Goal: Contribute content

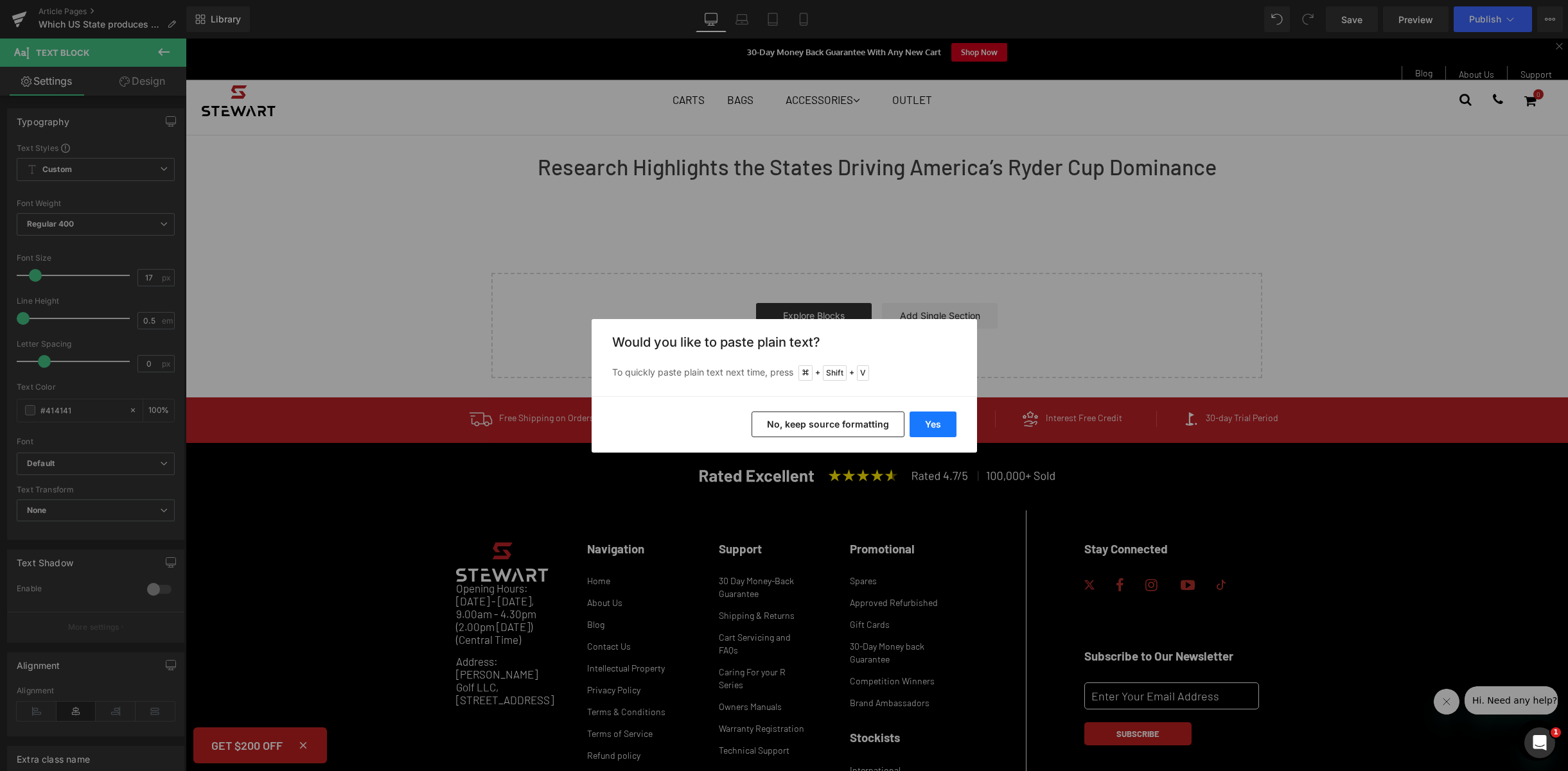
click at [924, 421] on button "Yes" at bounding box center [933, 424] width 47 height 26
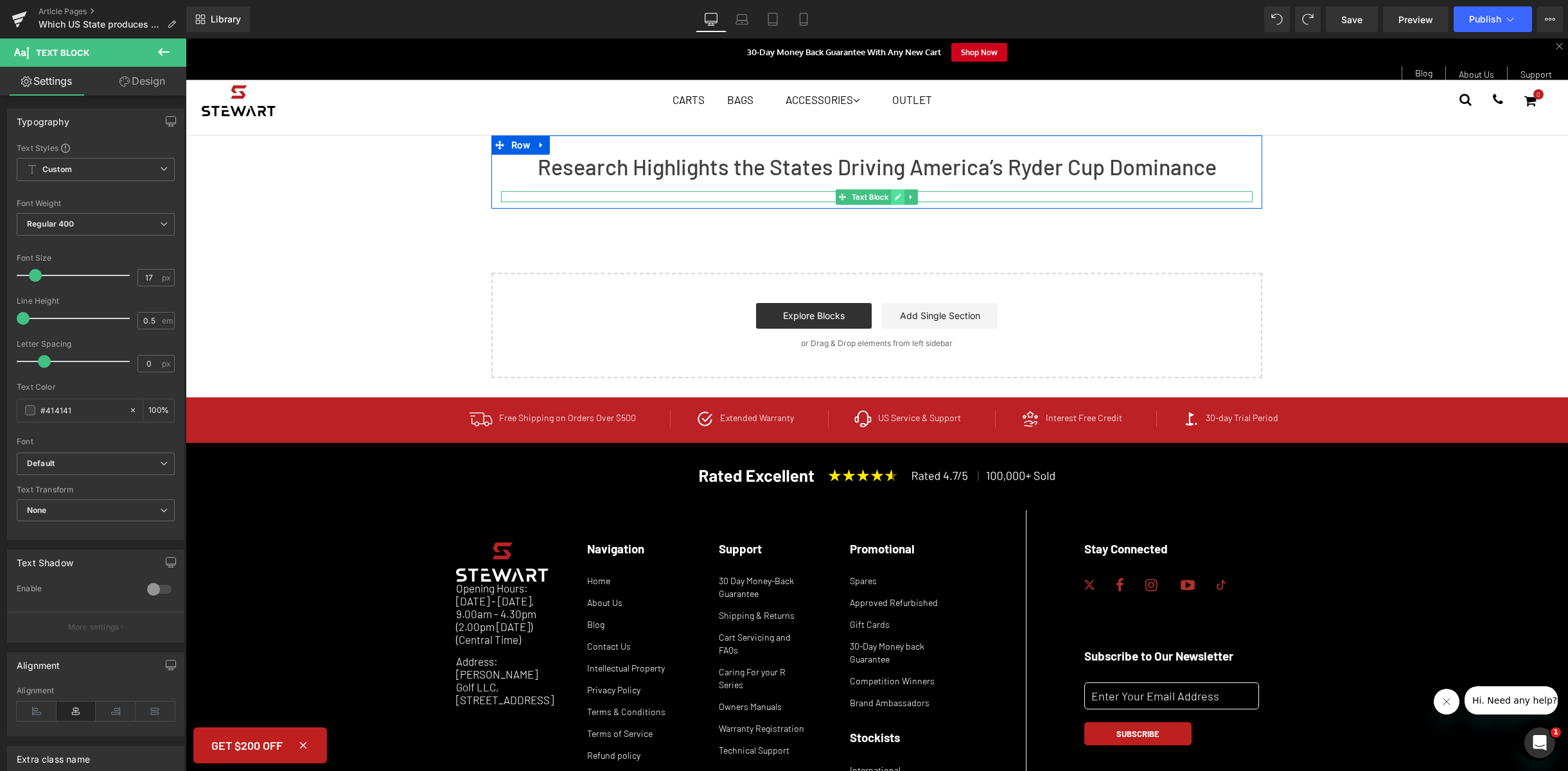
click at [891, 197] on link at bounding box center [898, 198] width 14 height 16
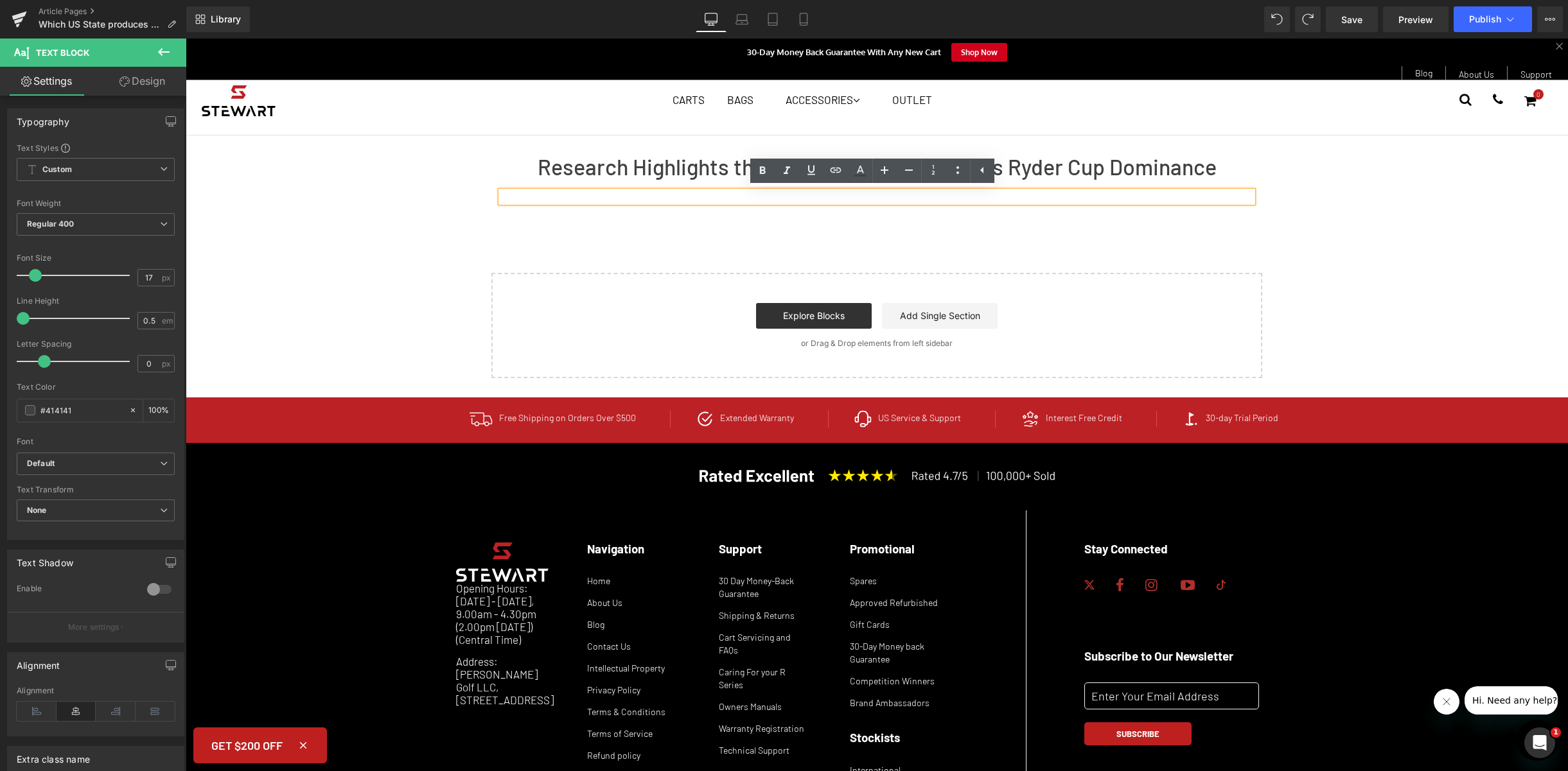
click at [972, 201] on p at bounding box center [876, 200] width 752 height 6
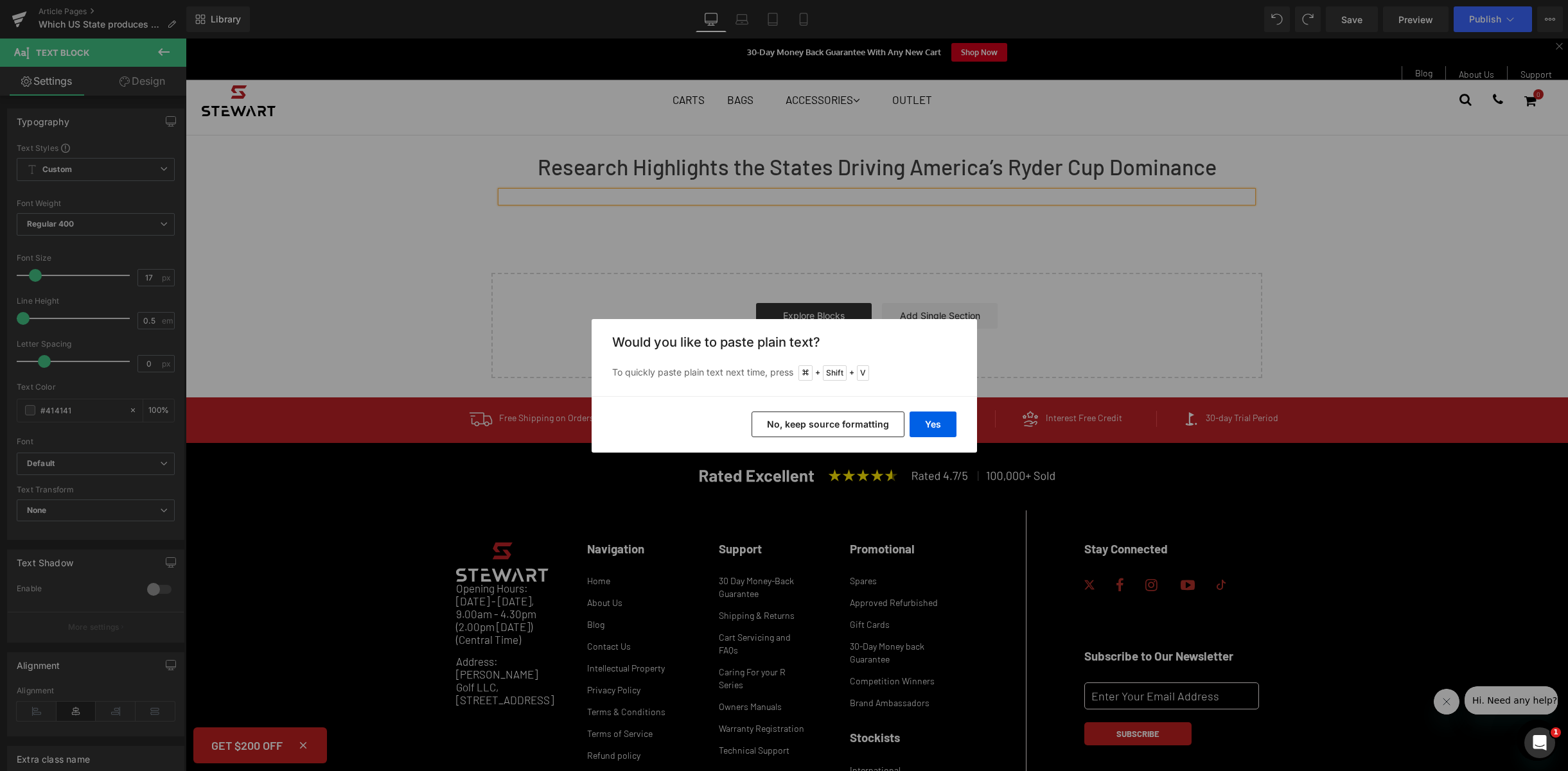
click at [818, 436] on button "No, keep source formatting" at bounding box center [827, 424] width 152 height 26
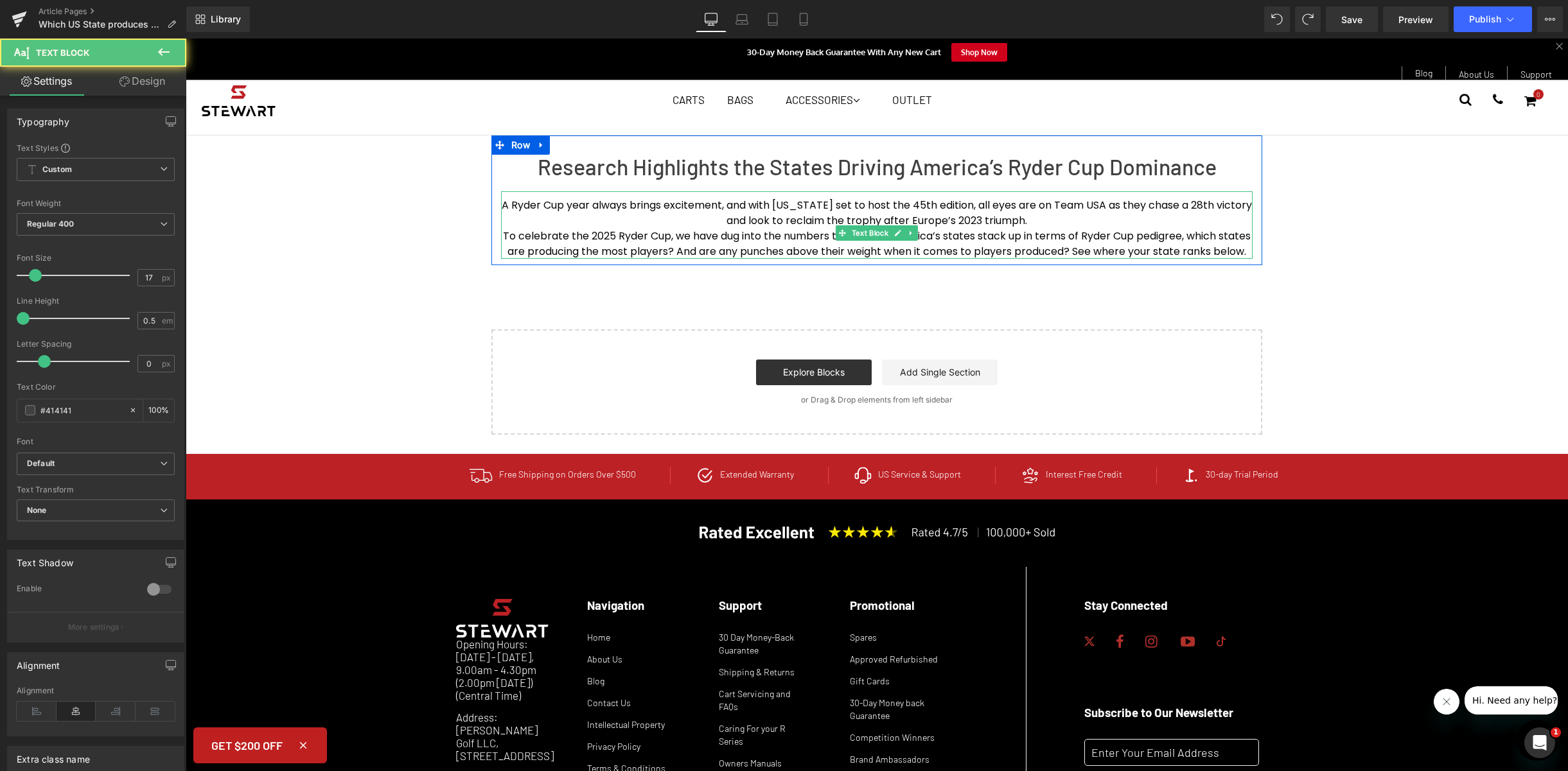
click at [923, 238] on span "To celebrate the 2025 Ryder Cup, we have dug into the numbers to see how Americ…" at bounding box center [877, 243] width 751 height 30
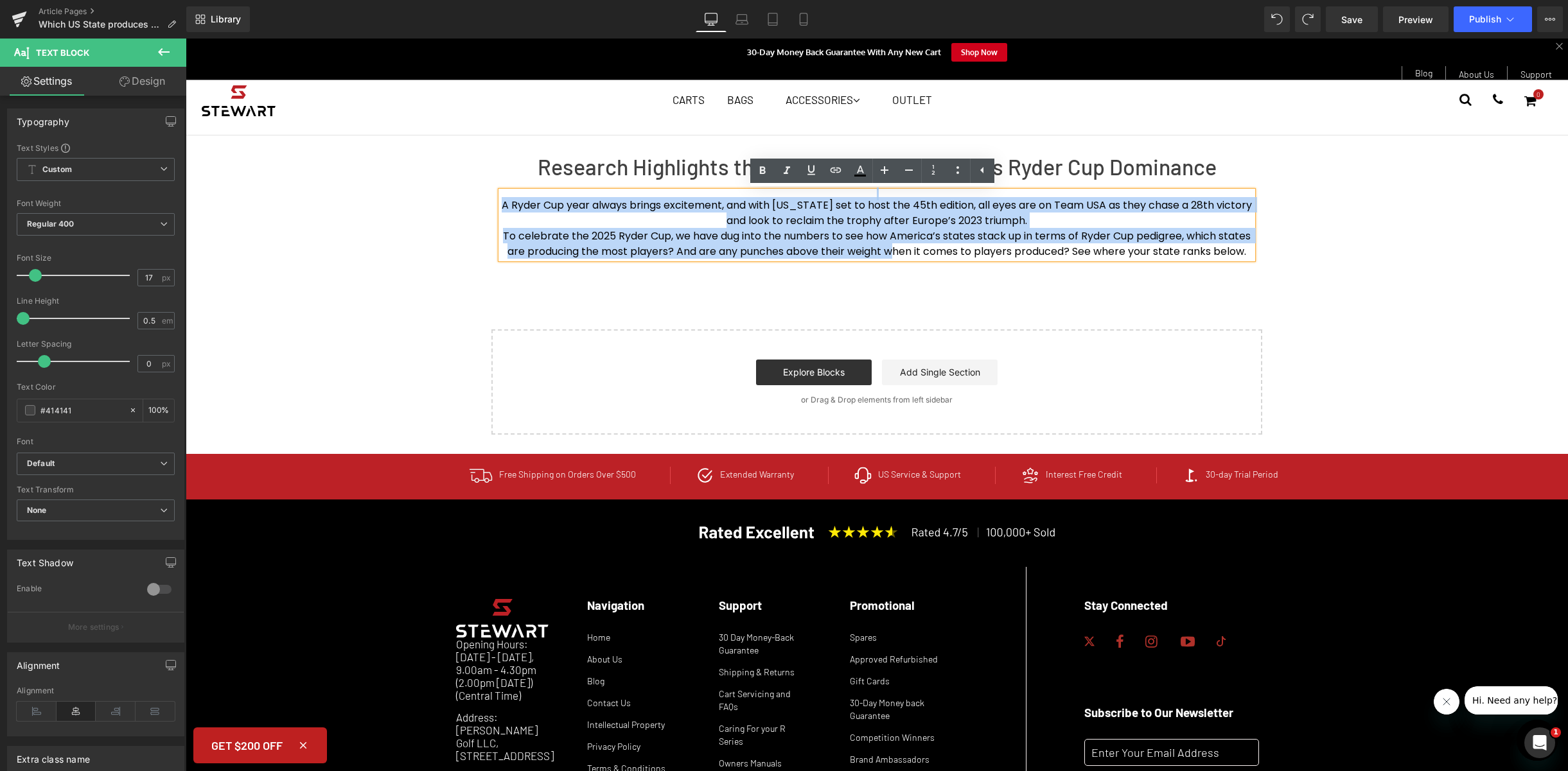
drag, startPoint x: 873, startPoint y: 260, endPoint x: 374, endPoint y: 194, distance: 503.3
click at [374, 194] on div "Research Highlights the States Driving America’s Ryder Cup Dominance Heading A …" at bounding box center [876, 285] width 1382 height 299
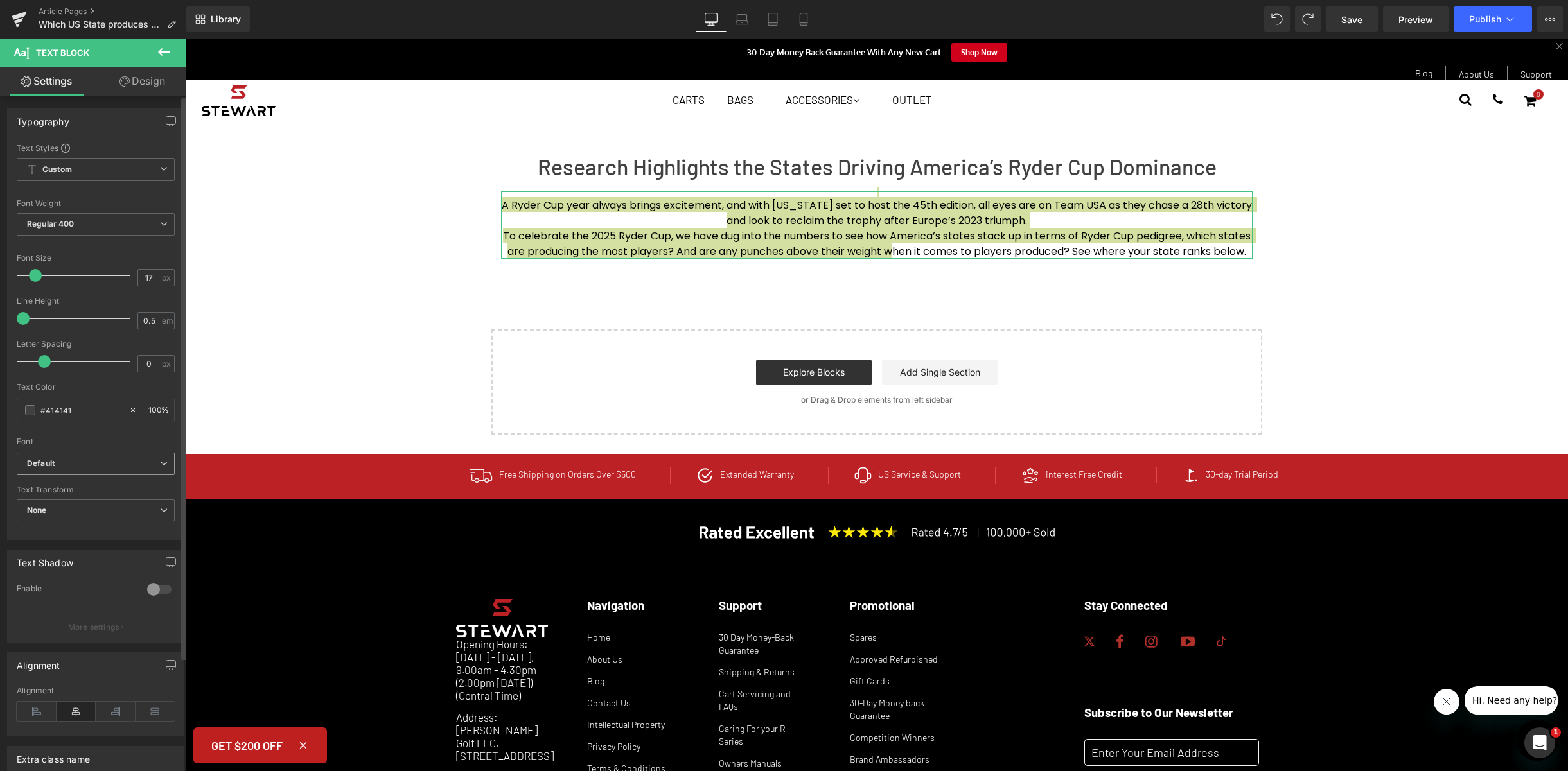
click at [127, 471] on span "Default" at bounding box center [95, 463] width 158 height 23
click at [123, 486] on li "Default" at bounding box center [92, 488] width 152 height 21
click at [144, 454] on span "Default" at bounding box center [95, 463] width 158 height 23
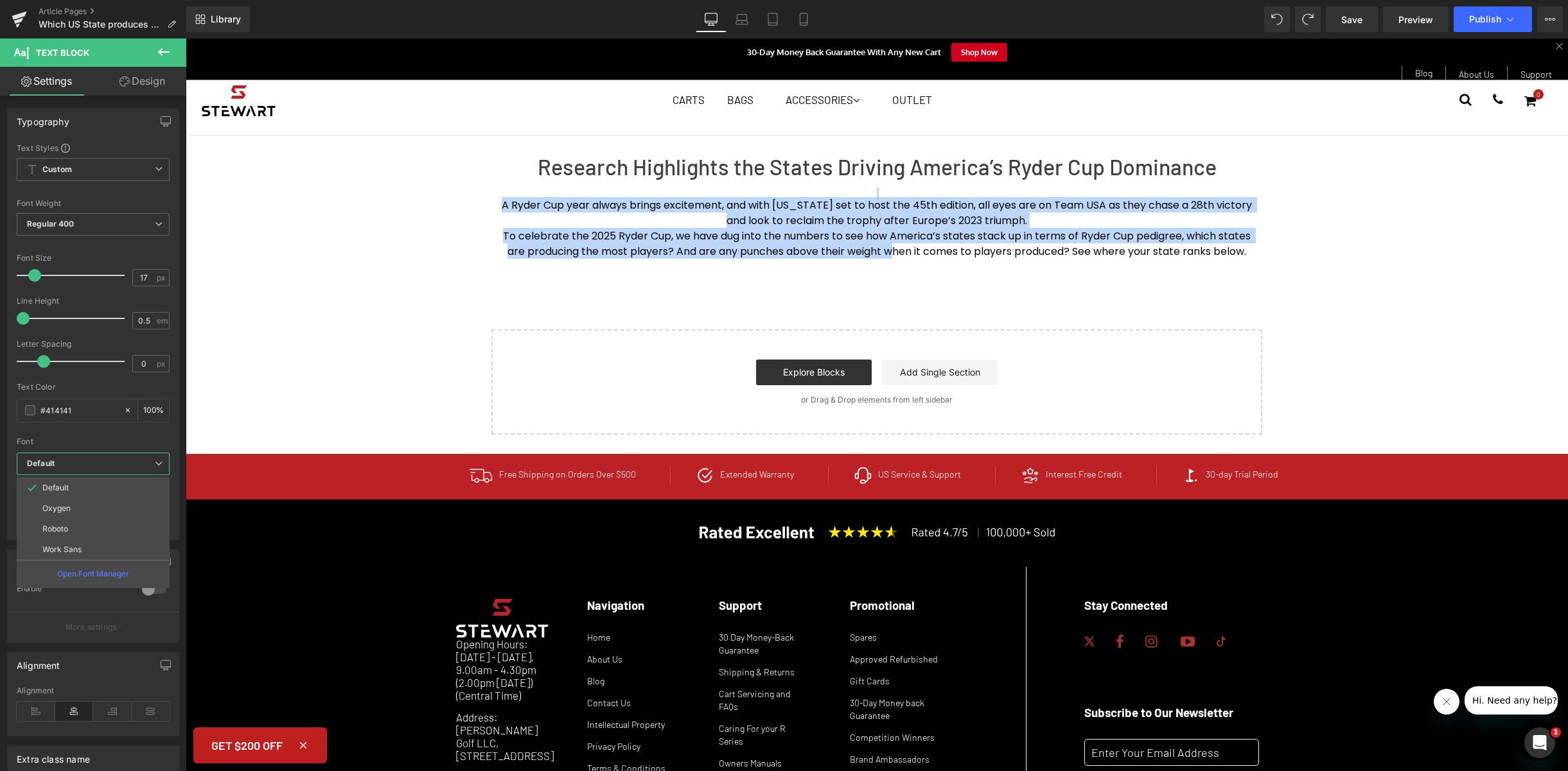
click at [753, 312] on body "Menu Carts Bags Accessories Outlet My Account Accessories Q Series VERTX Remote…" at bounding box center [876, 492] width 1382 height 907
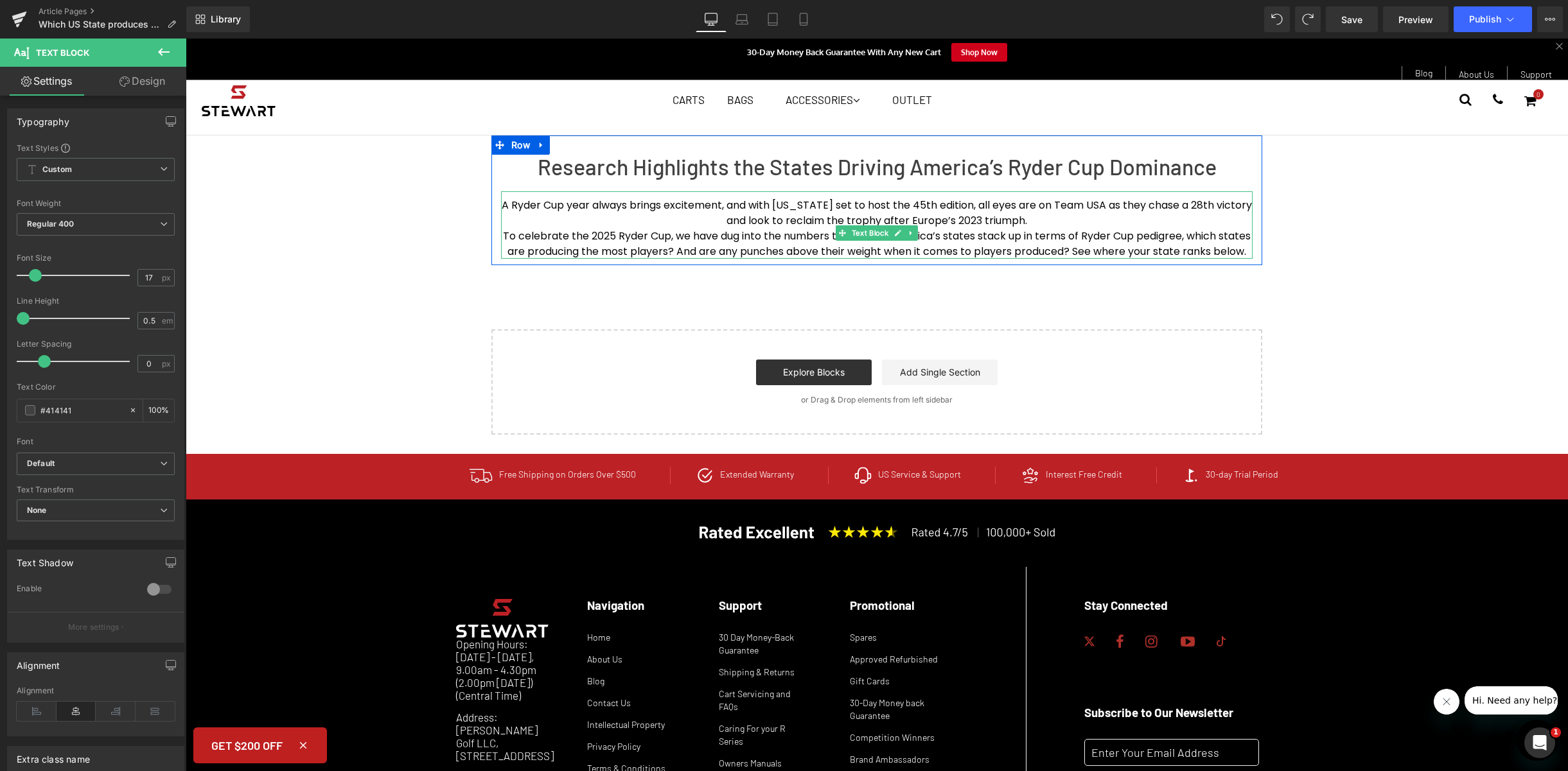
click at [988, 247] on span "To celebrate the 2025 Ryder Cup, we have dug into the numbers to see how Americ…" at bounding box center [877, 243] width 751 height 30
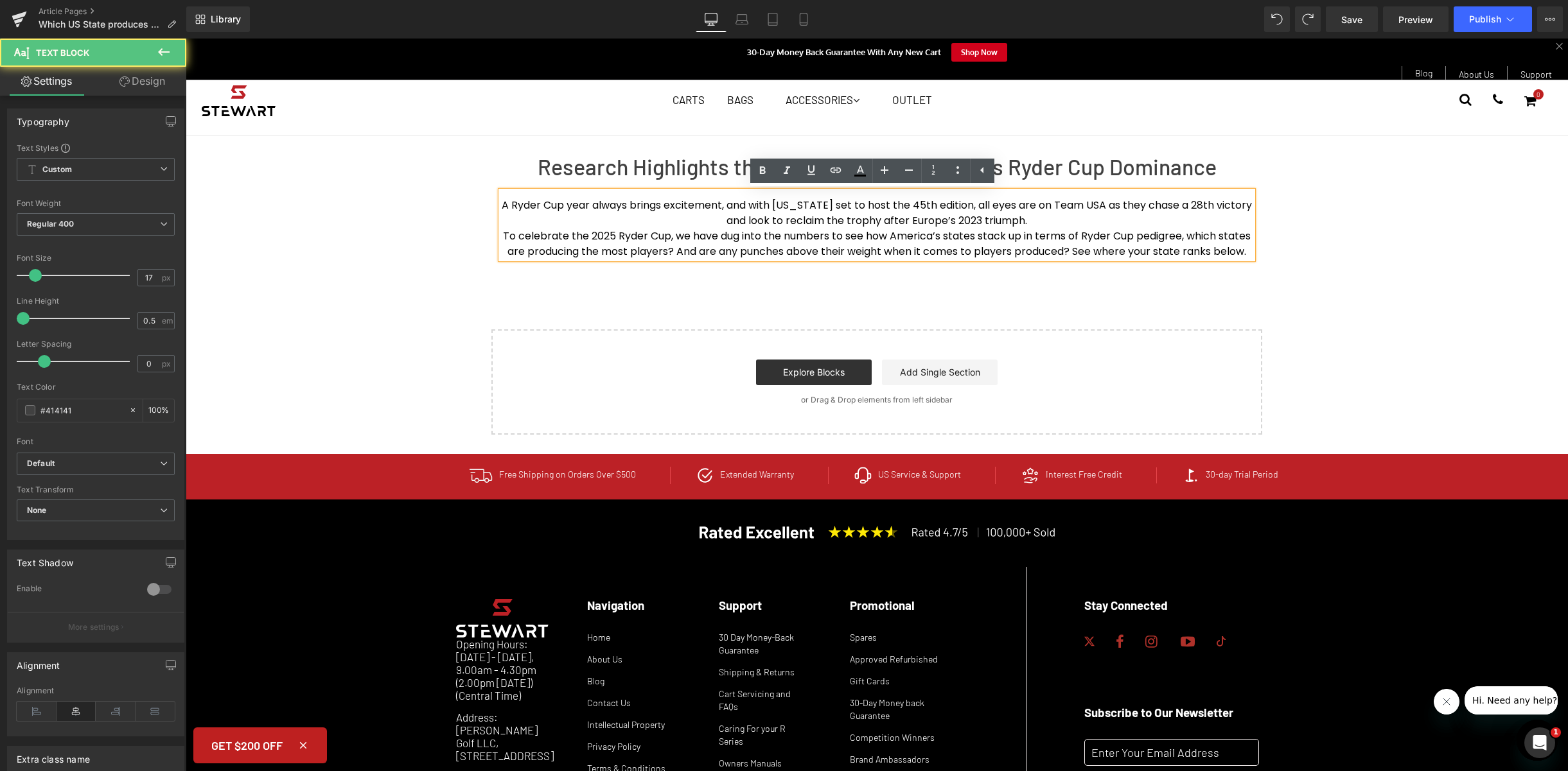
drag, startPoint x: 959, startPoint y: 261, endPoint x: 392, endPoint y: 190, distance: 571.4
click at [392, 190] on div "Research Highlights the States Driving America’s Ryder Cup Dominance Heading A …" at bounding box center [876, 285] width 1382 height 299
click at [868, 173] on link at bounding box center [860, 170] width 25 height 25
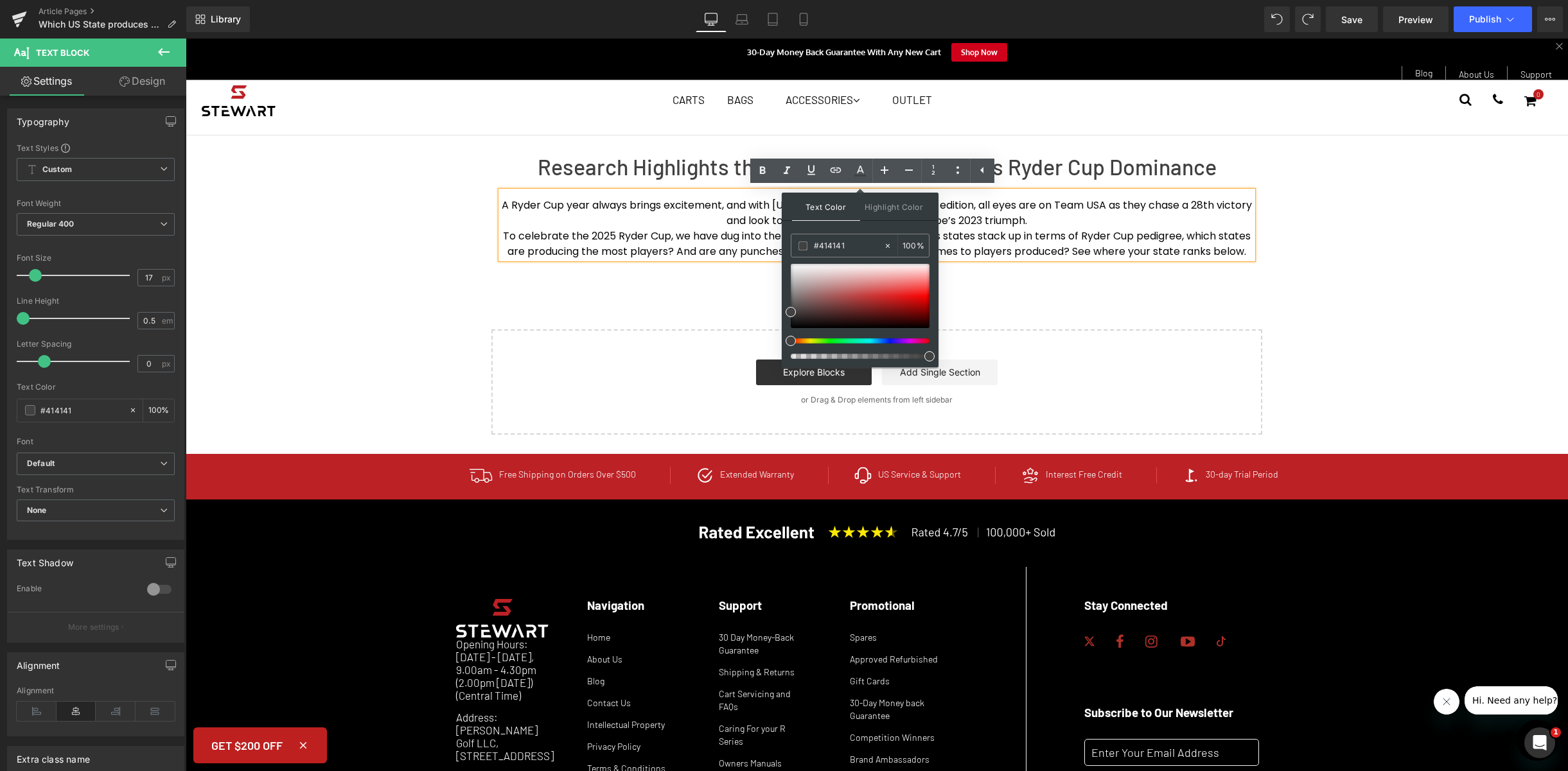
type input "94"
click at [915, 357] on div at bounding box center [854, 356] width 139 height 5
click at [1046, 313] on div "Research Highlights the States Driving America’s Ryder Cup Dominance Heading A …" at bounding box center [876, 285] width 1382 height 299
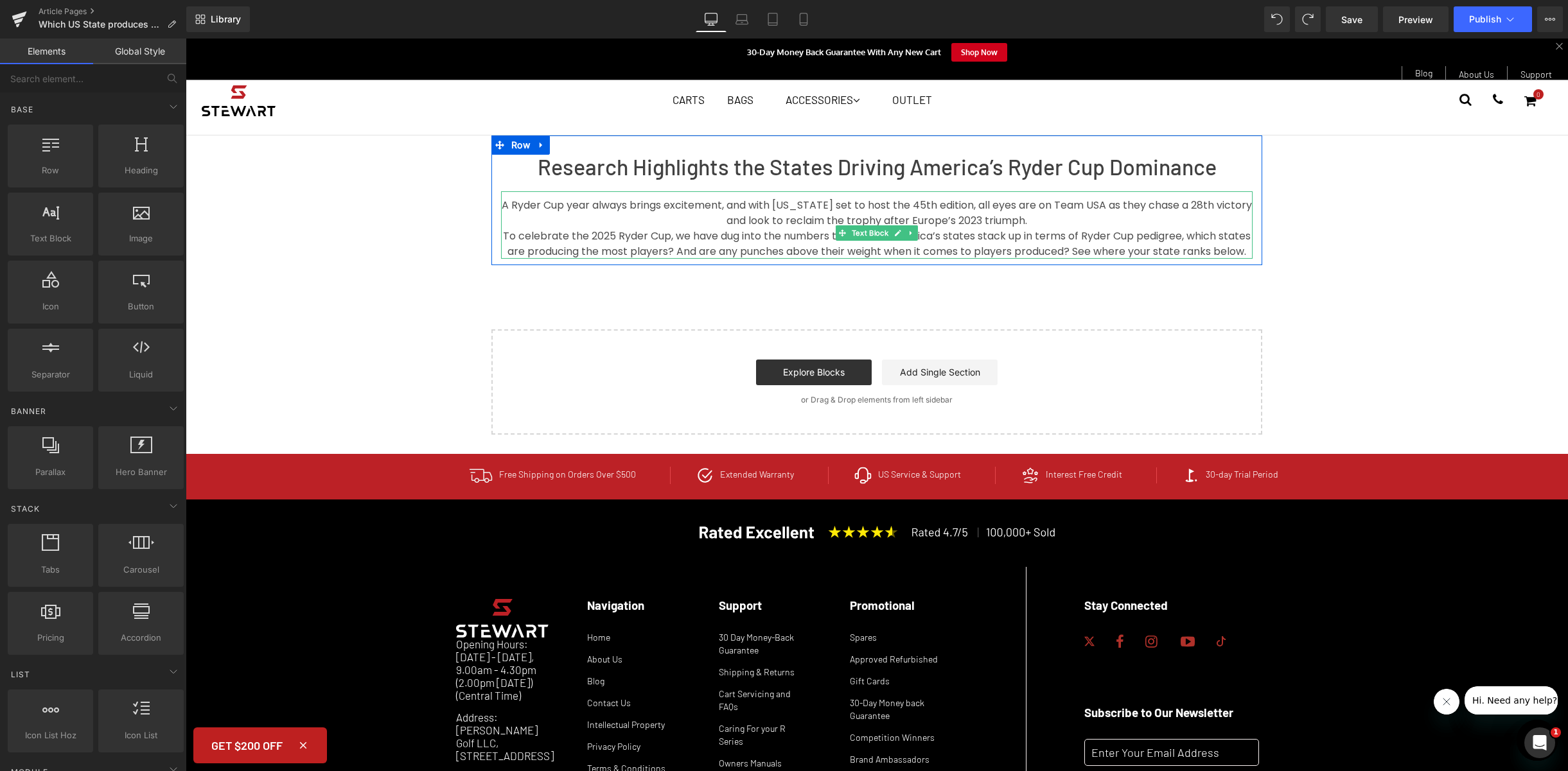
click at [966, 222] on span "A Ryder Cup year always brings excitement, and with [US_STATE] set to host the …" at bounding box center [877, 212] width 753 height 30
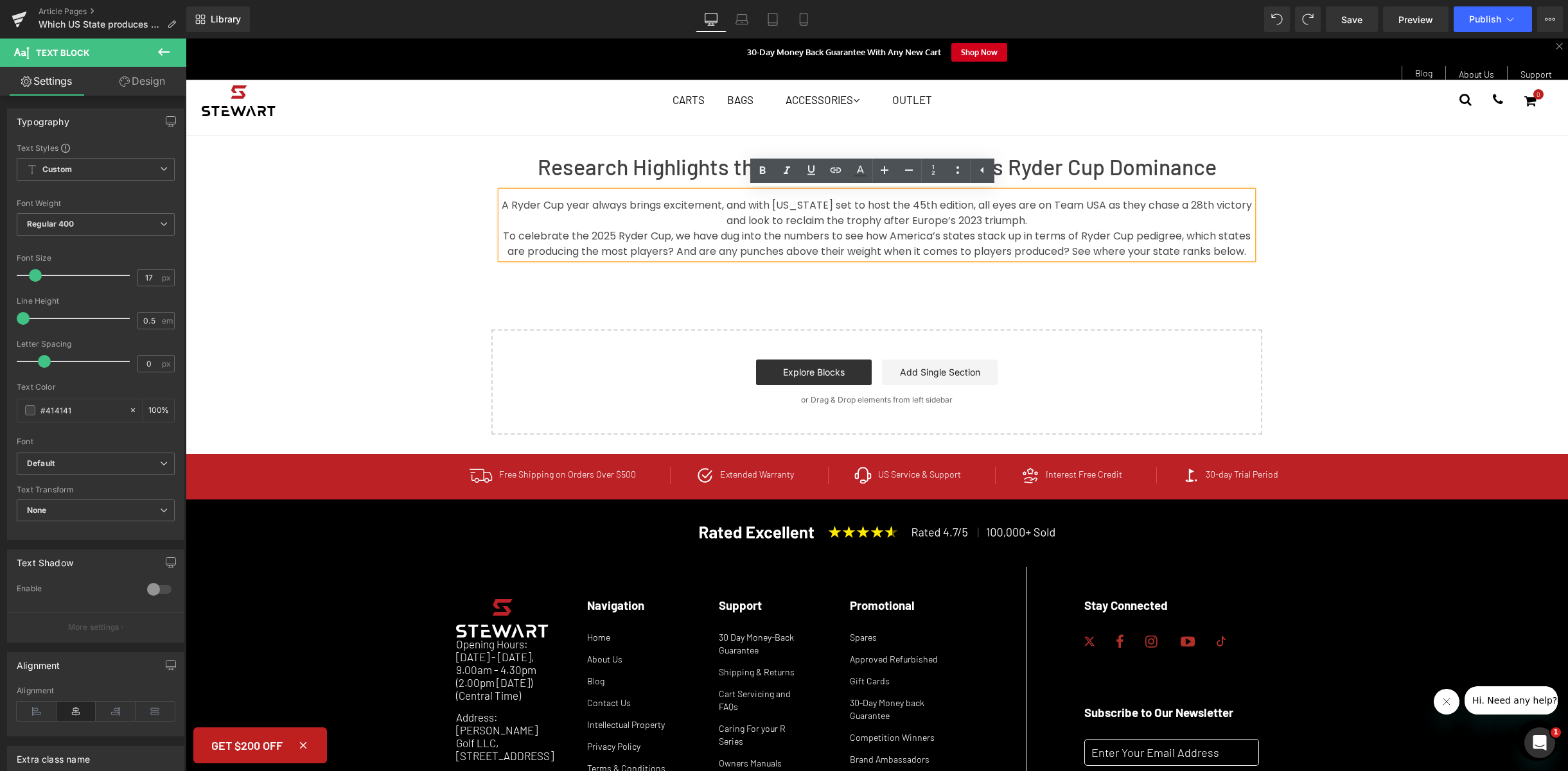
drag, startPoint x: 928, startPoint y: 266, endPoint x: 495, endPoint y: 169, distance: 443.7
click at [495, 169] on div "Research Highlights the States Driving America’s Ryder Cup Dominance Heading A …" at bounding box center [875, 207] width 770 height 104
click at [132, 450] on div "Font Default Oxygen Roboto Work Sans Default Default Oxygen Roboto Work Sans Op…" at bounding box center [95, 297] width 158 height 310
click at [133, 454] on span "Default" at bounding box center [95, 463] width 158 height 23
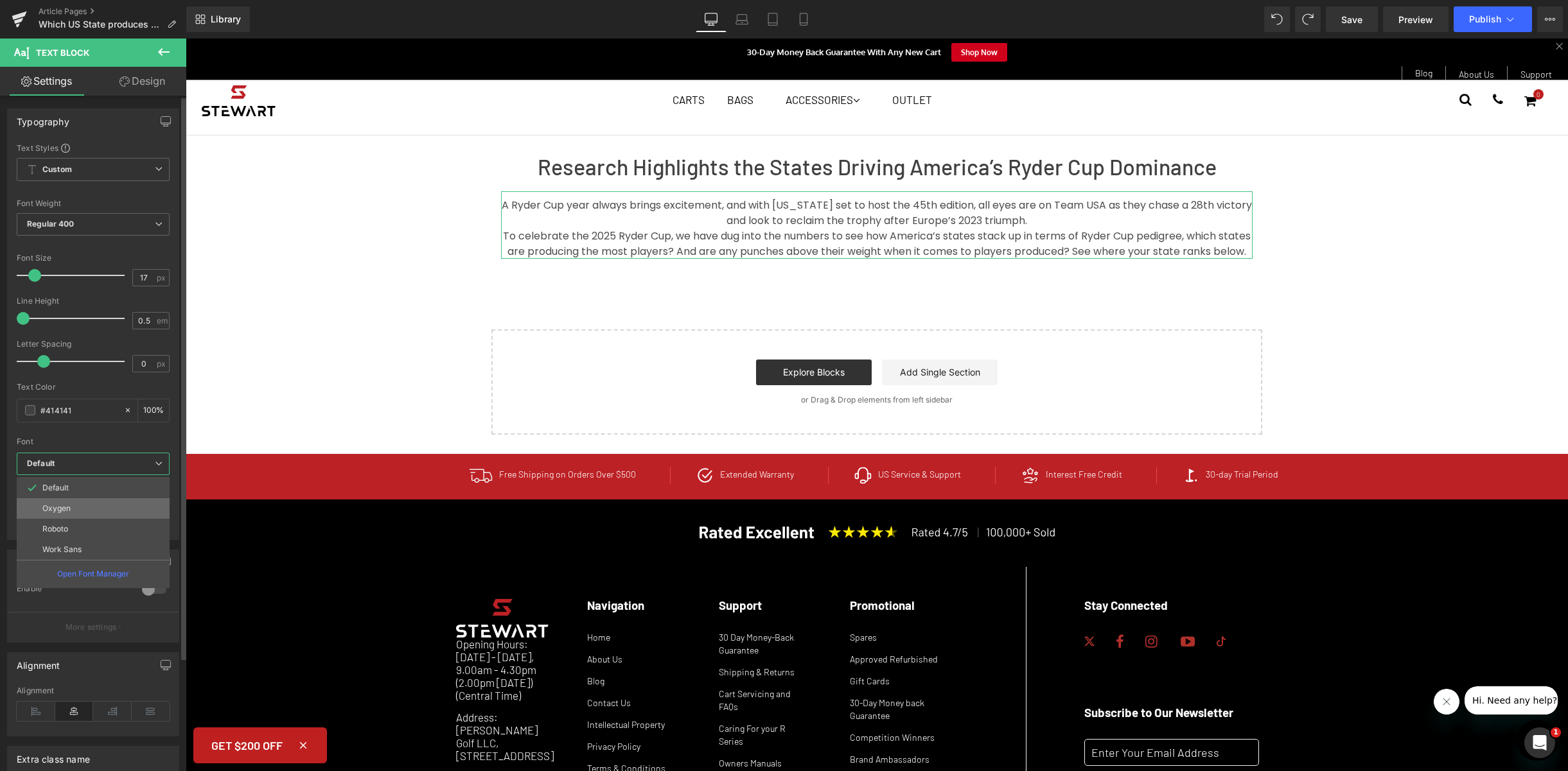
click at [115, 511] on li "Oxygen" at bounding box center [92, 508] width 152 height 21
click at [129, 465] on b "Oxygen" at bounding box center [92, 463] width 133 height 11
click at [130, 489] on li "Default" at bounding box center [92, 488] width 152 height 21
click at [1184, 209] on span "A Ryder Cup year always brings excitement, and with [US_STATE] set to host the …" at bounding box center [877, 212] width 753 height 30
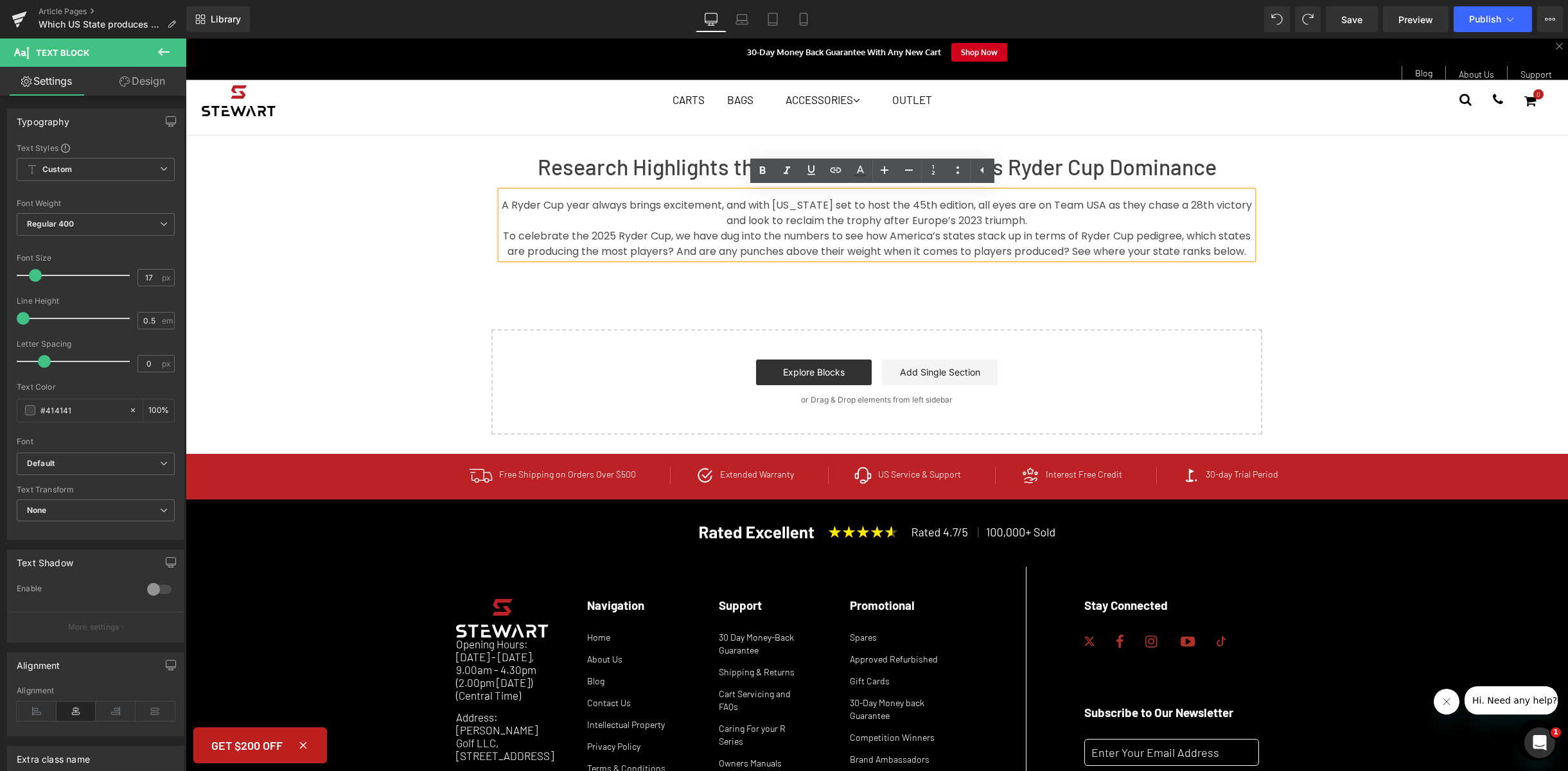
click at [999, 259] on p "To celebrate the 2025 Ryder Cup, we have dug into the numbers to see how Americ…" at bounding box center [876, 243] width 752 height 30
click at [928, 259] on p "To celebrate the 2025 Ryder Cup, we have dug into the numbers to see how Americ…" at bounding box center [876, 243] width 752 height 30
drag, startPoint x: 938, startPoint y: 270, endPoint x: 515, endPoint y: 197, distance: 429.3
click at [515, 197] on div "A Ryder Cup year always brings excitement, and with [US_STATE] set to host the …" at bounding box center [876, 225] width 752 height 68
copy div "A Ryder Cup year always brings excitement, and with [US_STATE] set to host the …"
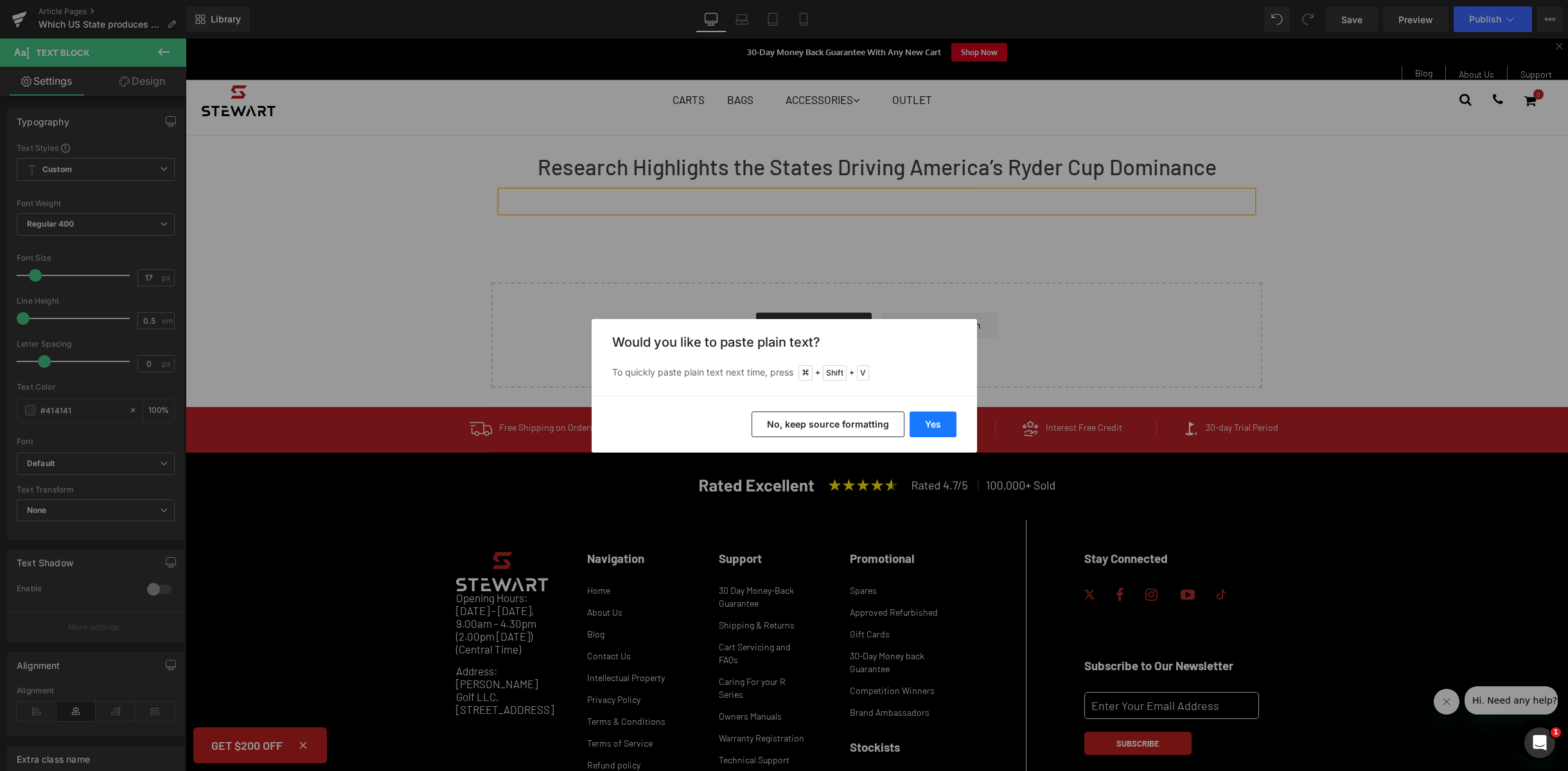
click at [924, 425] on button "Yes" at bounding box center [933, 424] width 47 height 26
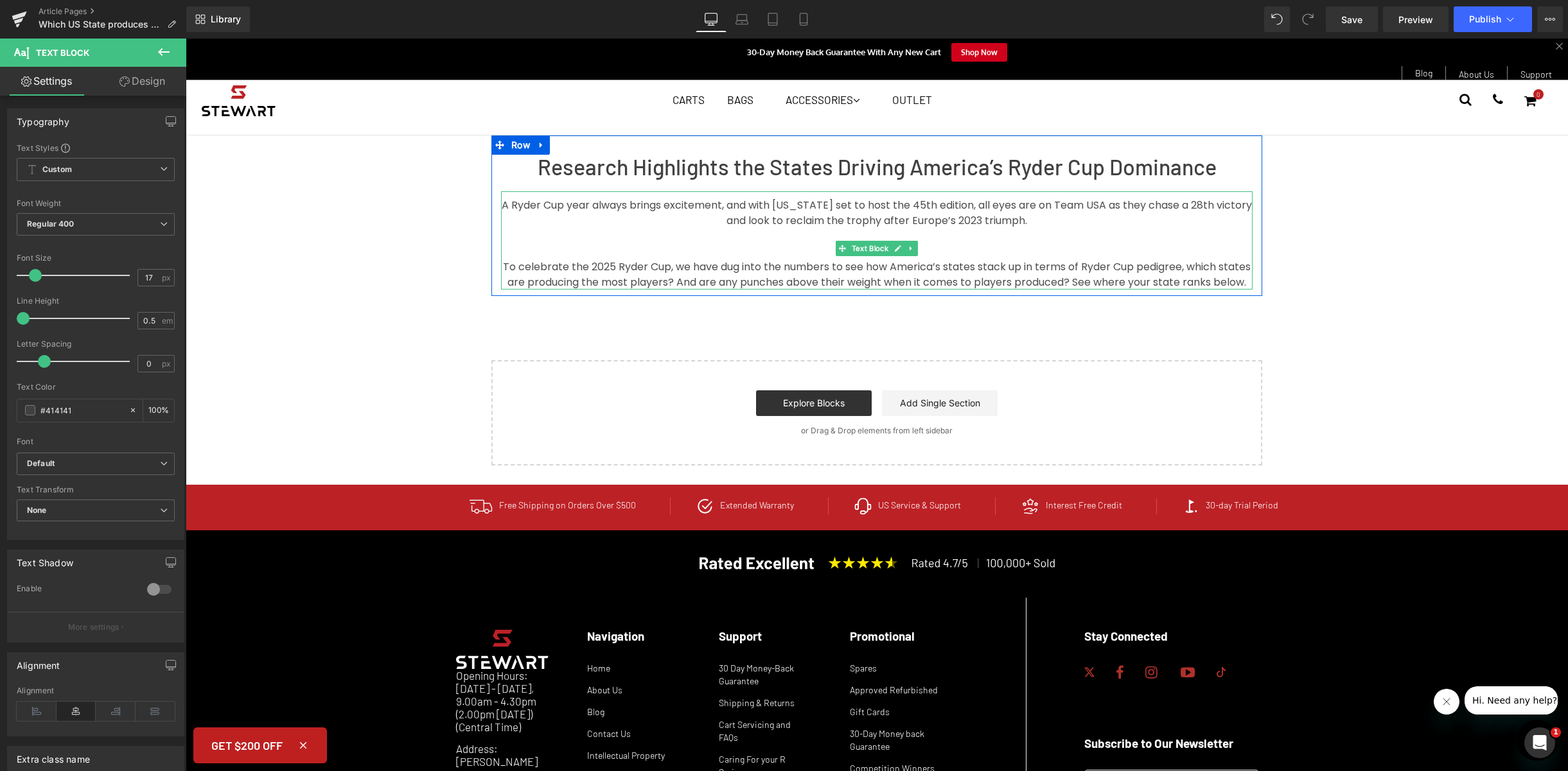
click at [890, 287] on span "To celebrate the 2025 Ryder Cup, we have dug into the numbers to see how Americ…" at bounding box center [877, 274] width 751 height 30
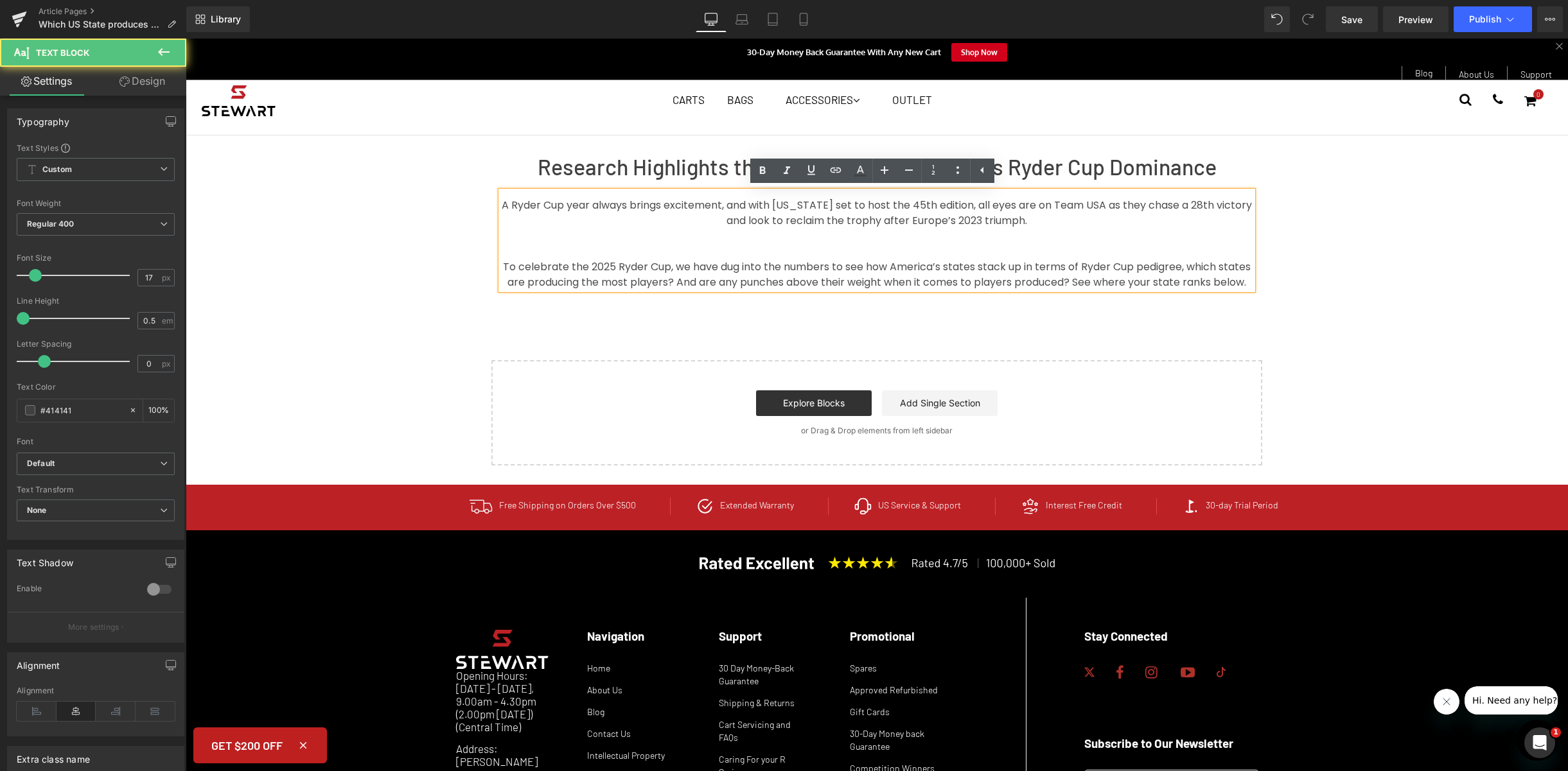
click at [958, 255] on p at bounding box center [876, 251] width 752 height 16
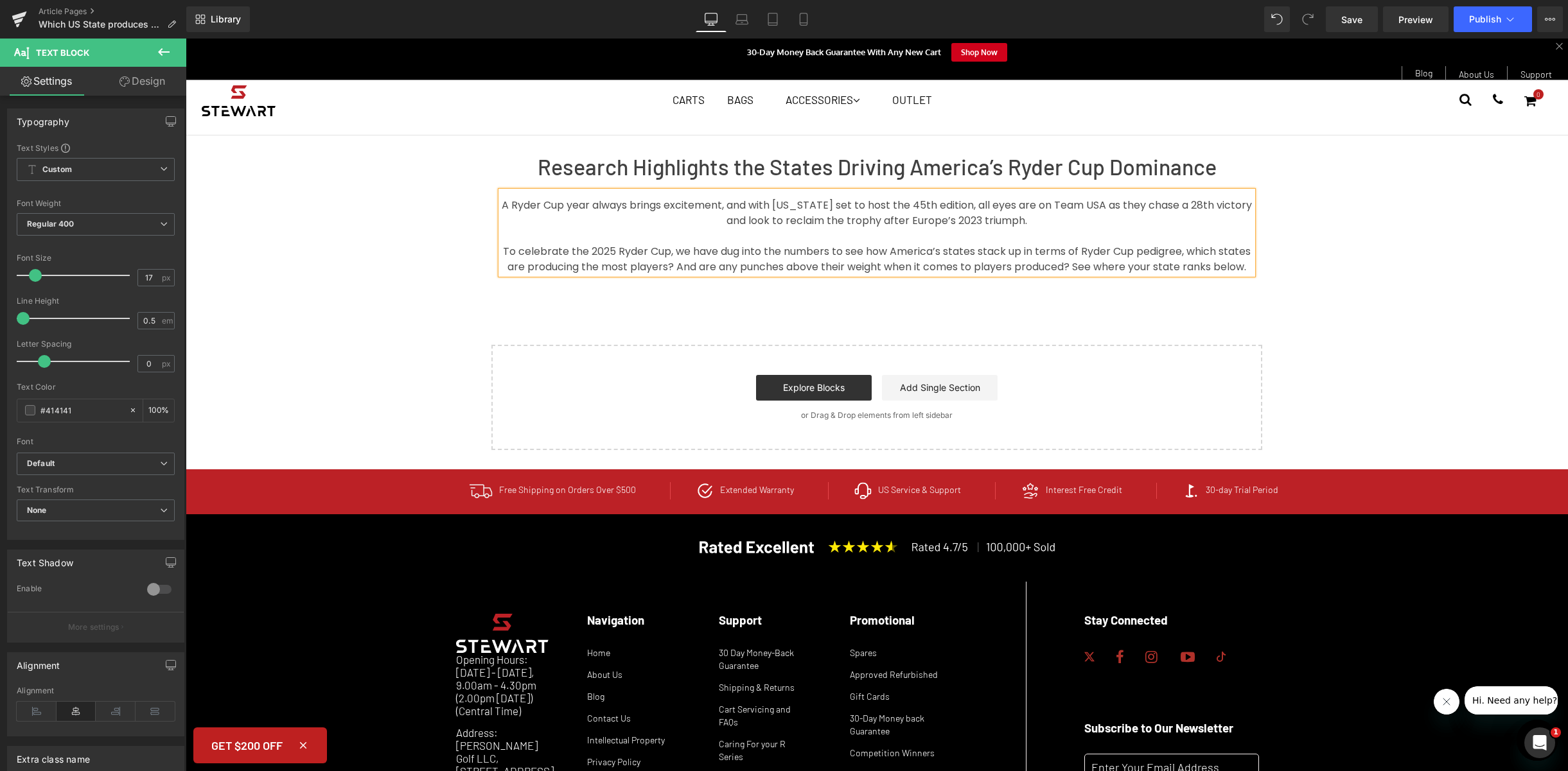
scroll to position [15, 0]
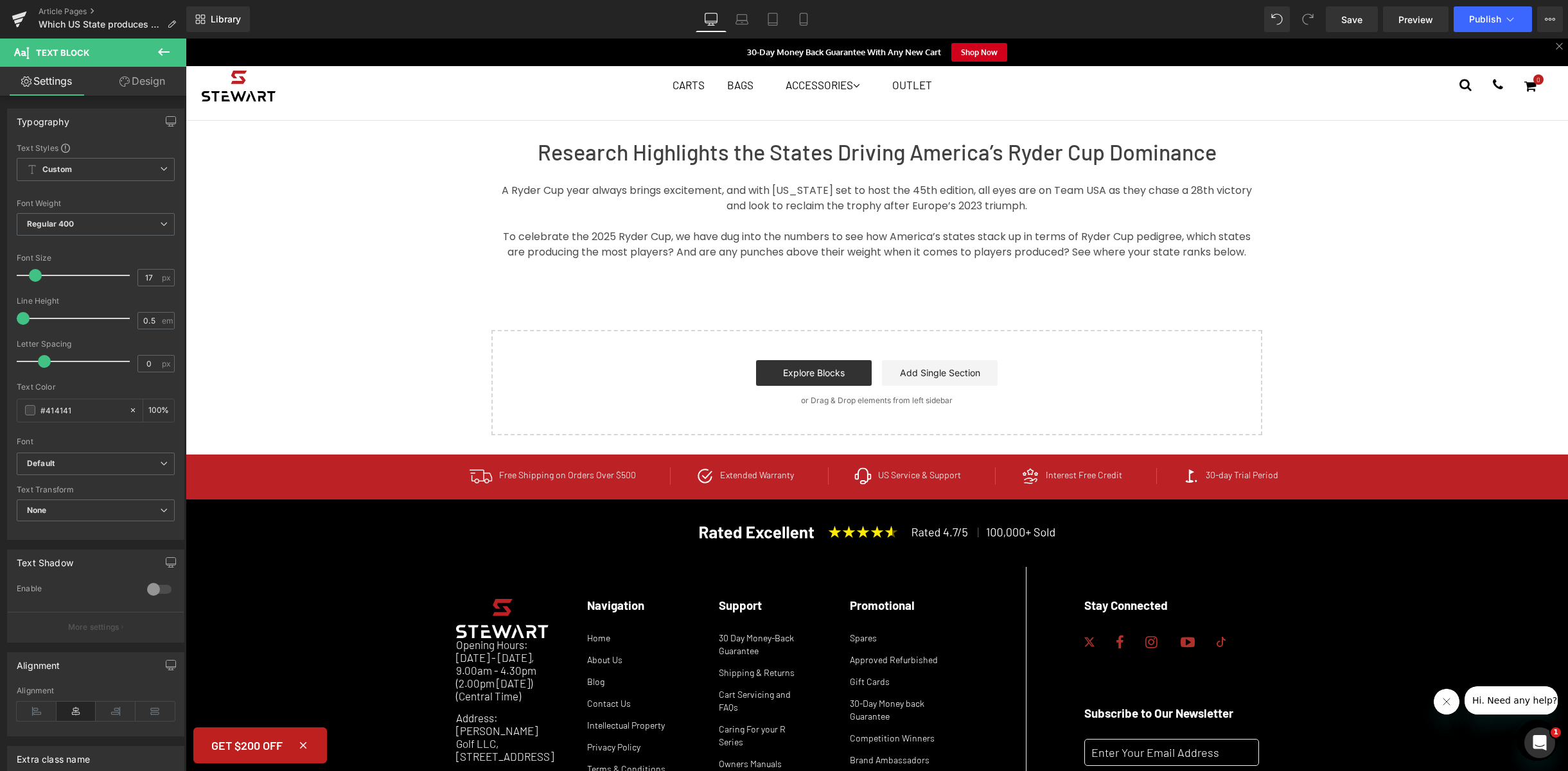
click at [164, 45] on icon at bounding box center [164, 52] width 16 height 16
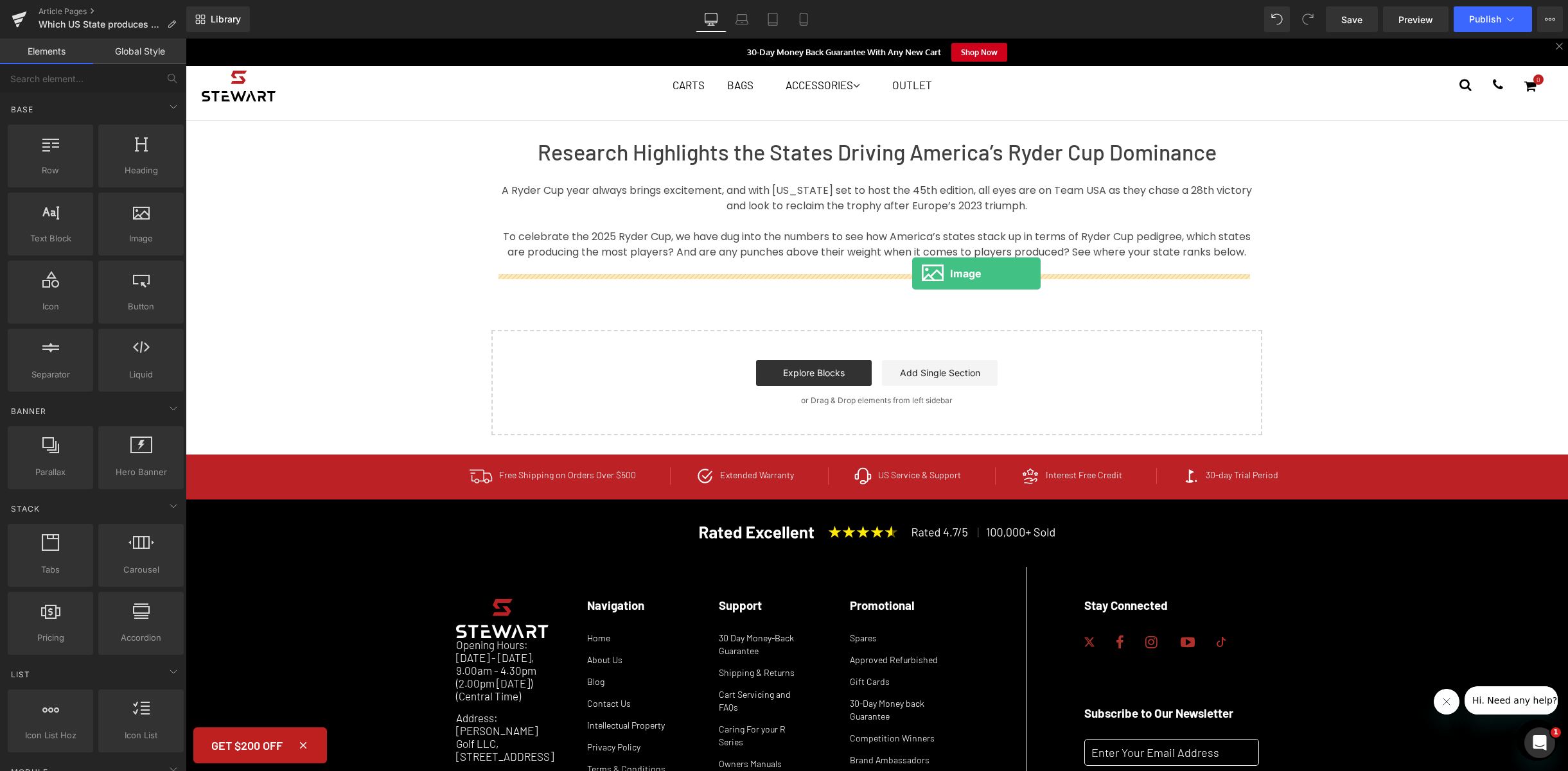
drag, startPoint x: 309, startPoint y: 249, endPoint x: 912, endPoint y: 274, distance: 603.5
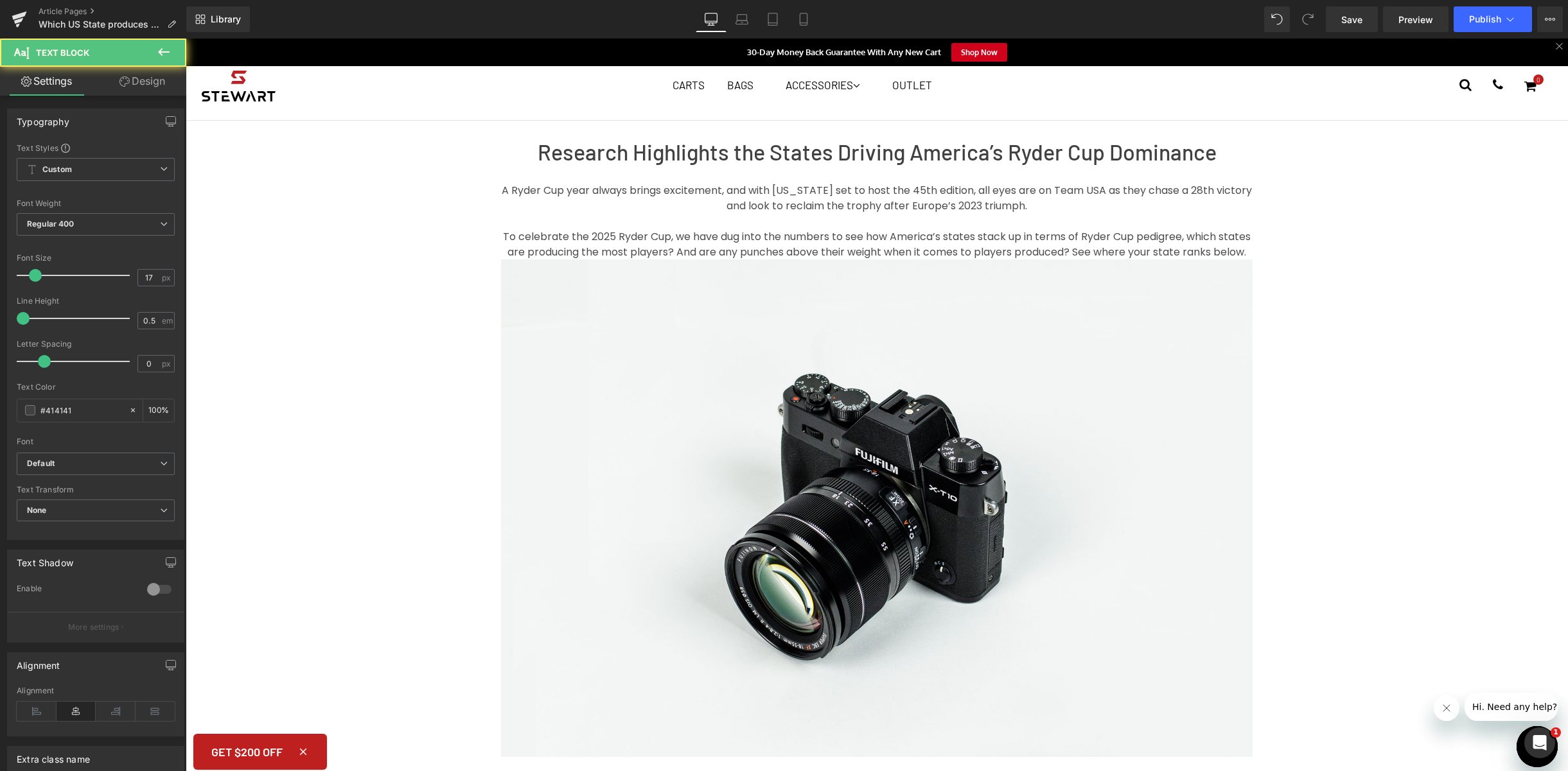
click at [684, 213] on p "A Ryder Cup year always brings excitement, and with [US_STATE] set to host the …" at bounding box center [876, 197] width 752 height 30
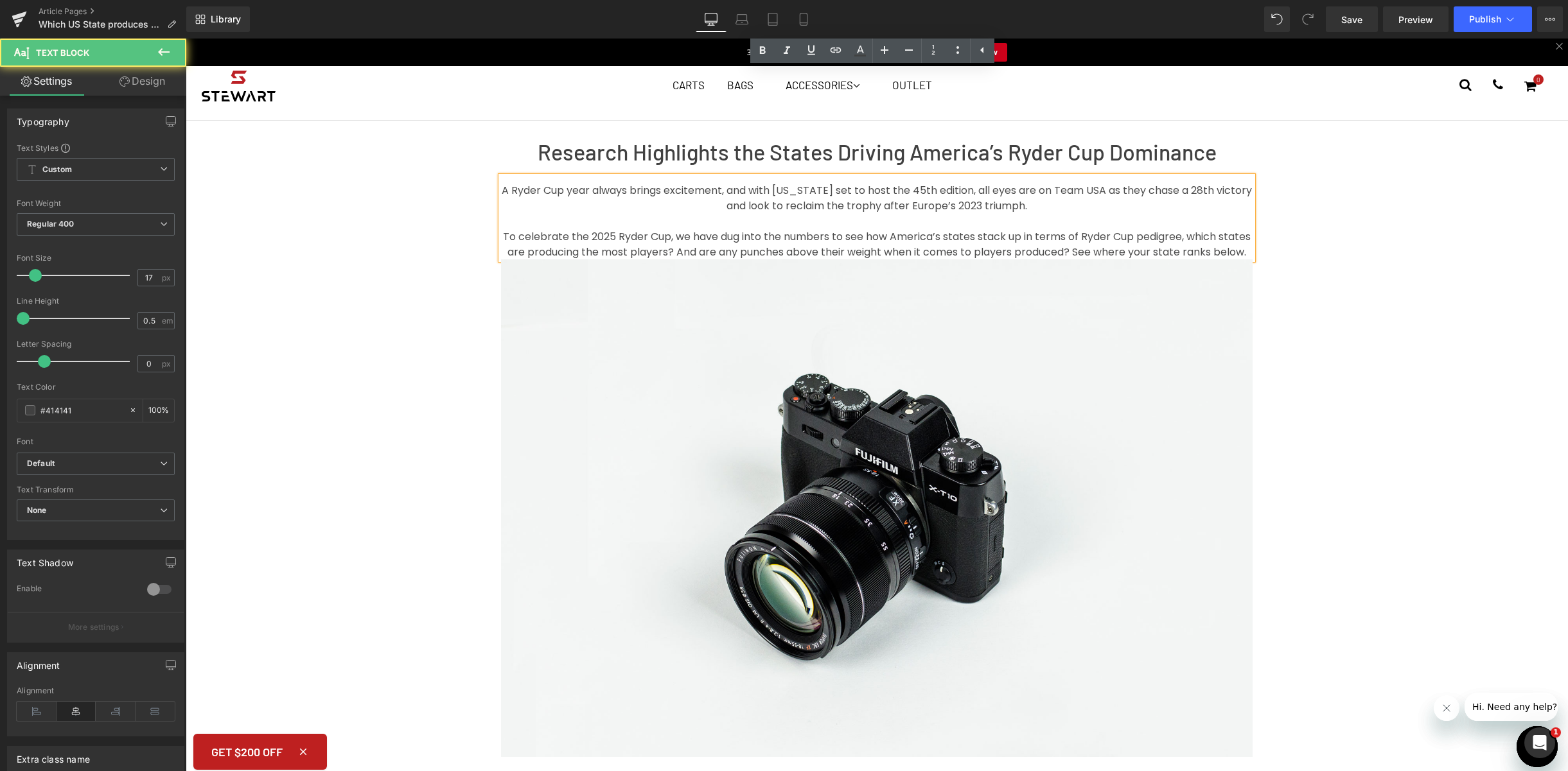
click at [631, 158] on h1 "Research Highlights the States Driving America’s Ryder Cup Dominance" at bounding box center [876, 151] width 752 height 24
click at [382, 190] on div "Research Highlights the States Driving America’s Ryder Cup Dominance Heading A …" at bounding box center [876, 527] width 1382 height 812
click at [578, 228] on p at bounding box center [876, 220] width 752 height 15
click at [154, 52] on button at bounding box center [164, 52] width 45 height 29
click at [556, 213] on p "A Ryder Cup year always brings excitement, and with [US_STATE] set to host the …" at bounding box center [876, 197] width 752 height 30
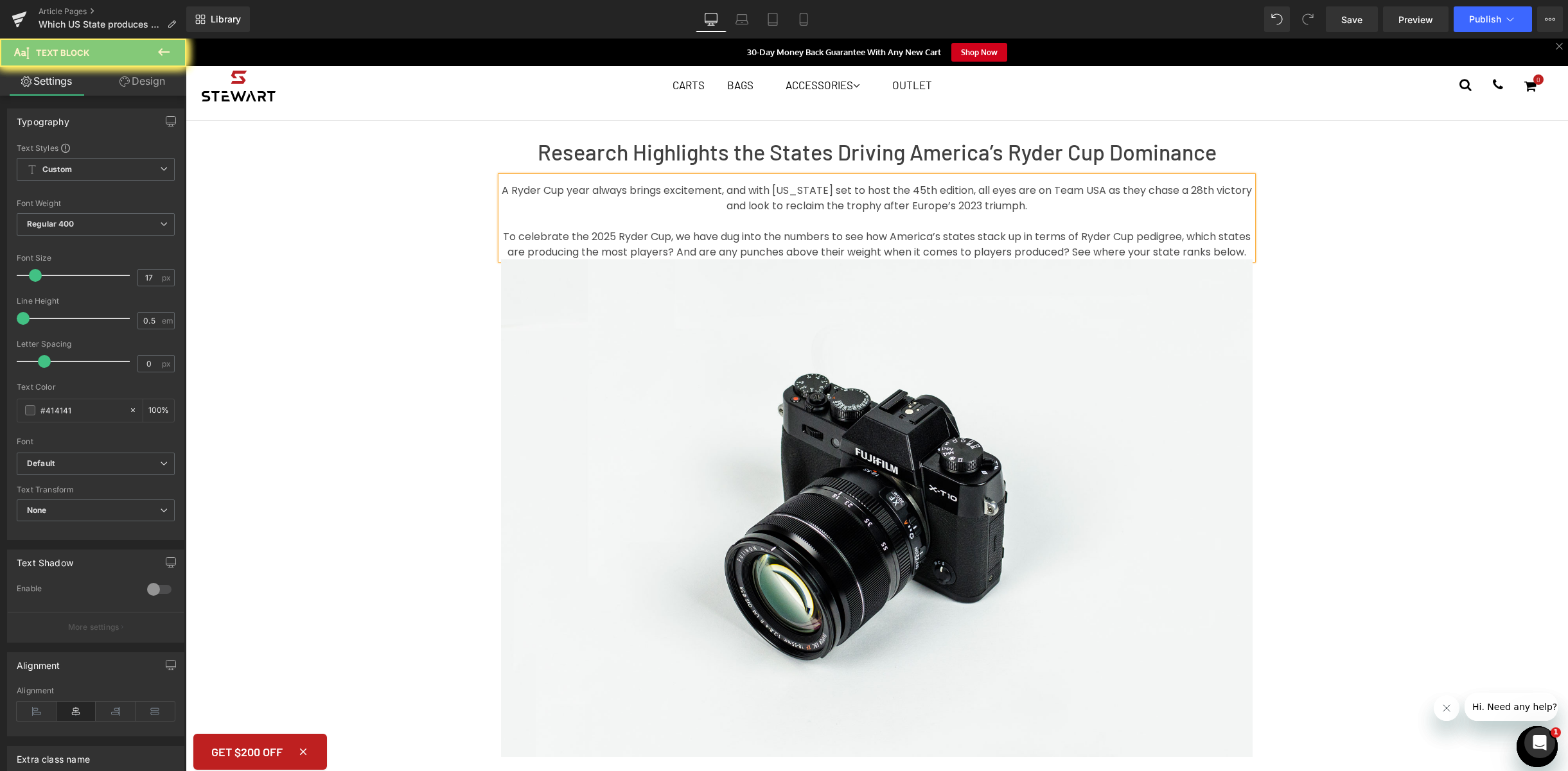
click at [1016, 258] on span "To celebrate the 2025 Ryder Cup, we have dug into the numbers to see how Americ…" at bounding box center [877, 244] width 751 height 30
click at [1408, 182] on div "Research Highlights the States Driving America’s Ryder Cup Dominance Heading A …" at bounding box center [876, 527] width 1382 height 812
click at [1372, 30] on link "Save" at bounding box center [1352, 20] width 52 height 26
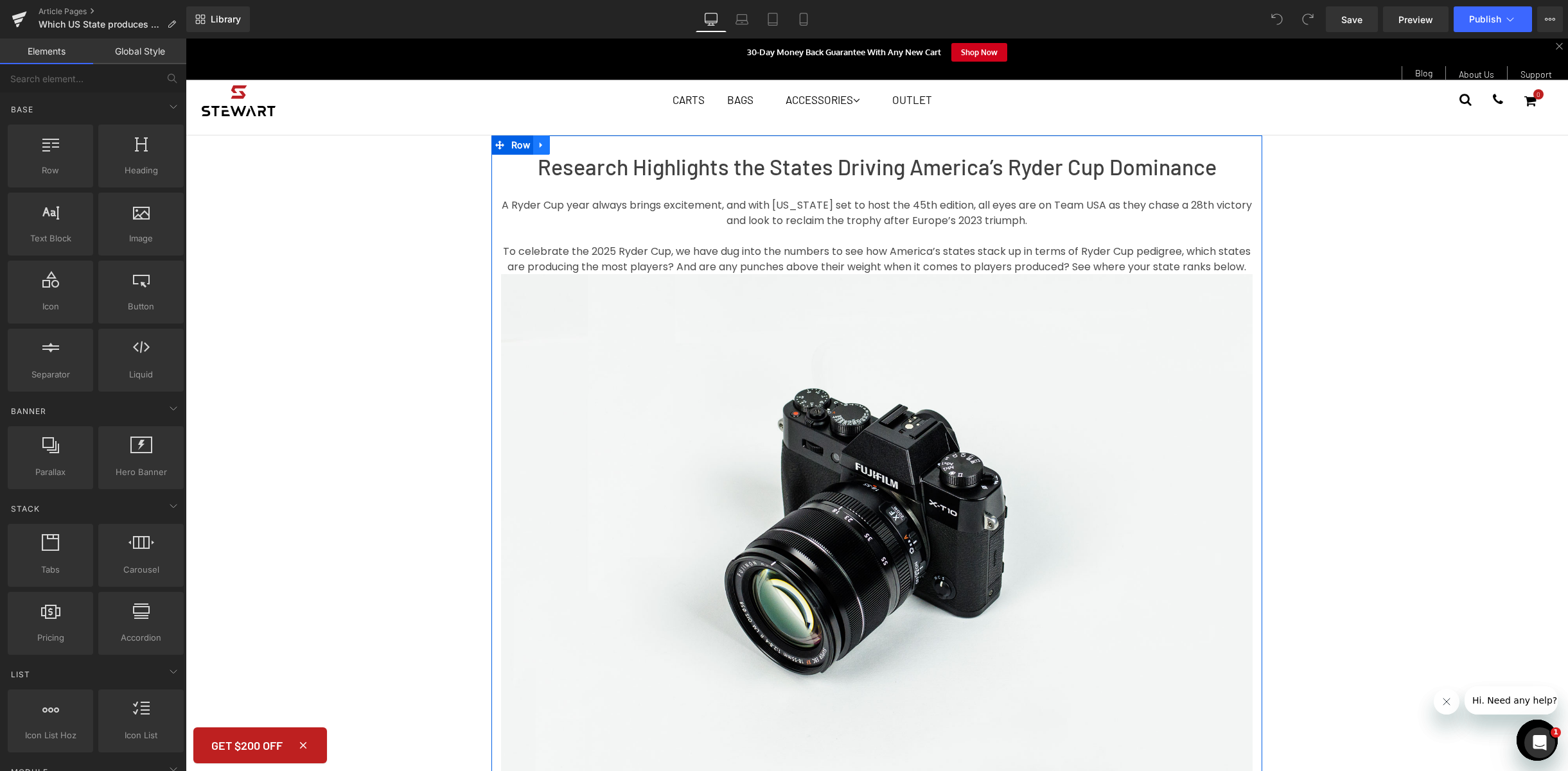
click at [537, 142] on icon at bounding box center [541, 146] width 9 height 10
click at [560, 144] on link at bounding box center [558, 146] width 17 height 20
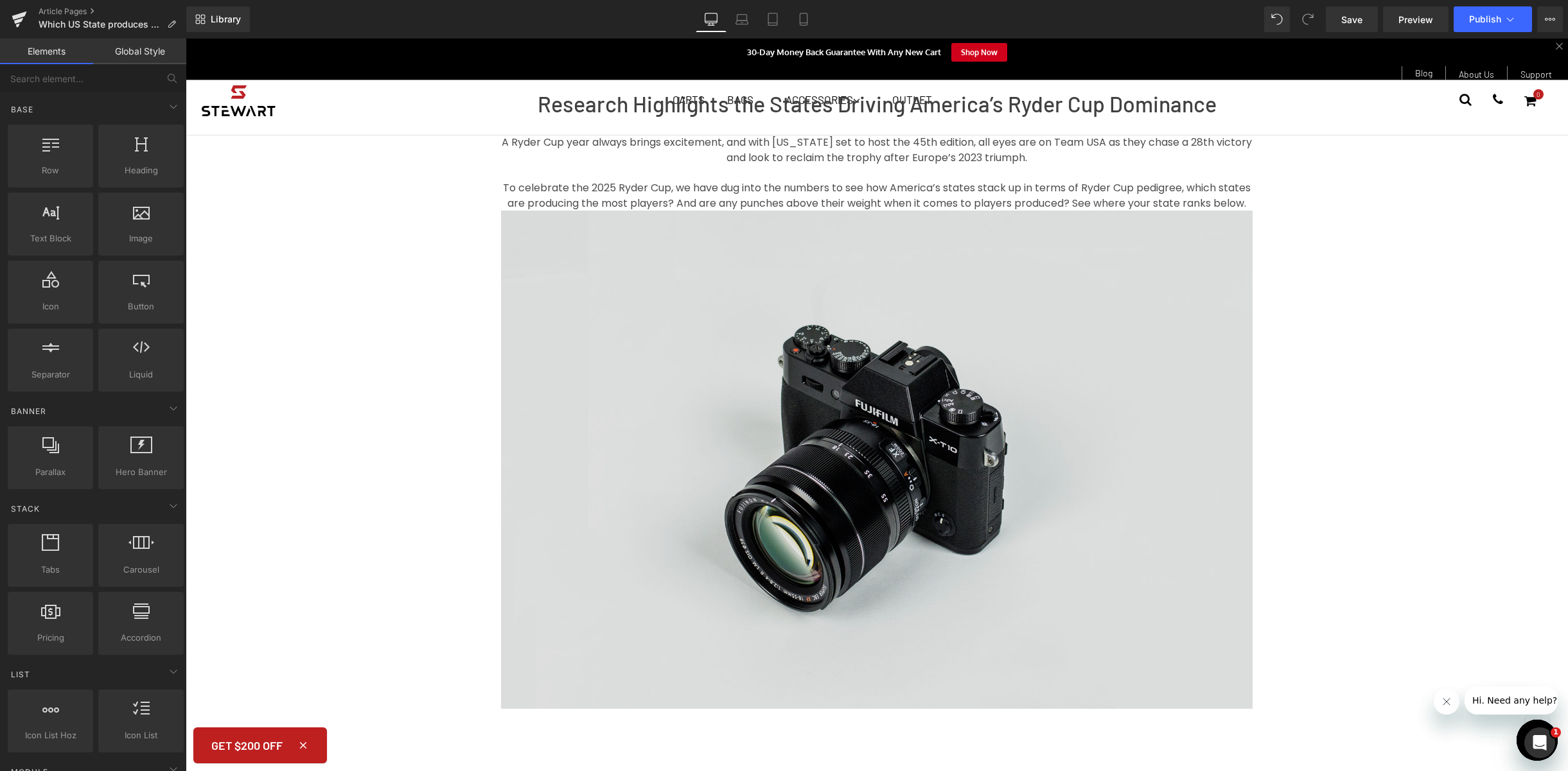
scroll to position [704, 0]
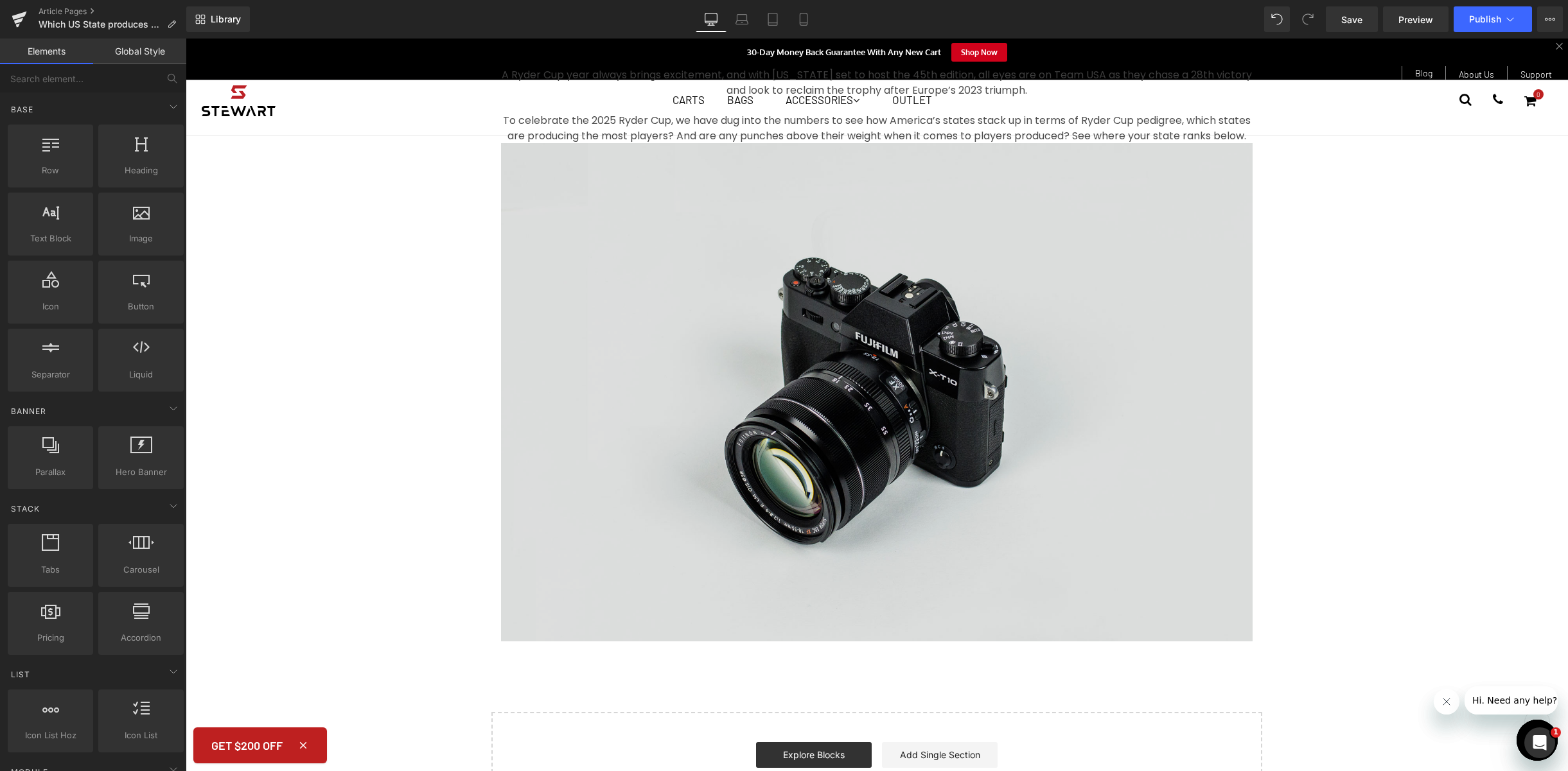
click at [858, 326] on img at bounding box center [876, 392] width 752 height 498
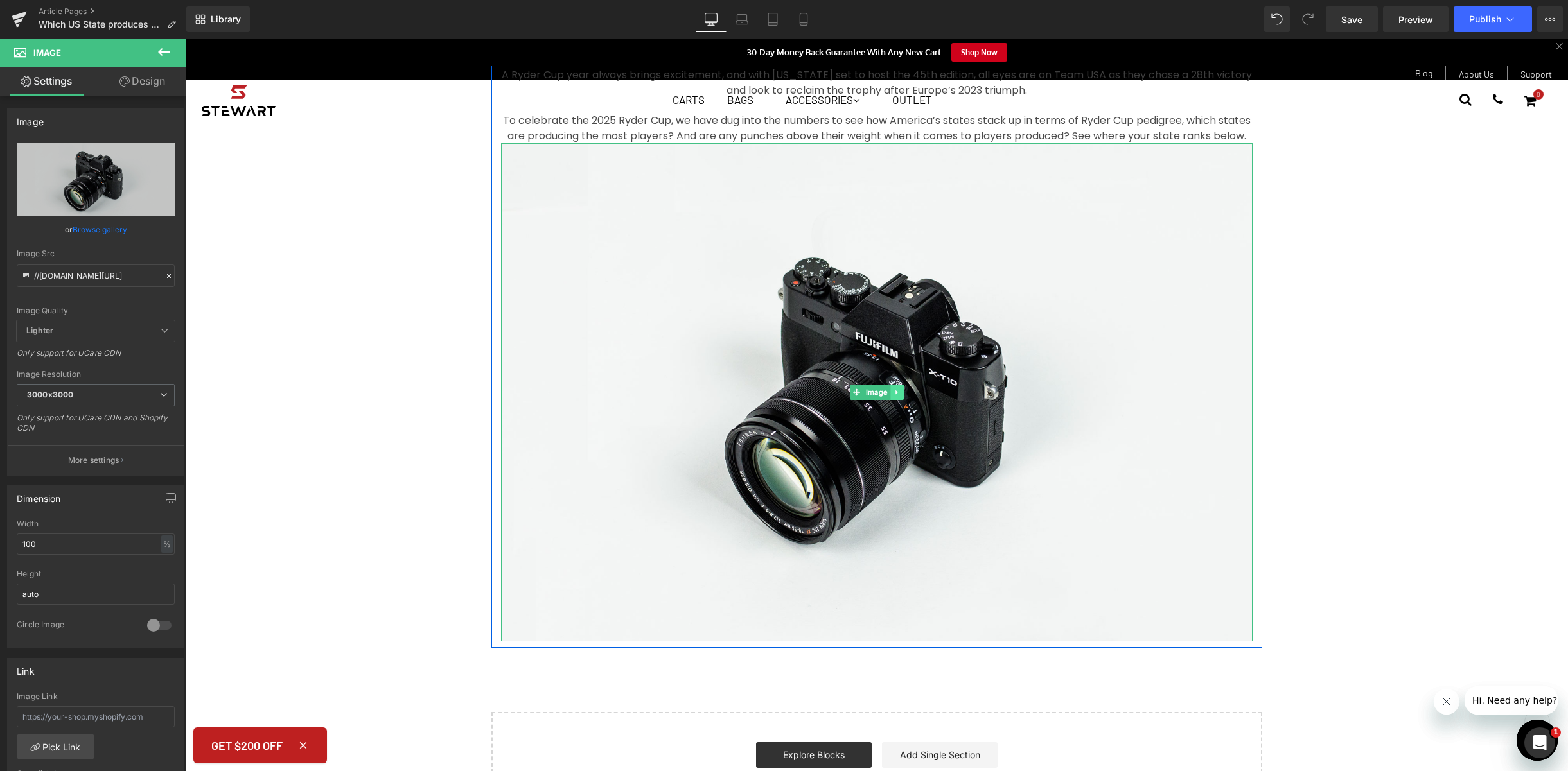
click at [895, 395] on icon at bounding box center [896, 392] width 2 height 5
click at [900, 396] on icon at bounding box center [903, 392] width 7 height 8
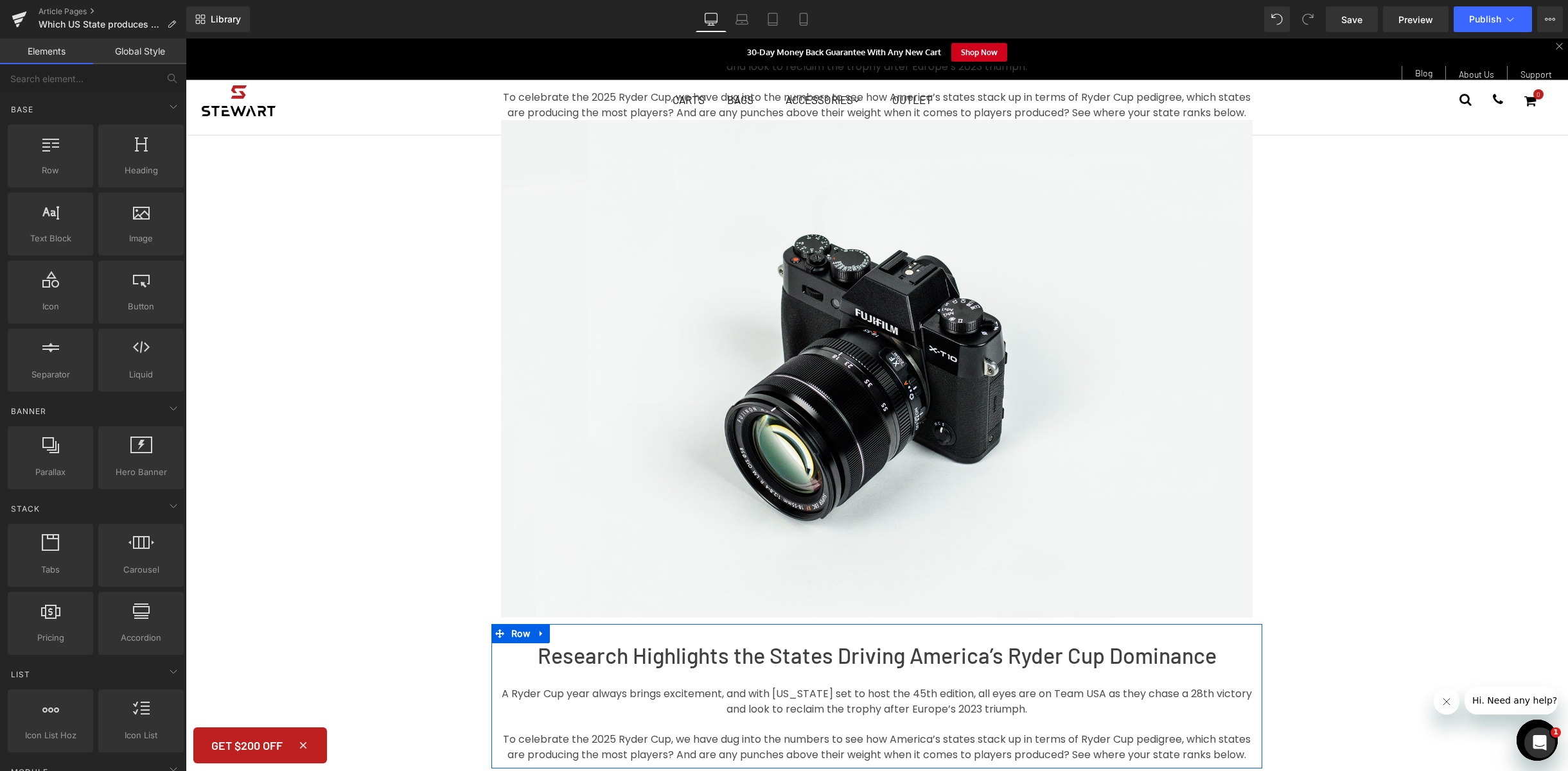
scroll to position [271, 0]
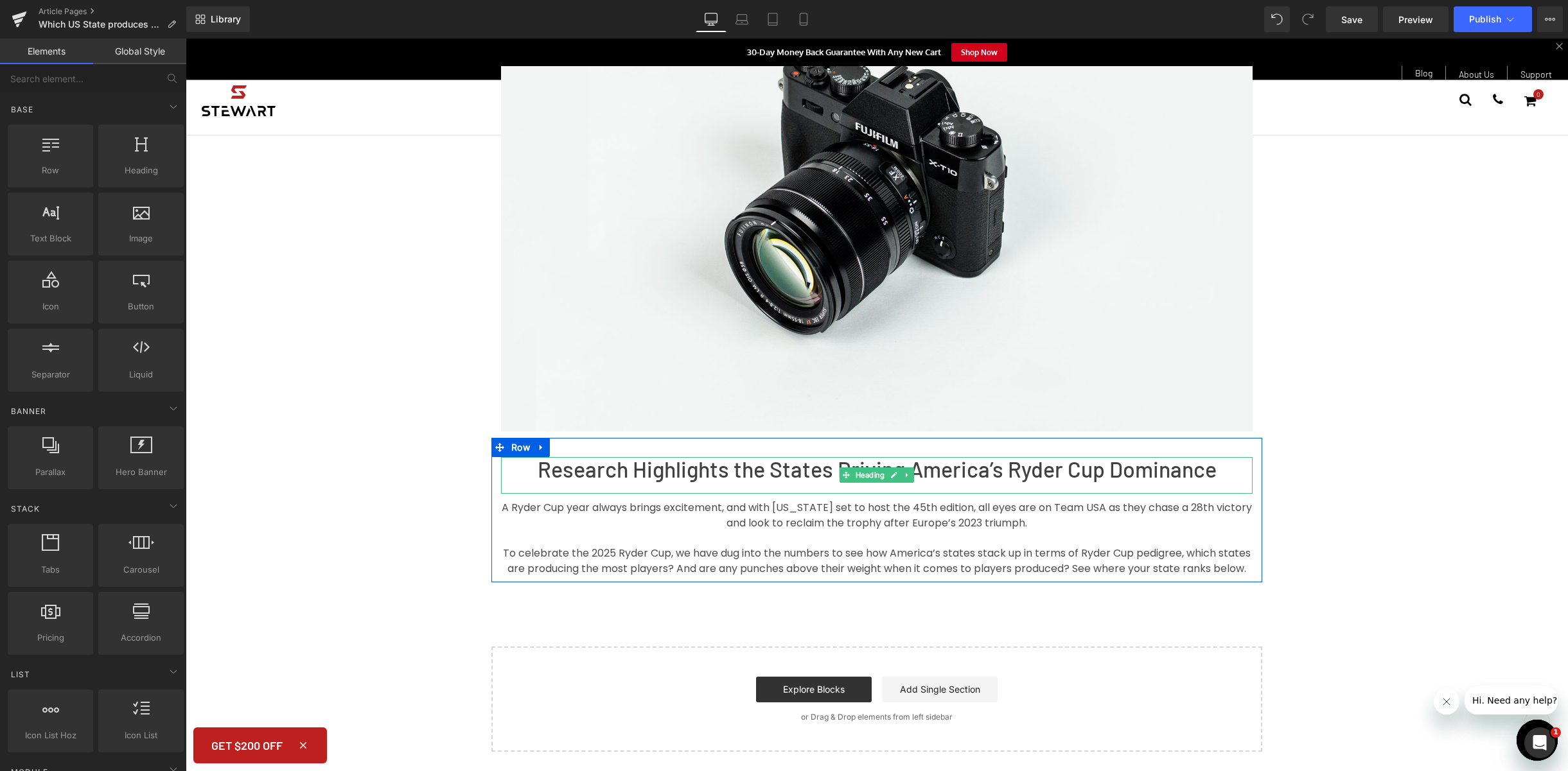
click at [800, 481] on h1 "Research Highlights the States Driving America’s Ryder Cup Dominance" at bounding box center [876, 469] width 752 height 24
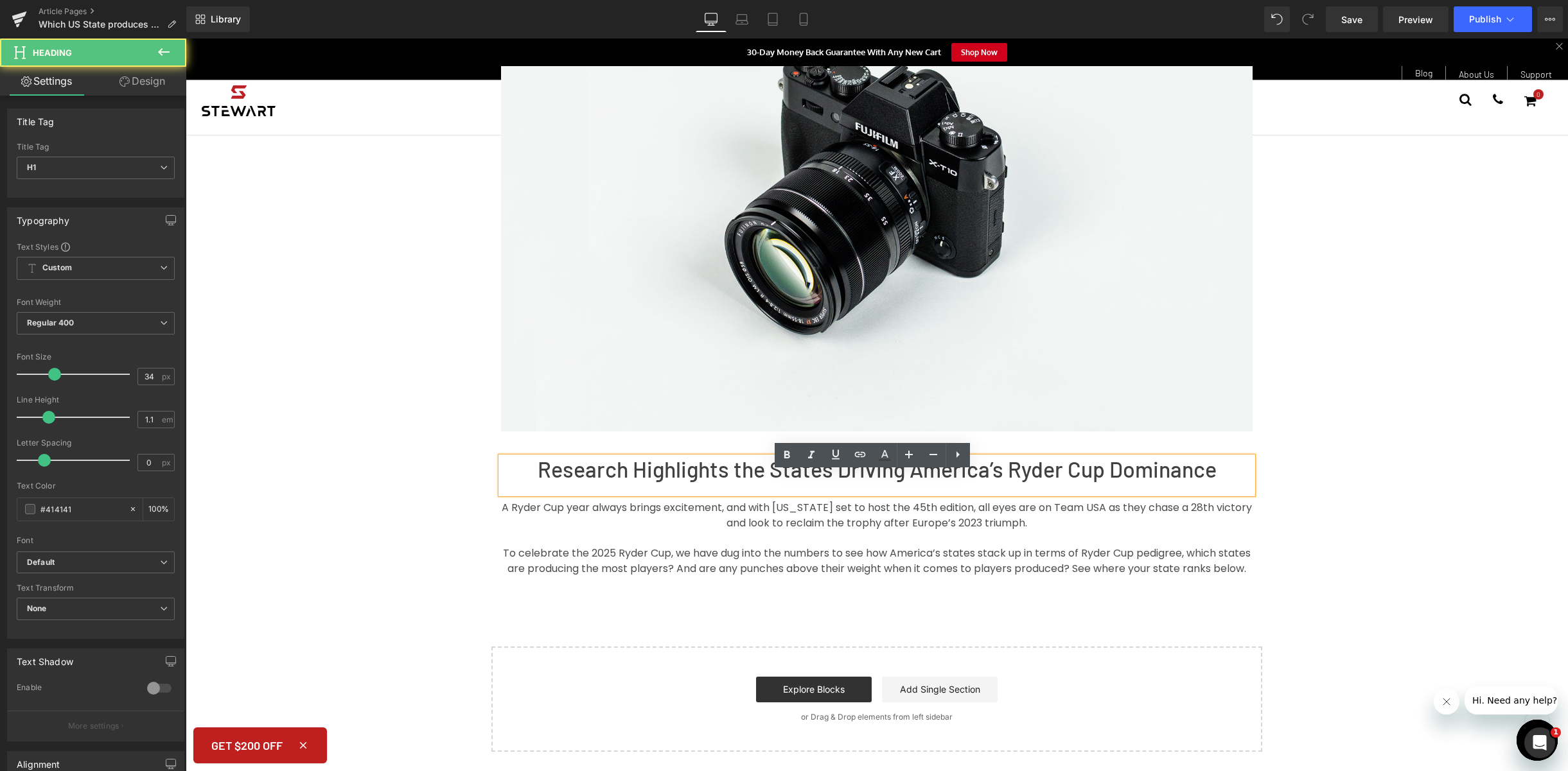
click at [982, 481] on h1 "Research Highlights the States Driving America’s Ryder Cup Dominance" at bounding box center [876, 469] width 752 height 24
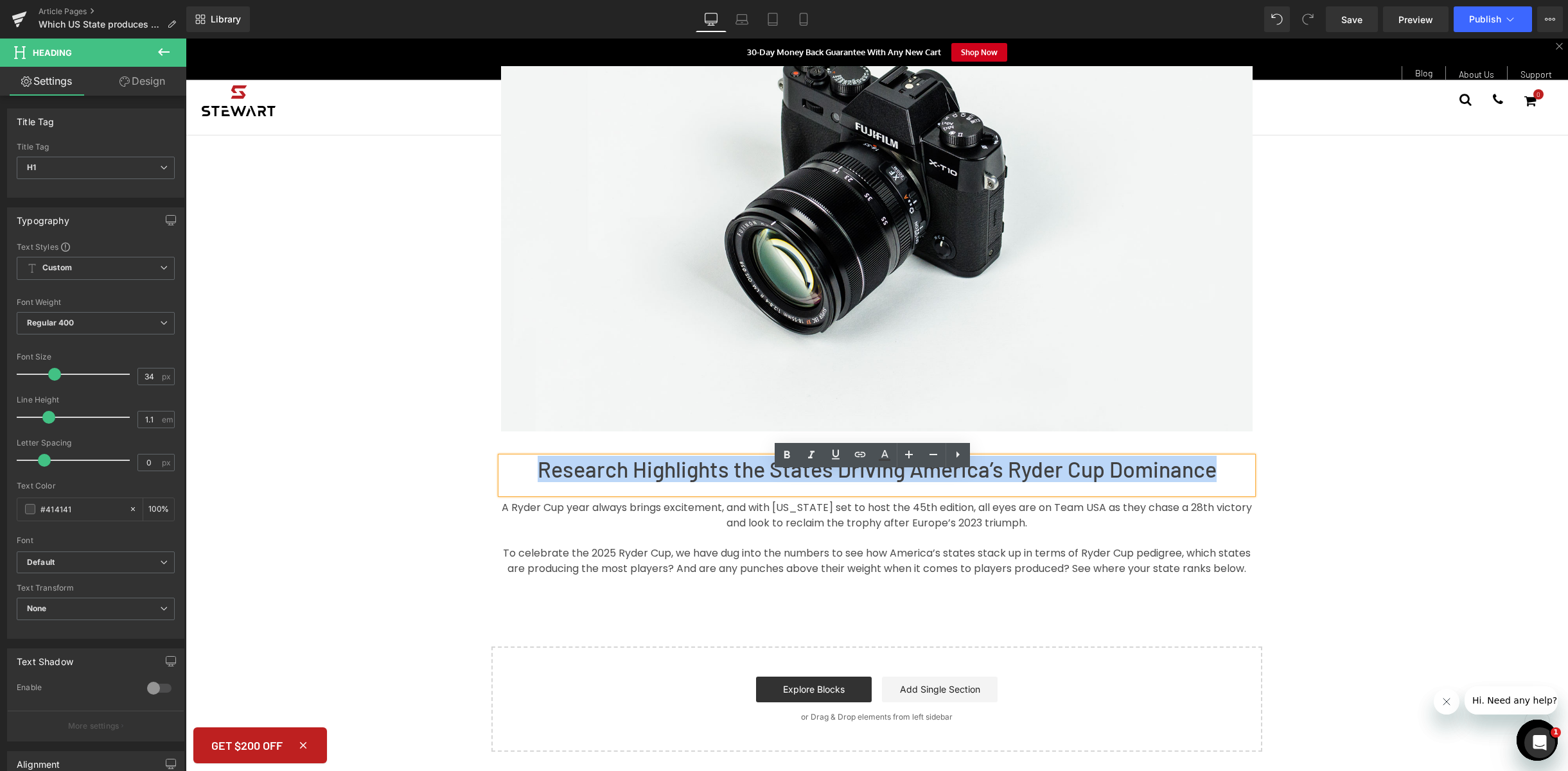
drag, startPoint x: 1228, startPoint y: 488, endPoint x: 540, endPoint y: 497, distance: 688.1
click at [540, 481] on h1 "Research Highlights the States Driving America’s Ryder Cup Dominance" at bounding box center [876, 469] width 752 height 24
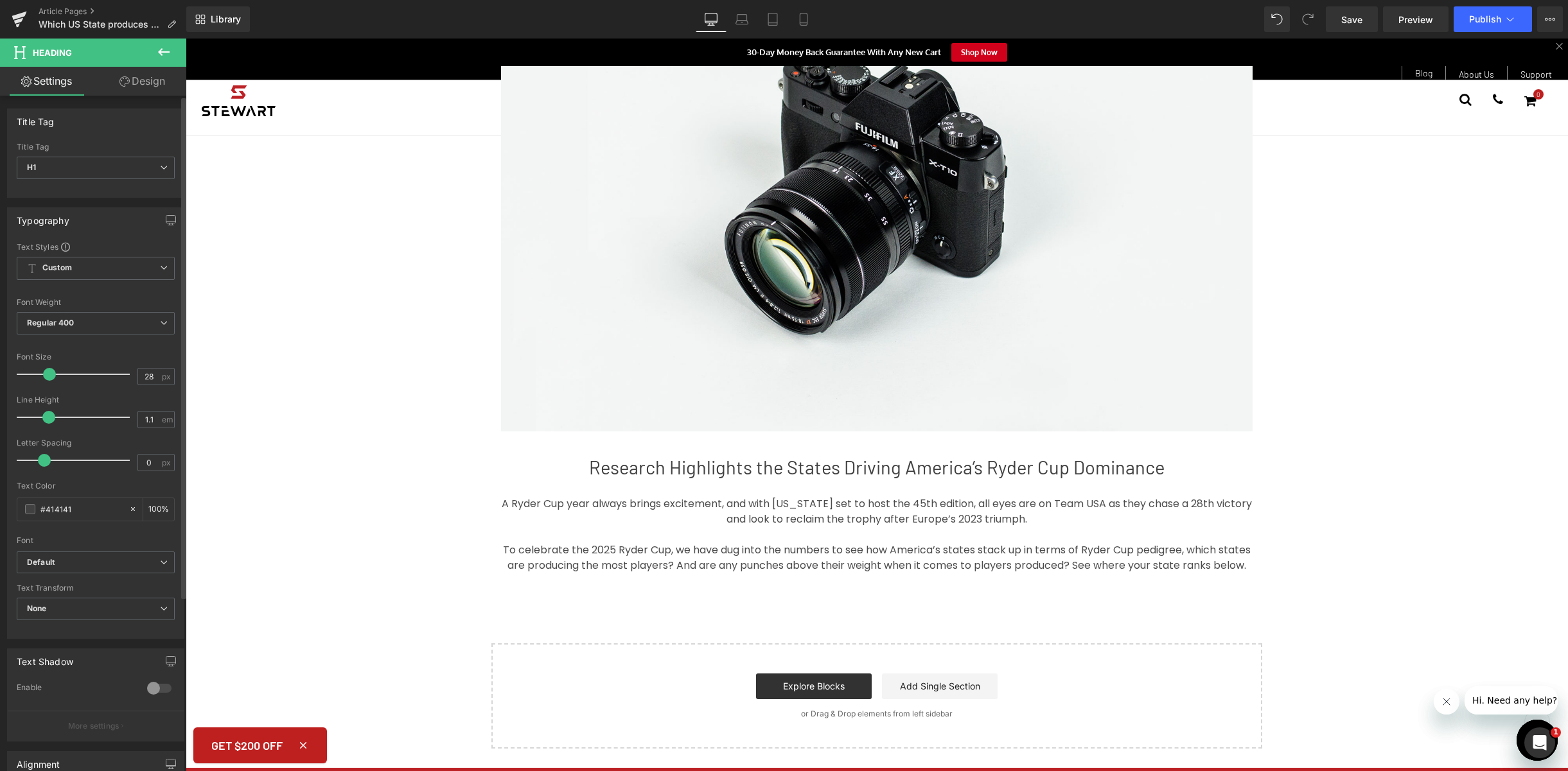
type input "27"
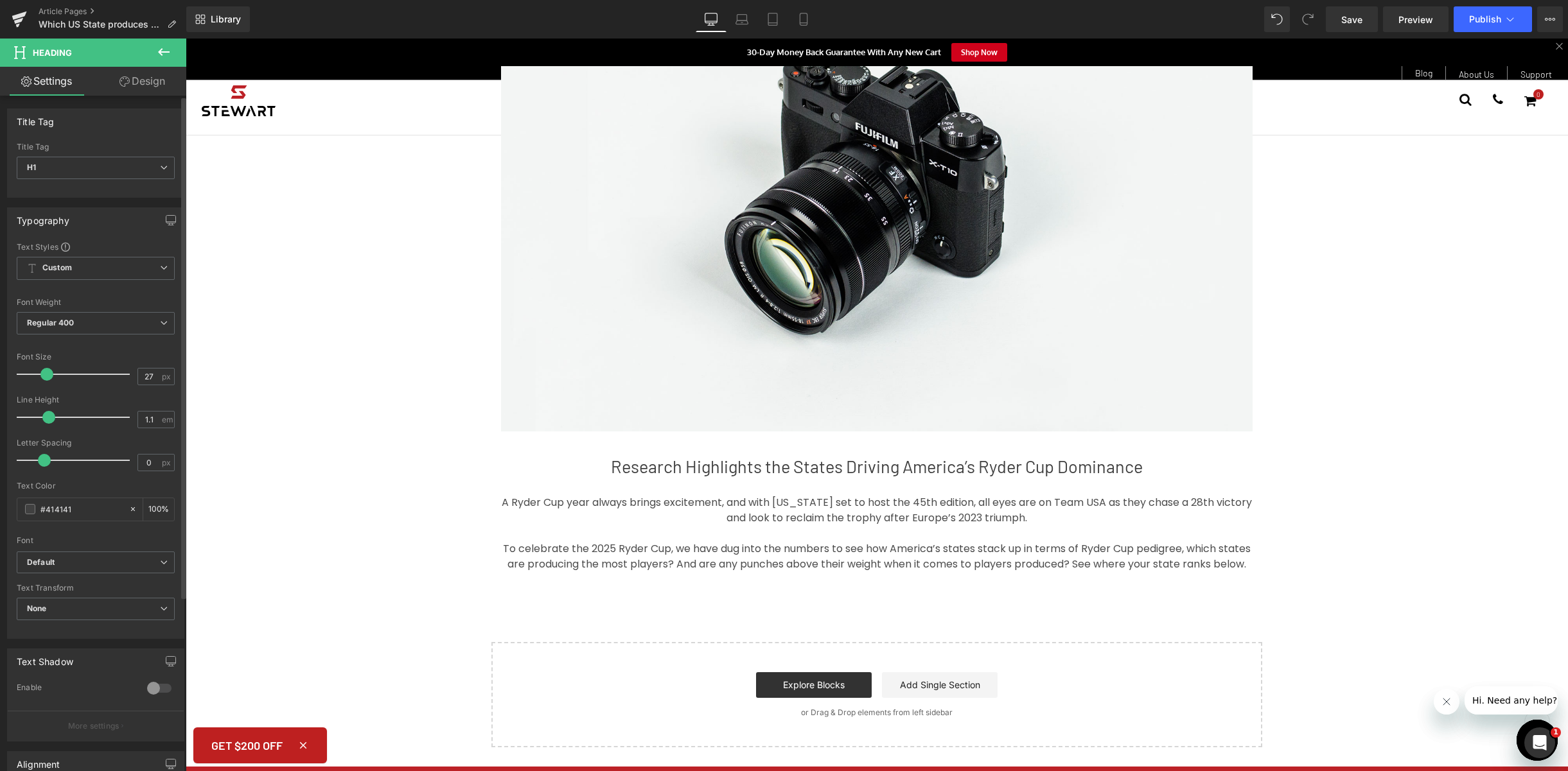
drag, startPoint x: 58, startPoint y: 376, endPoint x: 51, endPoint y: 377, distance: 7.1
click at [51, 377] on div at bounding box center [77, 375] width 106 height 26
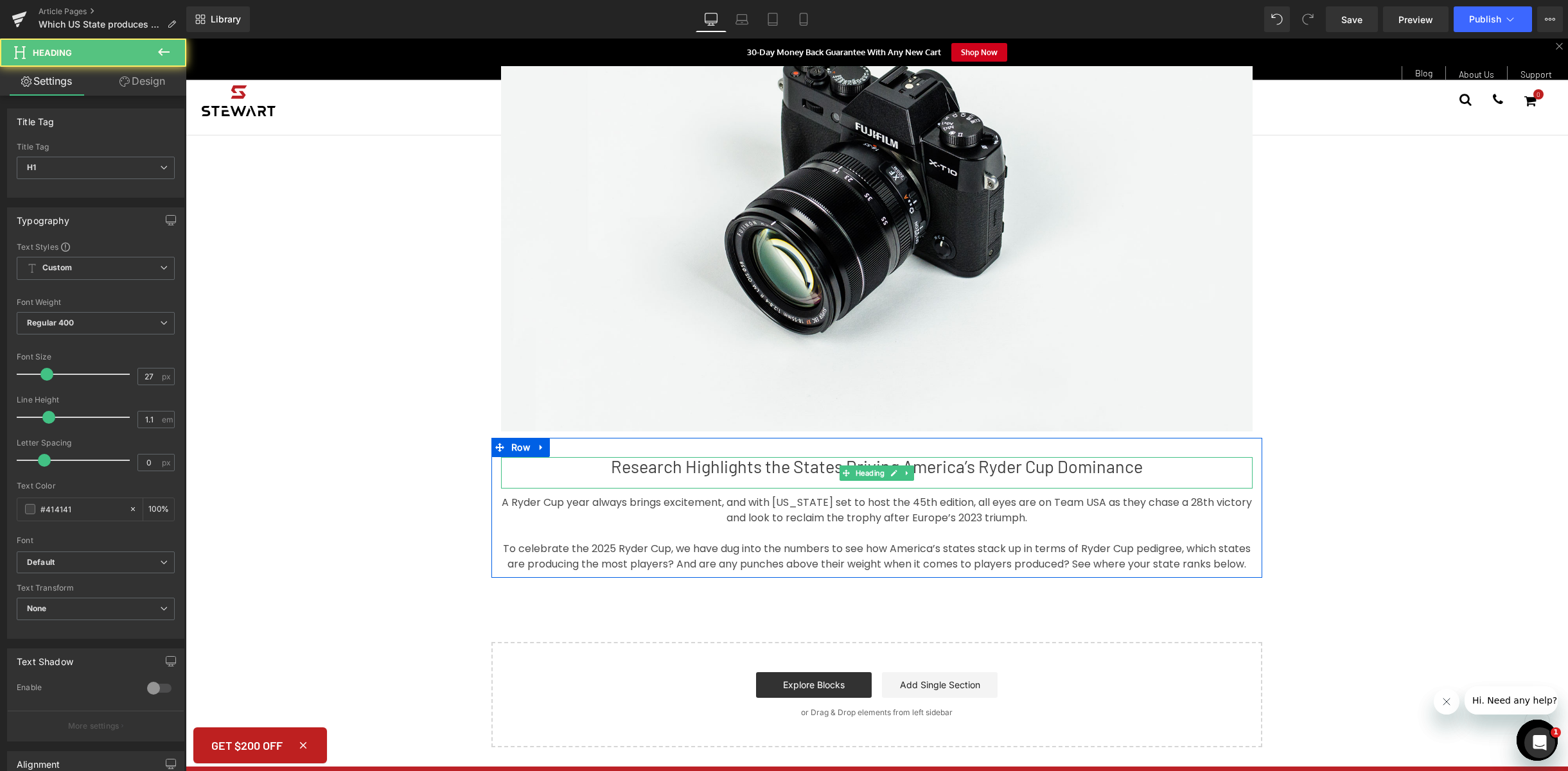
click at [950, 476] on h1 "Research Highlights the States Driving America’s Ryder Cup Dominance" at bounding box center [876, 467] width 752 height 20
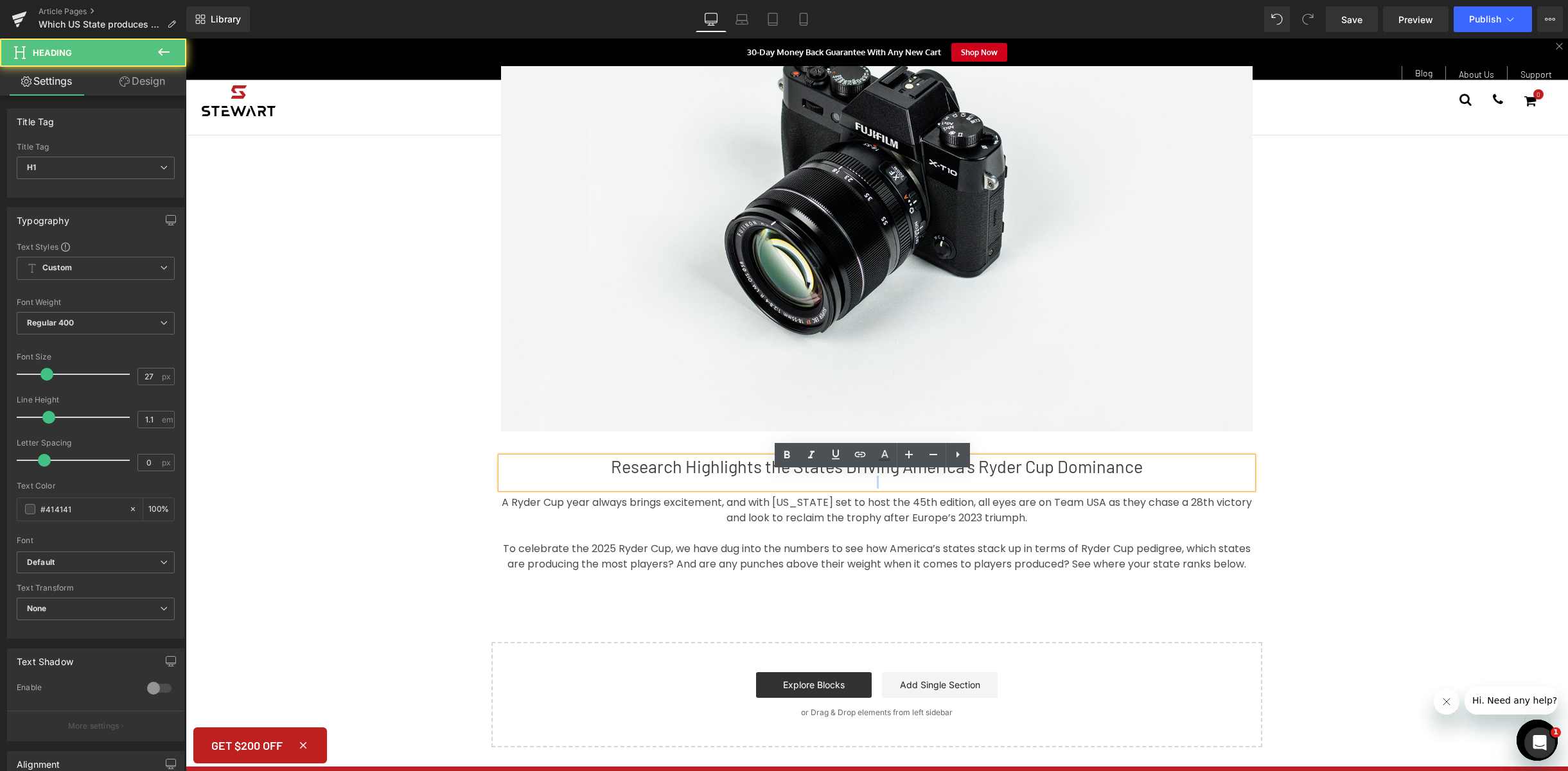
drag, startPoint x: 1149, startPoint y: 483, endPoint x: 488, endPoint y: 503, distance: 661.3
click at [491, 503] on div "Research Highlights the States Driving America’s Ryder Cup Dominance Heading A …" at bounding box center [875, 514] width 770 height 114
click at [946, 476] on h1 "Research Highlights the States Driving America’s Ryder Cup Dominance" at bounding box center [876, 467] width 752 height 20
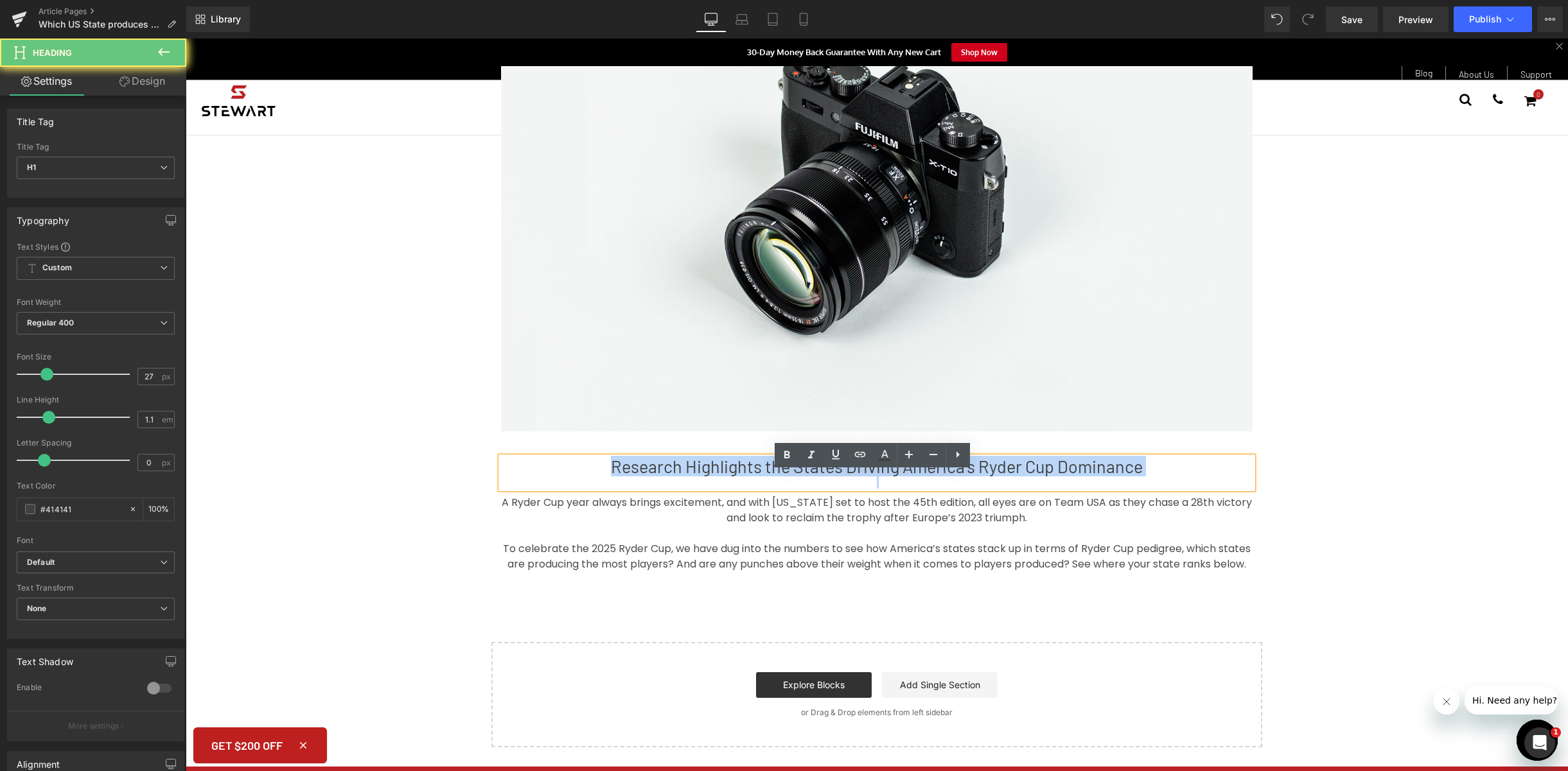
click at [946, 476] on h1 "Research Highlights the States Driving America’s Ryder Cup Dominance" at bounding box center [876, 467] width 752 height 20
paste div
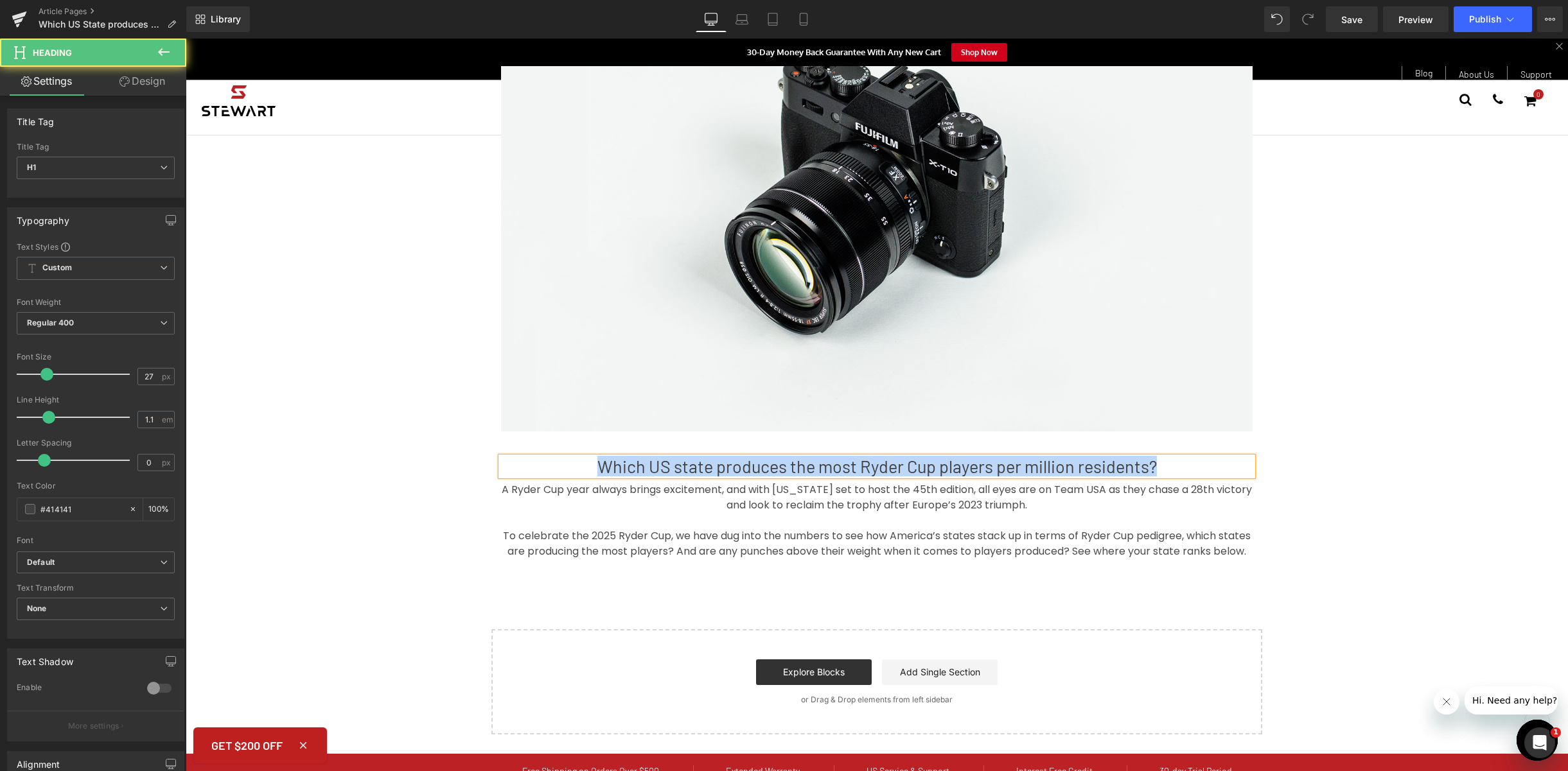
drag, startPoint x: 1186, startPoint y: 480, endPoint x: 591, endPoint y: 478, distance: 595.0
click at [580, 476] on h1 "Which US state produces the most Ryder Cup players per million residents?" at bounding box center [876, 467] width 752 height 20
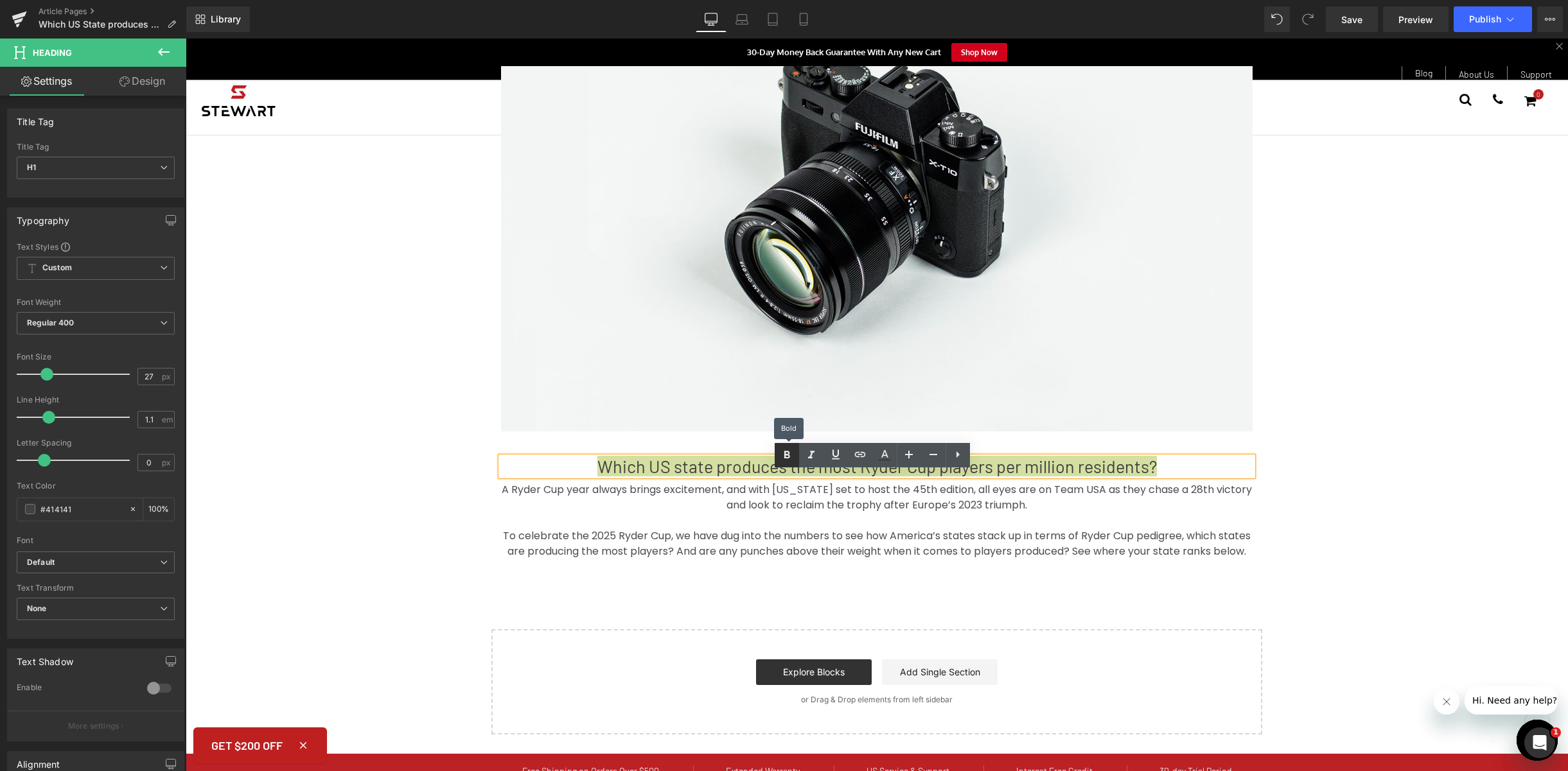
click at [782, 458] on icon at bounding box center [787, 455] width 16 height 16
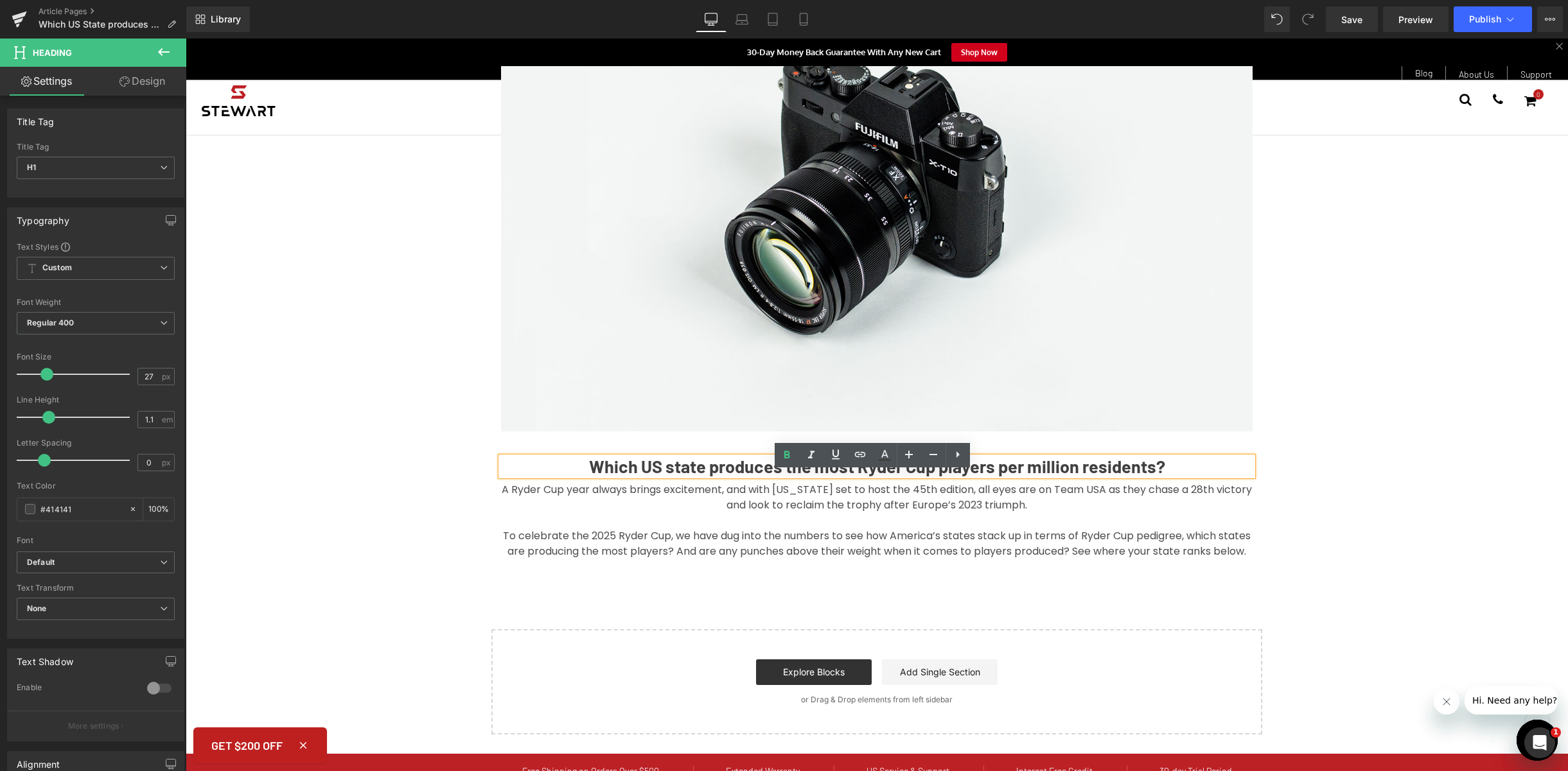
click at [939, 512] on span "A Ryder Cup year always brings excitement, and with [US_STATE] set to host the …" at bounding box center [877, 497] width 753 height 30
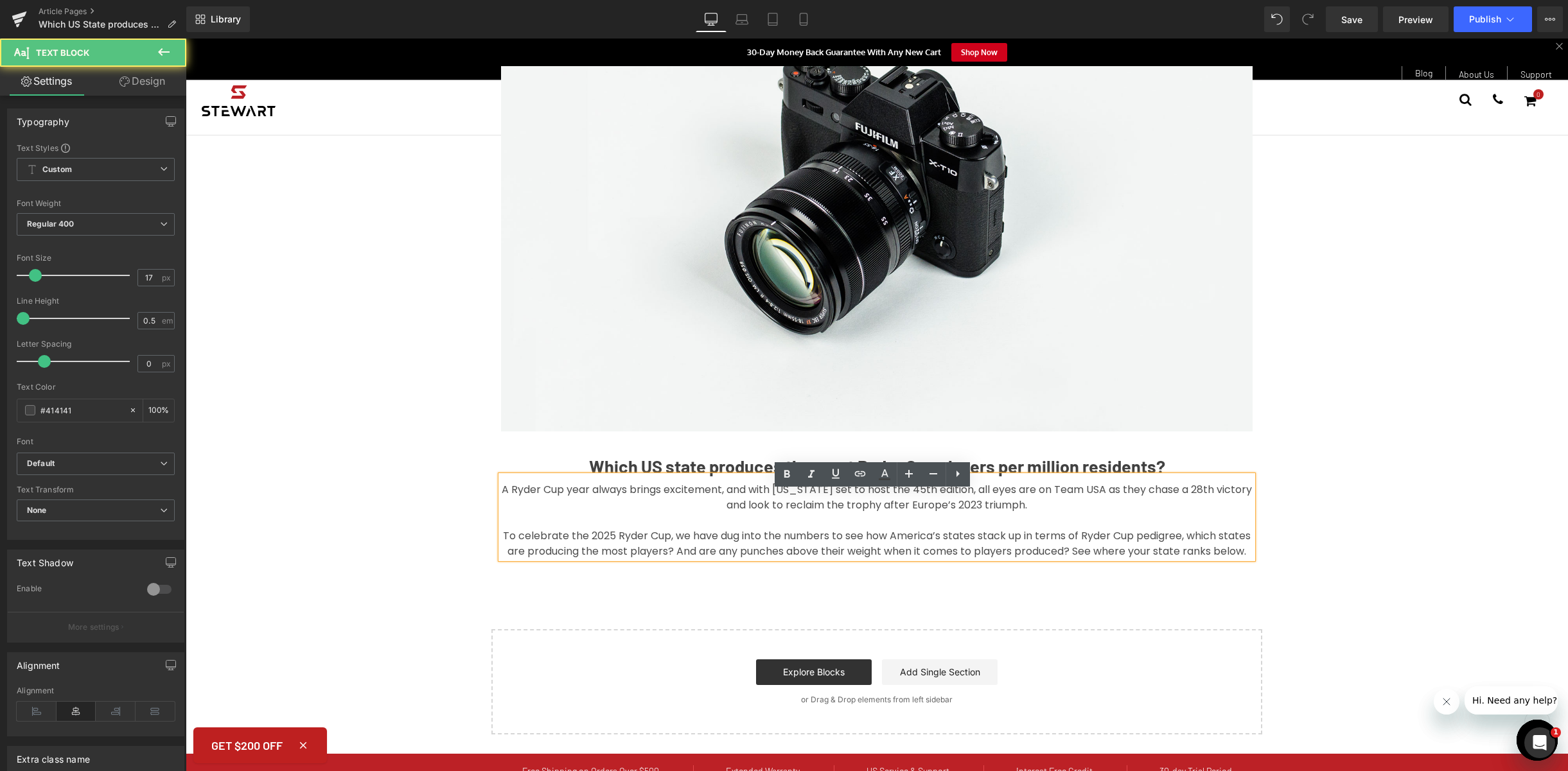
drag, startPoint x: 893, startPoint y: 585, endPoint x: 446, endPoint y: 501, distance: 454.8
click at [446, 501] on div "Research Highlights the States Driving America’s Ryder Cup Dominance Heading A …" at bounding box center [876, 265] width 1382 height 939
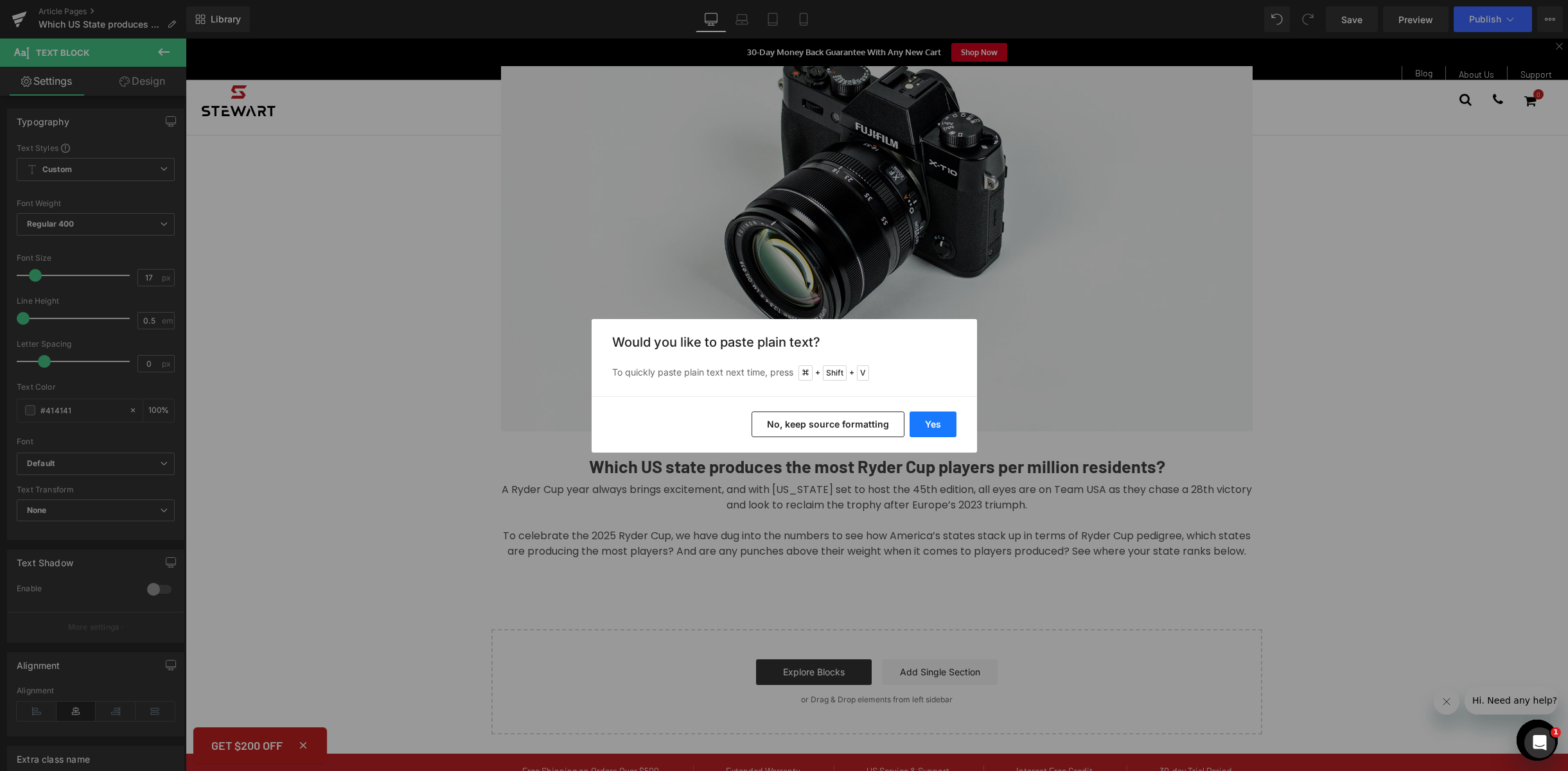
click at [938, 419] on button "Yes" at bounding box center [933, 424] width 47 height 26
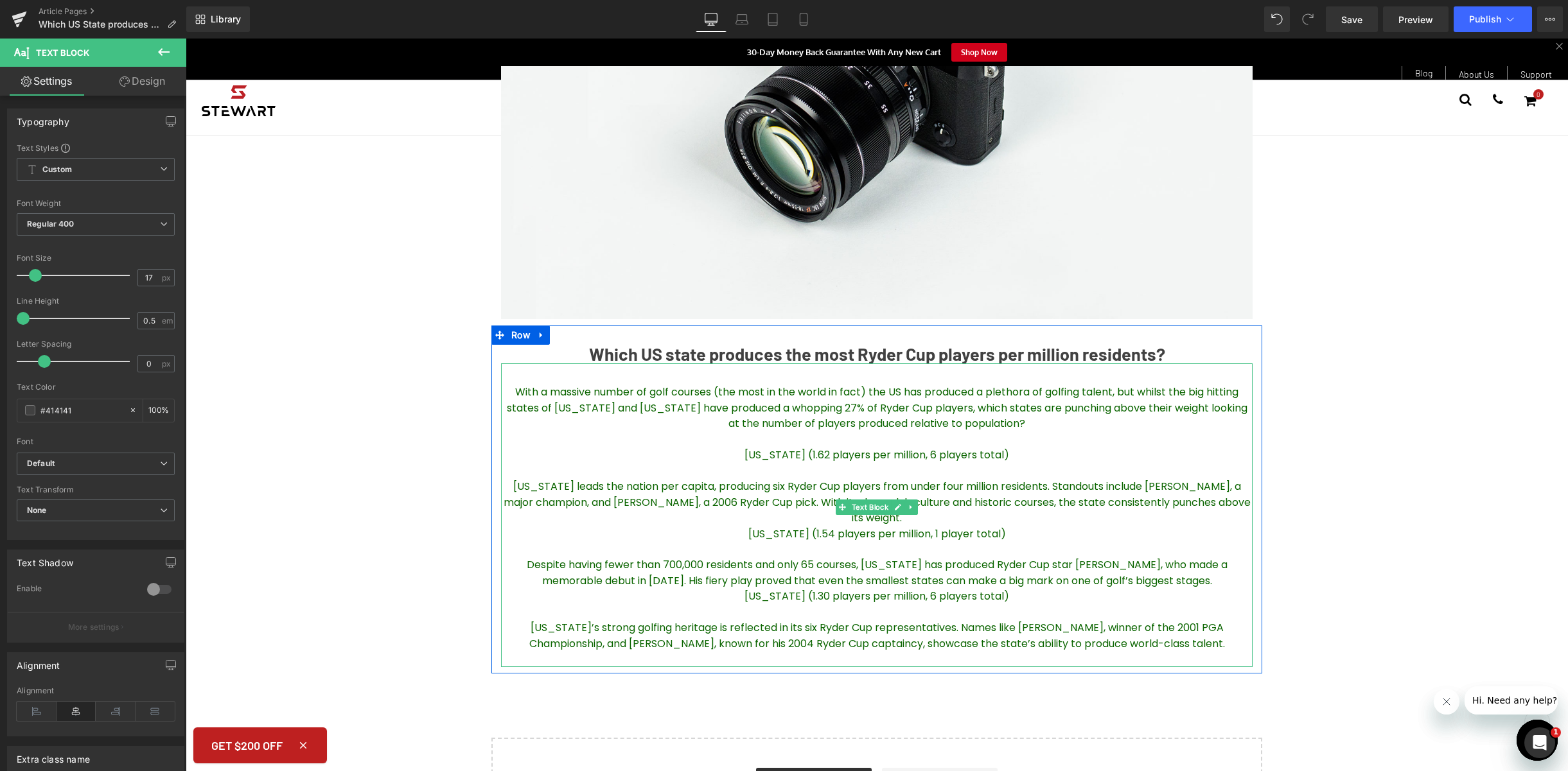
scroll to position [532, 0]
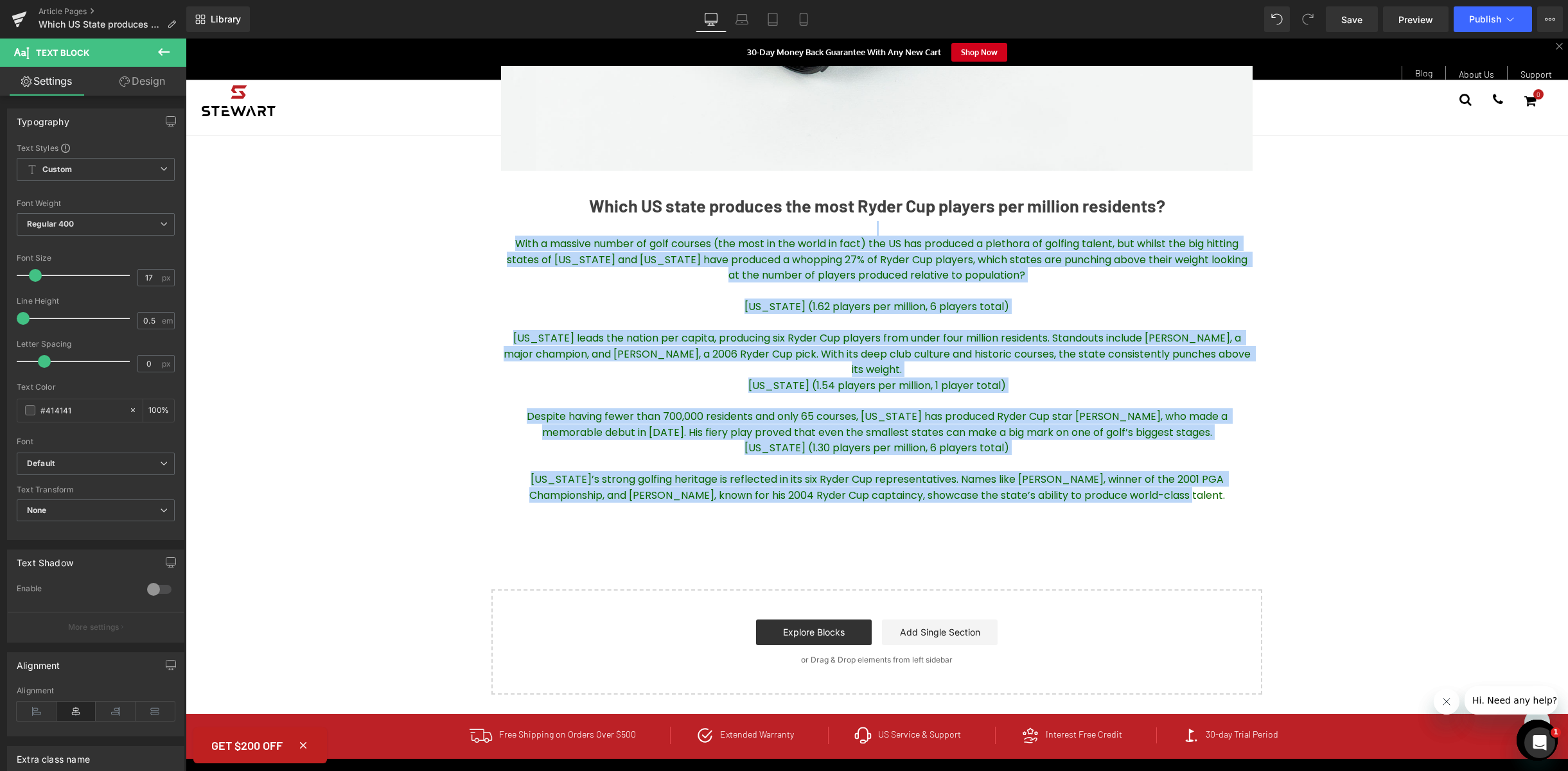
drag, startPoint x: 1072, startPoint y: 435, endPoint x: 480, endPoint y: 241, distance: 623.0
click at [480, 241] on div "Research Highlights the States Driving America’s Ryder Cup Dominance Heading A …" at bounding box center [876, 115] width 1382 height 1160
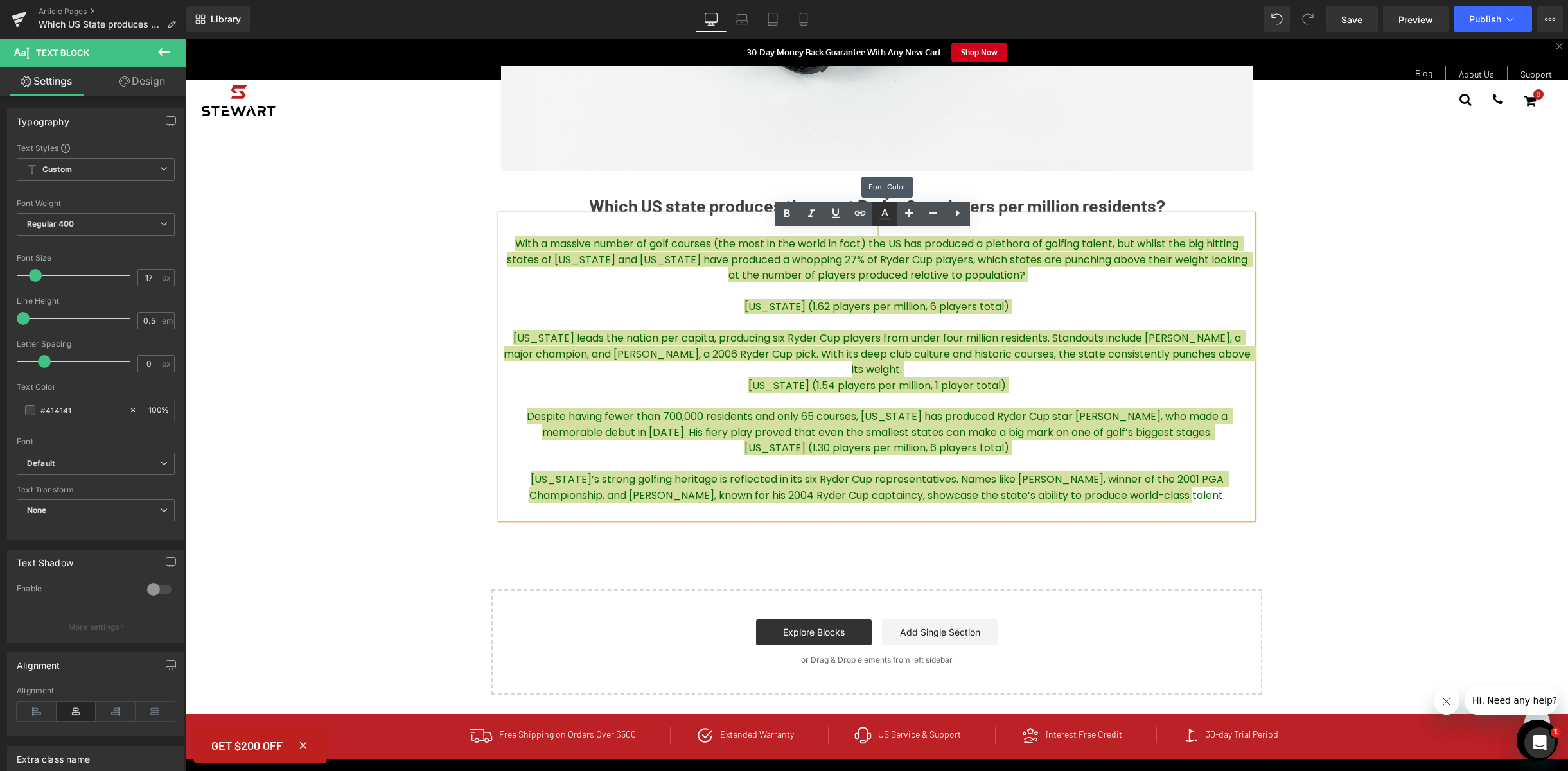
click at [892, 209] on link at bounding box center [884, 213] width 25 height 25
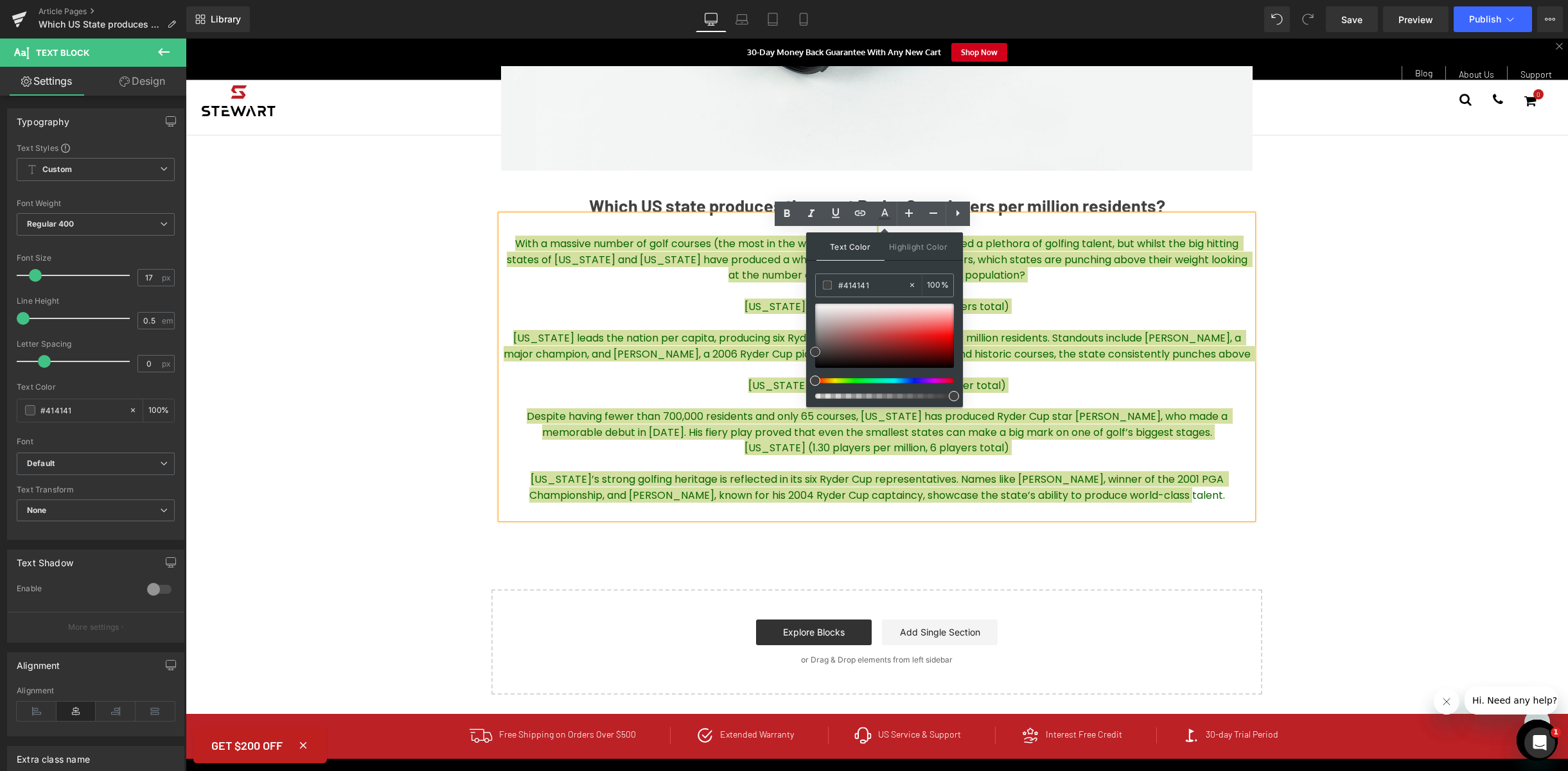
click at [815, 351] on span at bounding box center [814, 352] width 10 height 10
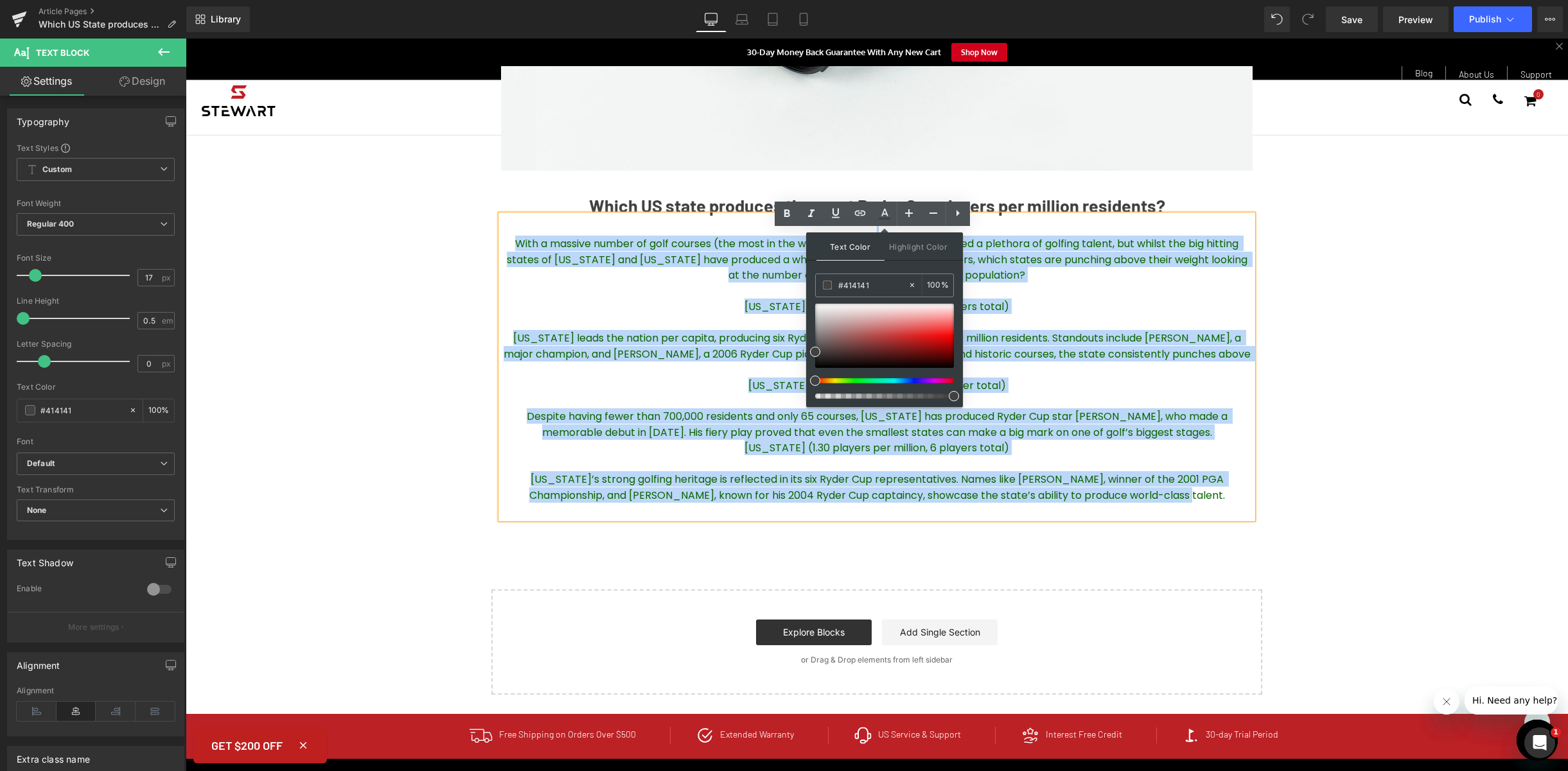
click at [1057, 236] on p at bounding box center [876, 228] width 752 height 15
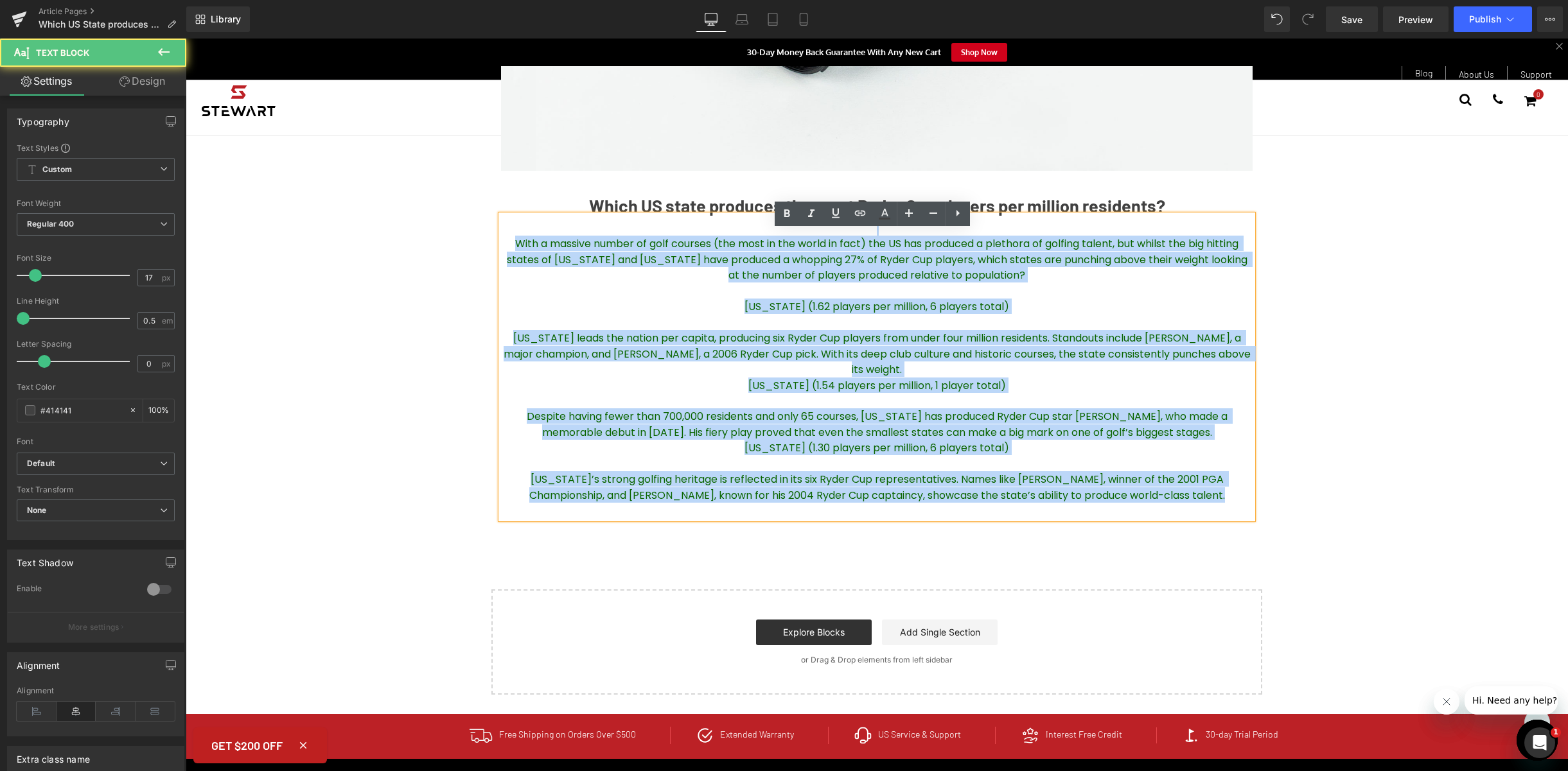
drag, startPoint x: 1202, startPoint y: 507, endPoint x: 433, endPoint y: 203, distance: 826.9
click at [433, 203] on div "Research Highlights the States Driving America’s Ryder Cup Dominance Heading A …" at bounding box center [876, 115] width 1382 height 1160
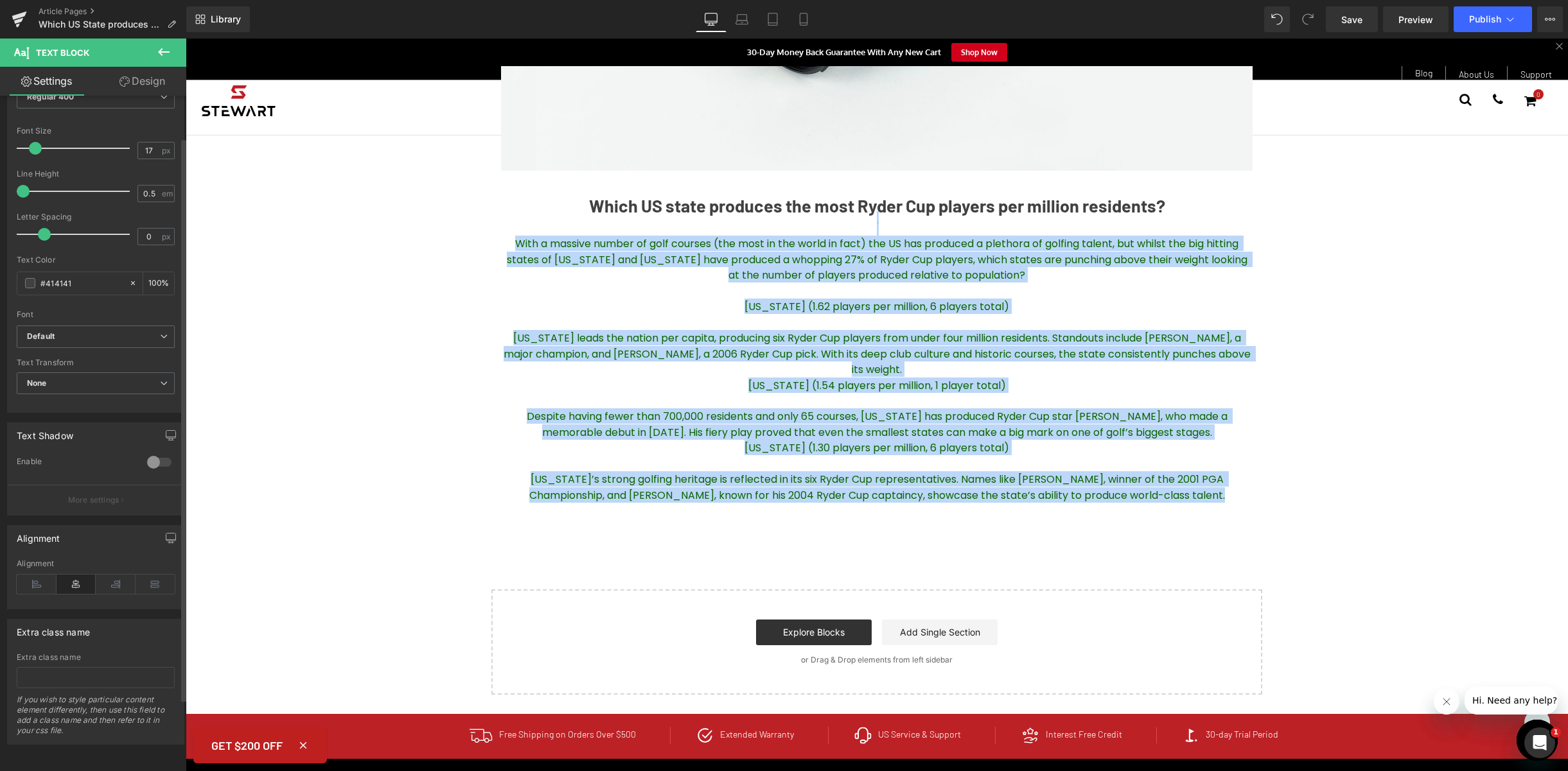
scroll to position [137, 0]
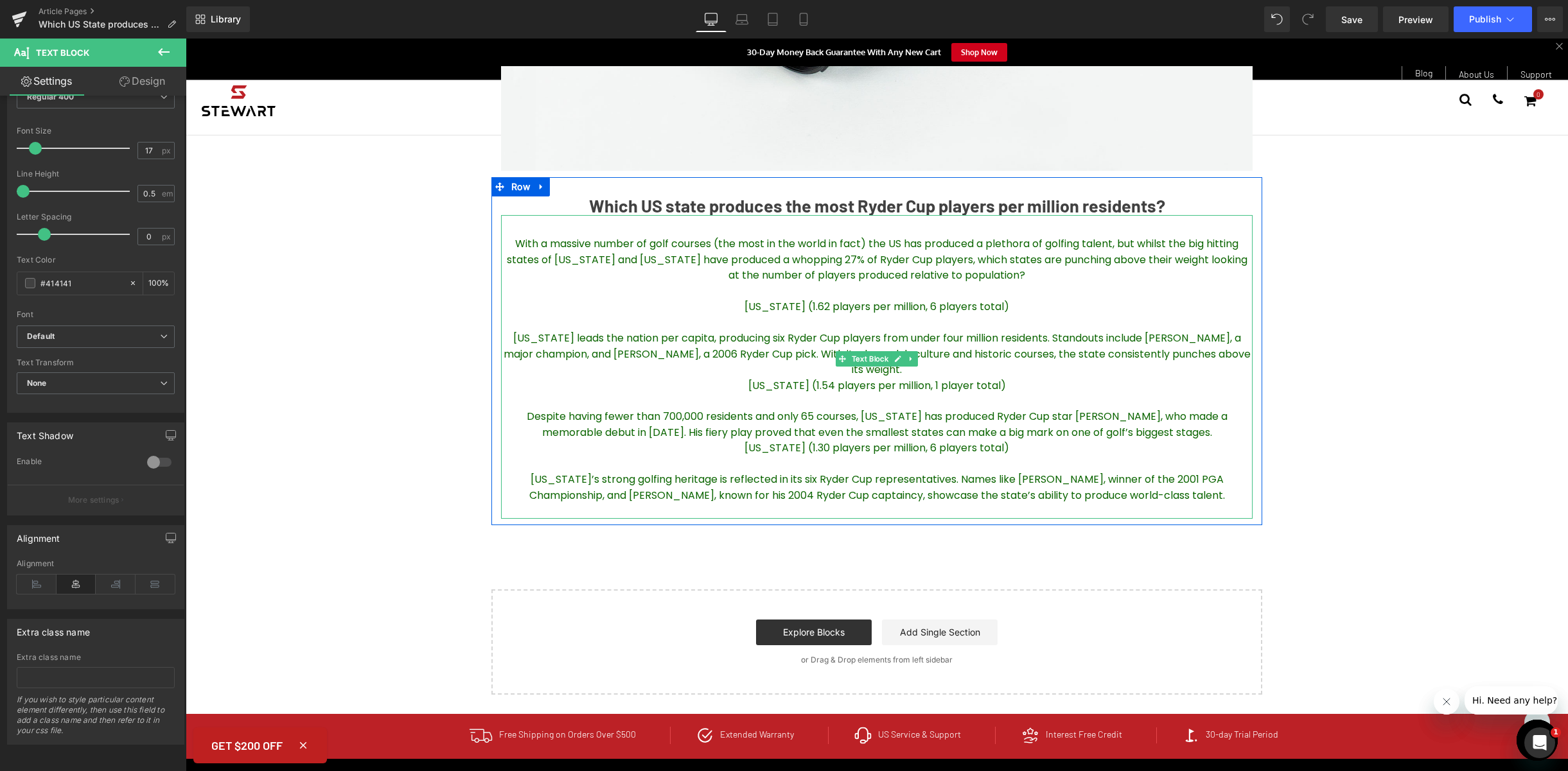
click at [944, 370] on span "[US_STATE] leads the nation per capita, producing six Ryder Cup players from un…" at bounding box center [878, 353] width 750 height 46
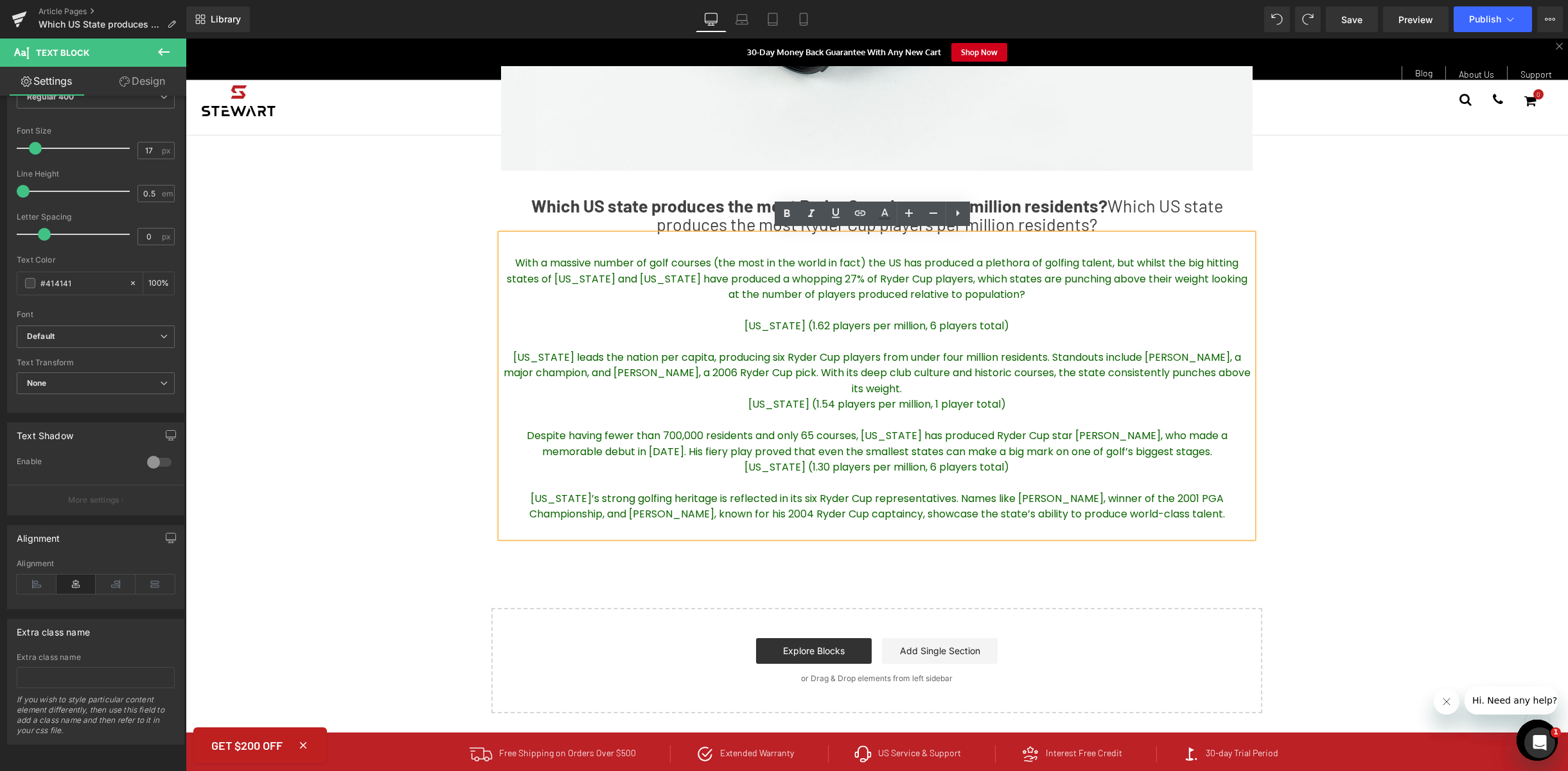
scroll to position [551, 0]
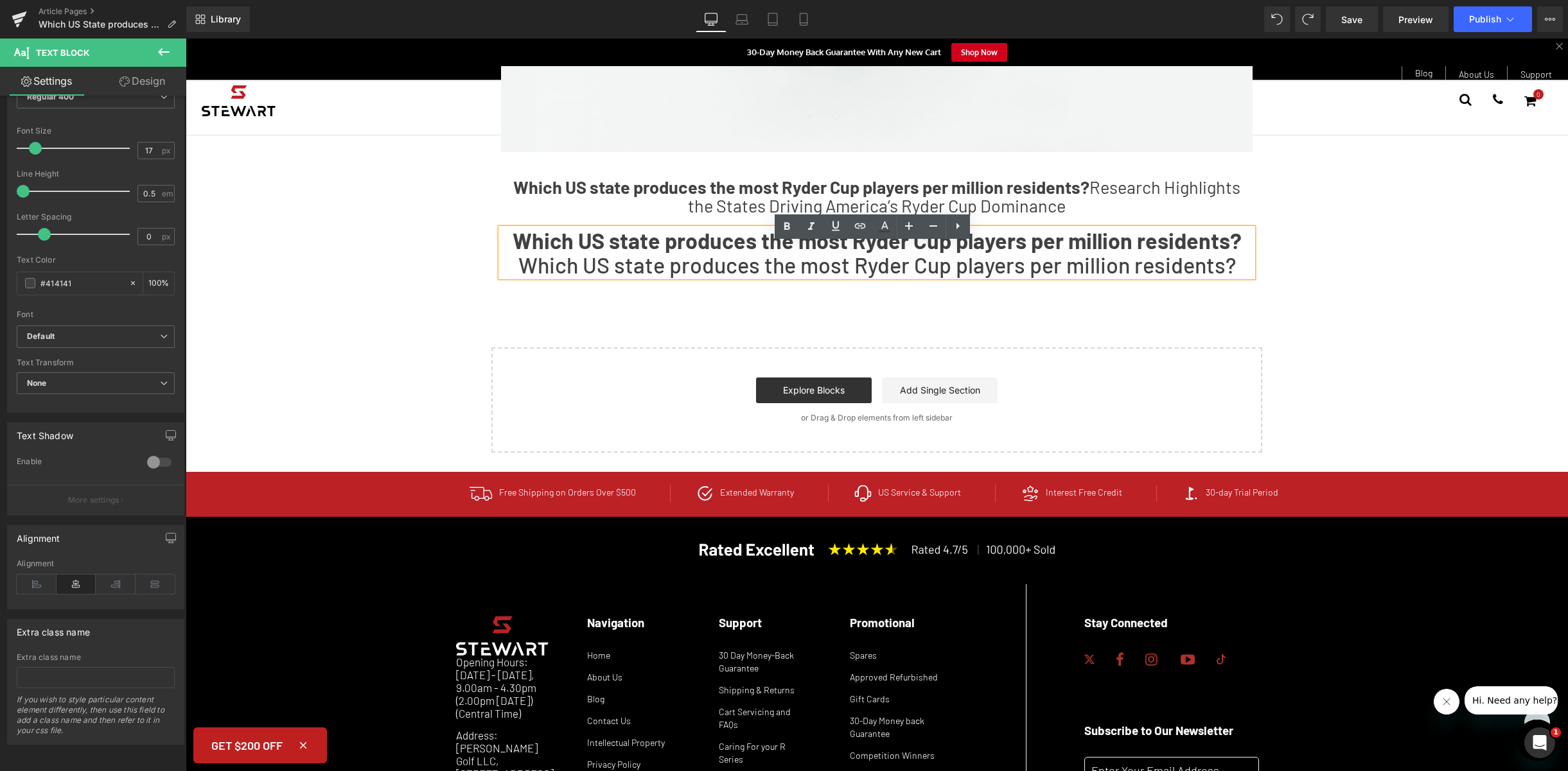
click at [1208, 270] on h1 "Which US state produces the most Ryder Cup players per million residents? Which…" at bounding box center [876, 252] width 752 height 48
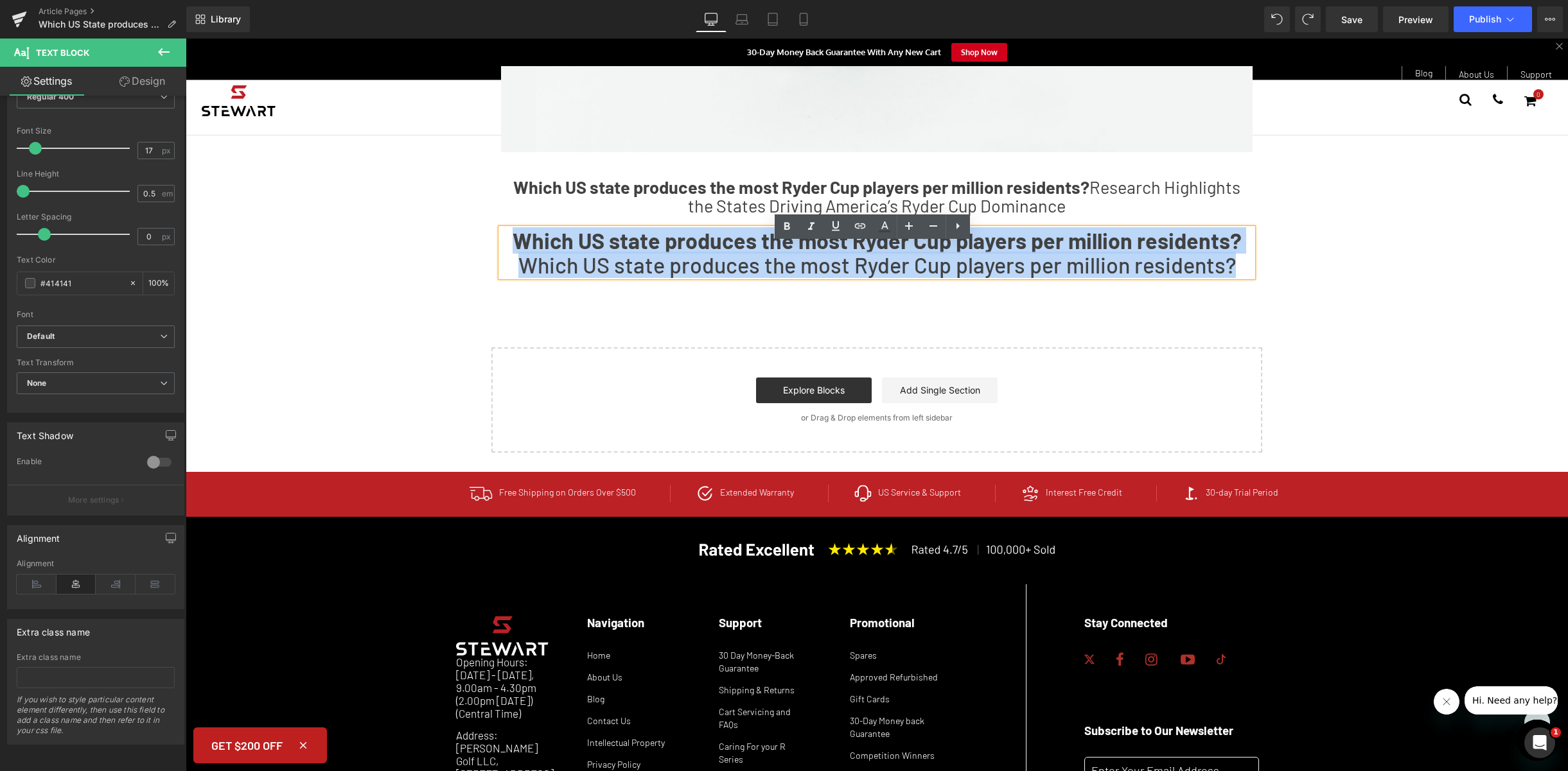
drag, startPoint x: 1235, startPoint y: 274, endPoint x: 350, endPoint y: 241, distance: 885.6
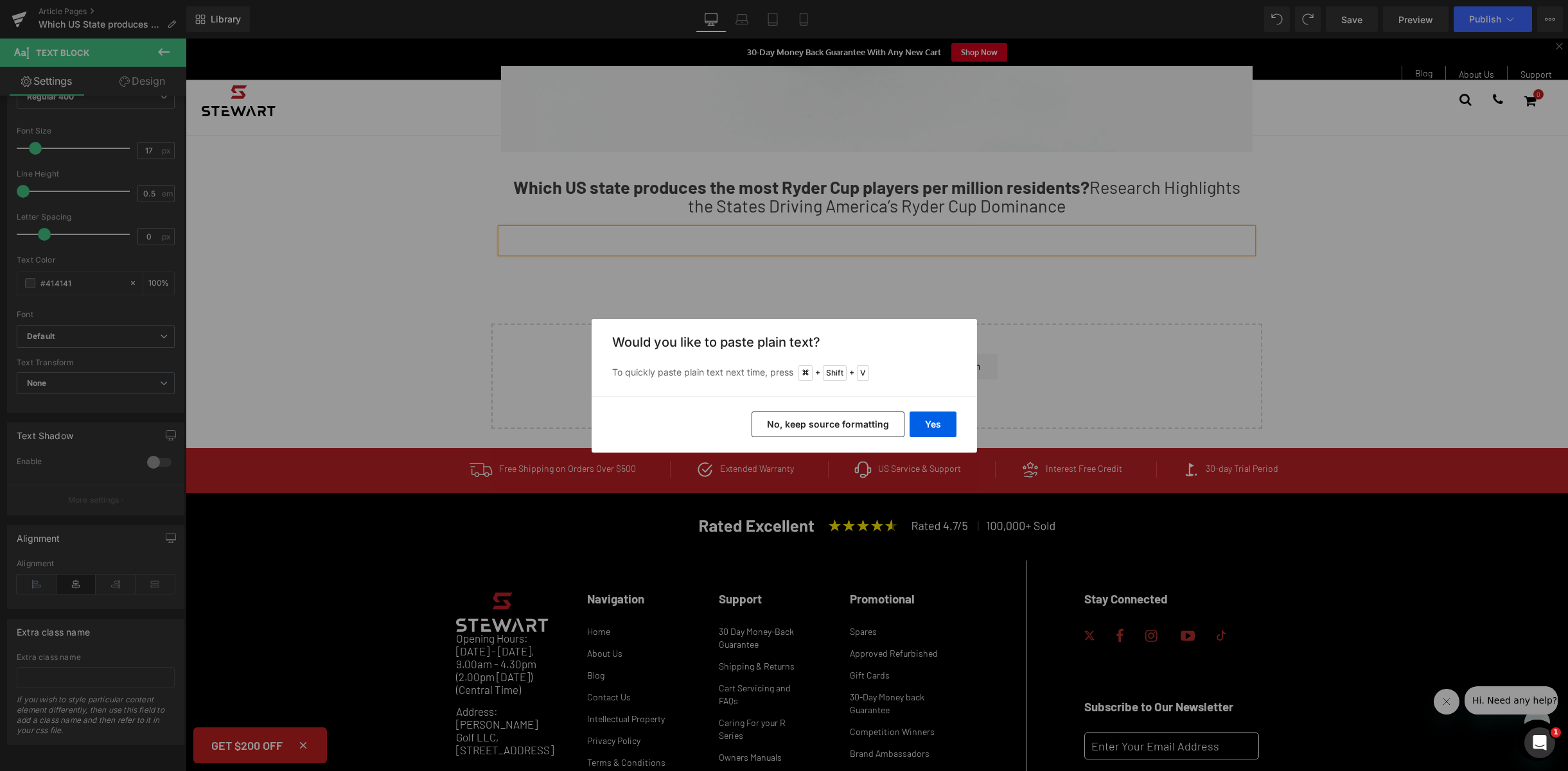
click at [804, 418] on button "No, keep source formatting" at bounding box center [827, 424] width 152 height 26
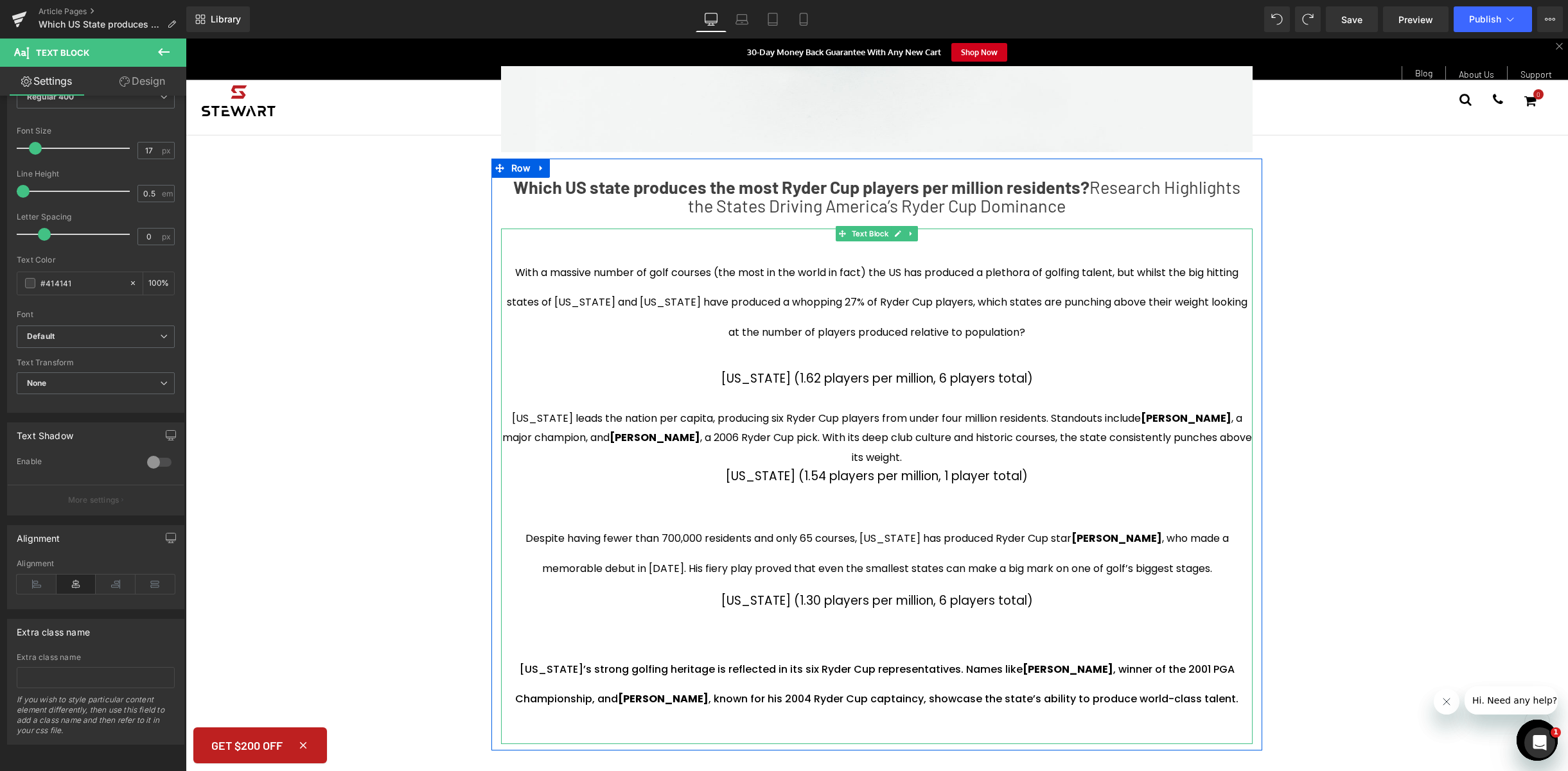
click at [1020, 418] on h3 "[US_STATE] leads the nation per capita, producing six Ryder Cup players from un…" at bounding box center [876, 425] width 752 height 78
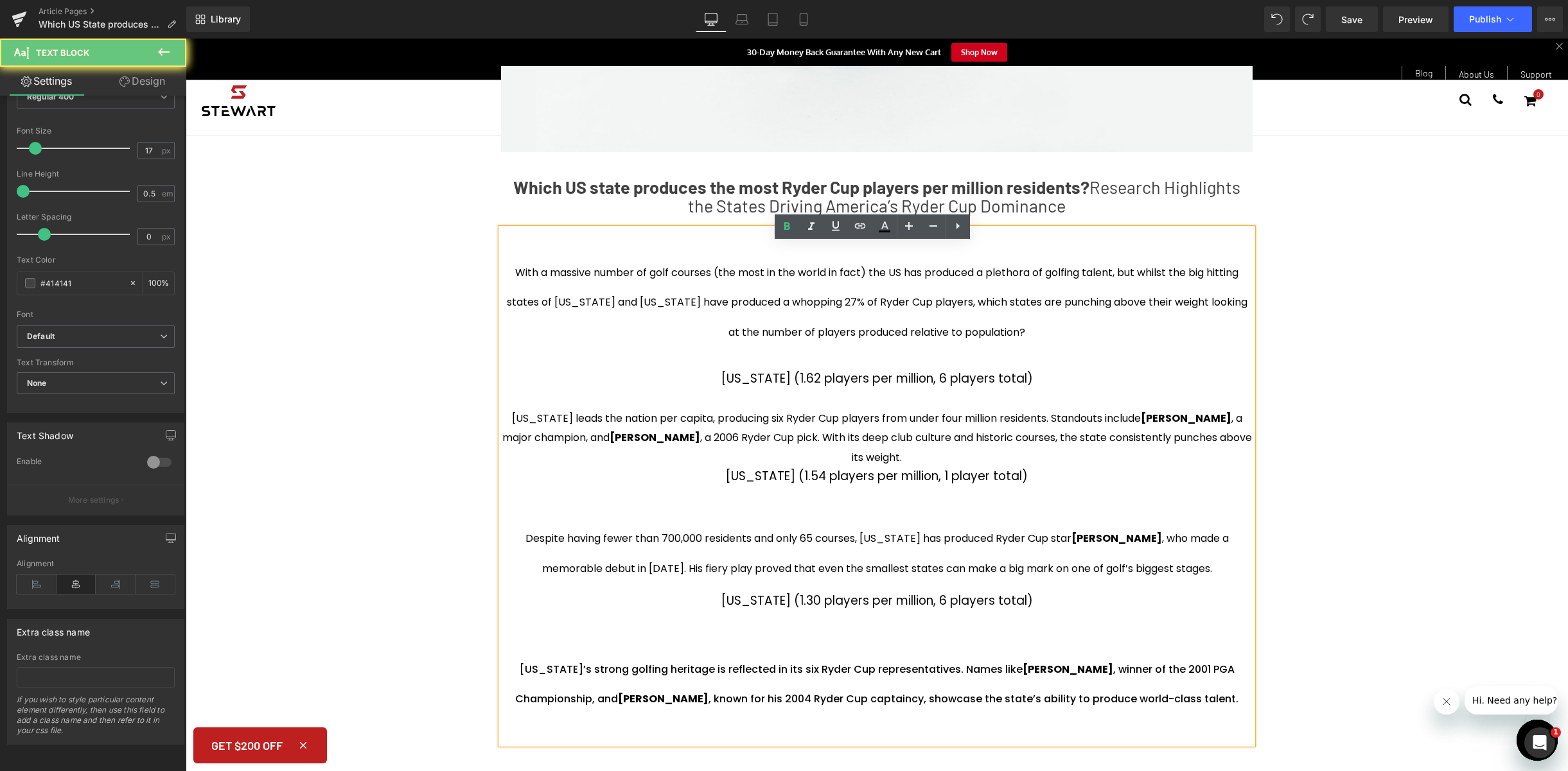
click at [980, 367] on h1 "With a massive number of golf courses (the most in the world in fact) the US ha…" at bounding box center [876, 297] width 752 height 139
click at [501, 281] on p "With a massive number of golf courses (the most in the world in fact) the US ha…" at bounding box center [876, 298] width 752 height 90
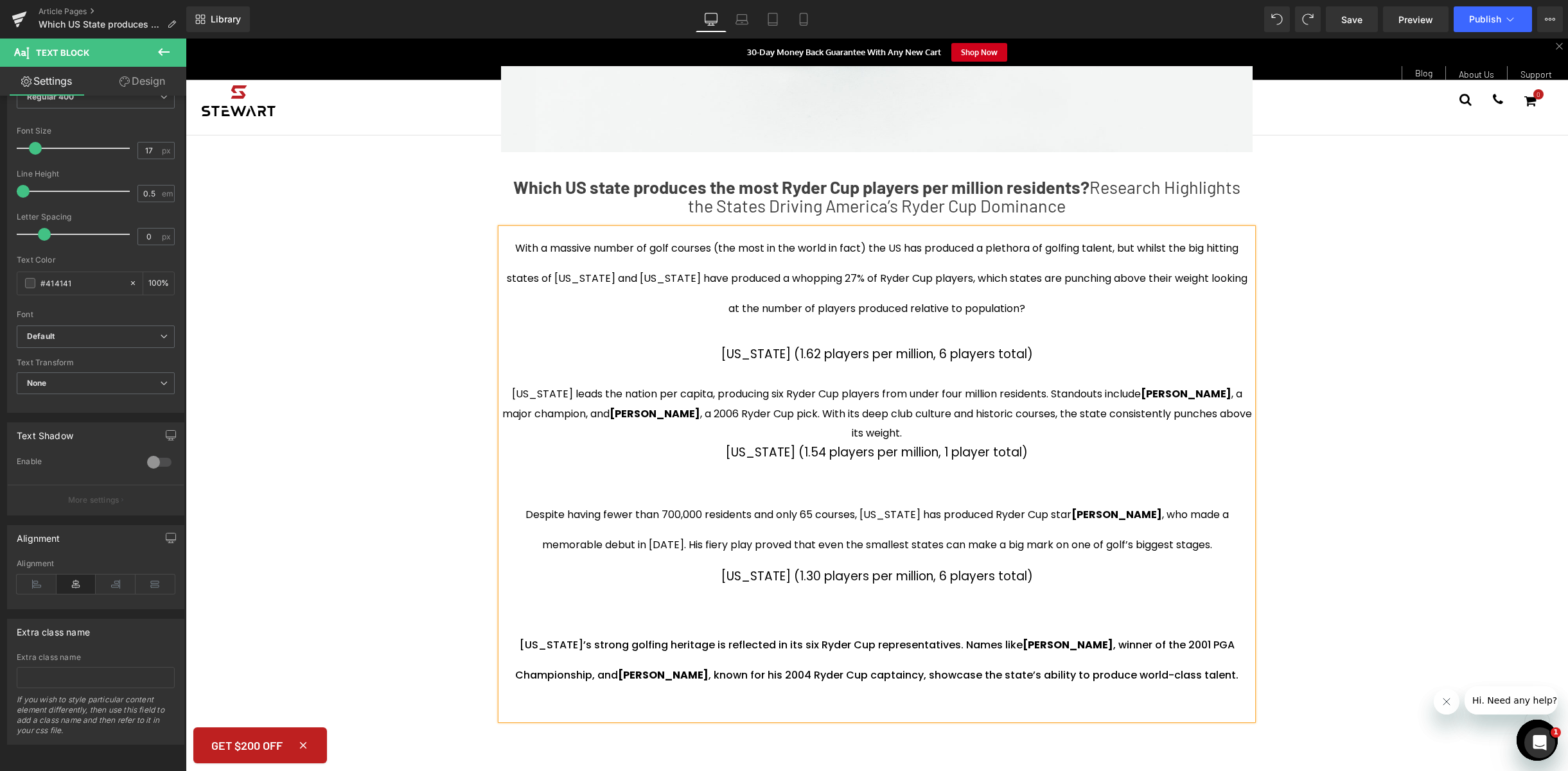
click at [501, 295] on p "With a massive number of golf courses (the most in the world in fact) the US ha…" at bounding box center [876, 273] width 752 height 90
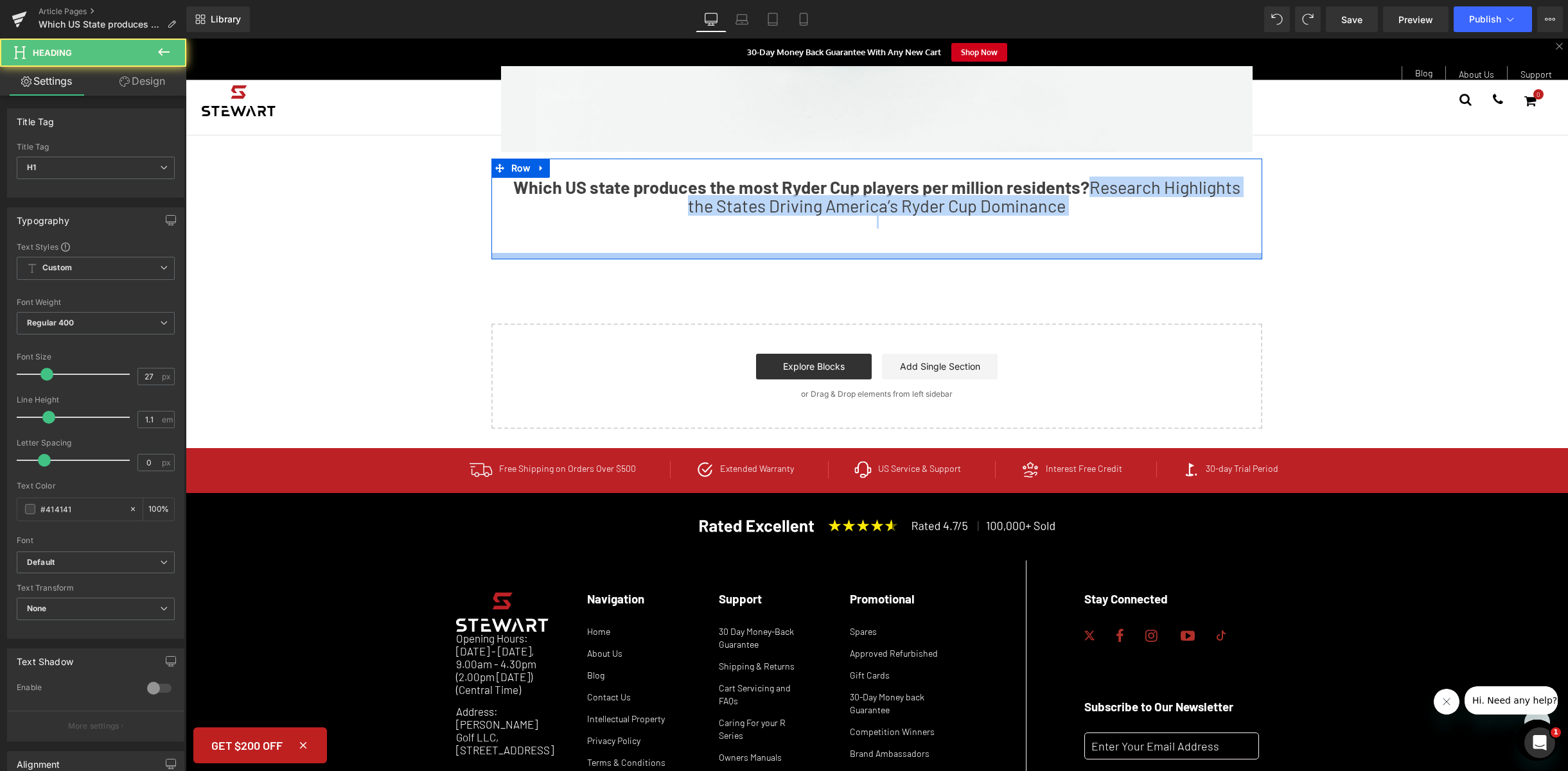
drag, startPoint x: 1108, startPoint y: 256, endPoint x: 1116, endPoint y: 267, distance: 13.6
click at [1116, 260] on div "Which US state produces the most Ryder Cup players per million residents? Resea…" at bounding box center [875, 208] width 770 height 101
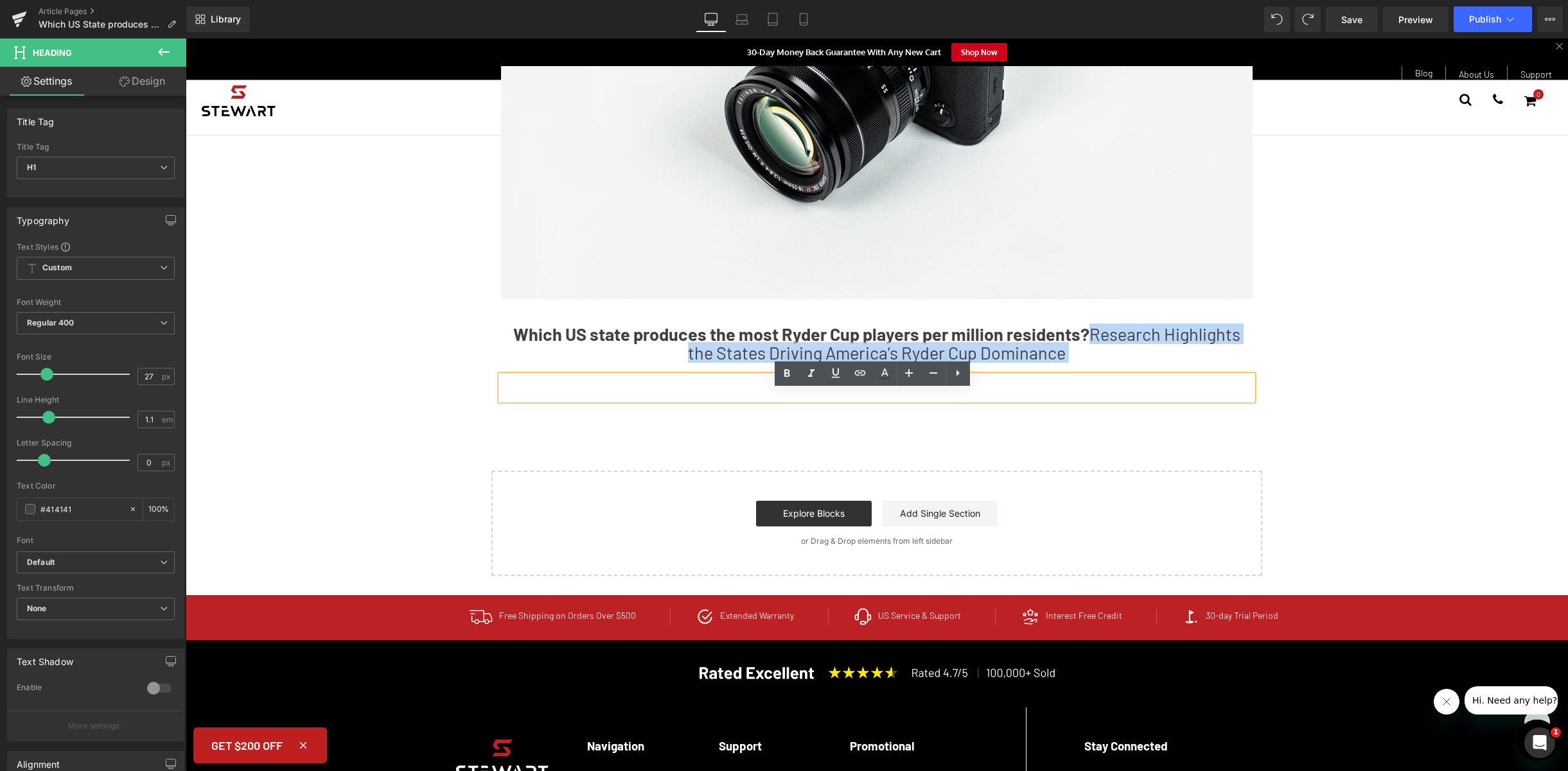
scroll to position [287, 0]
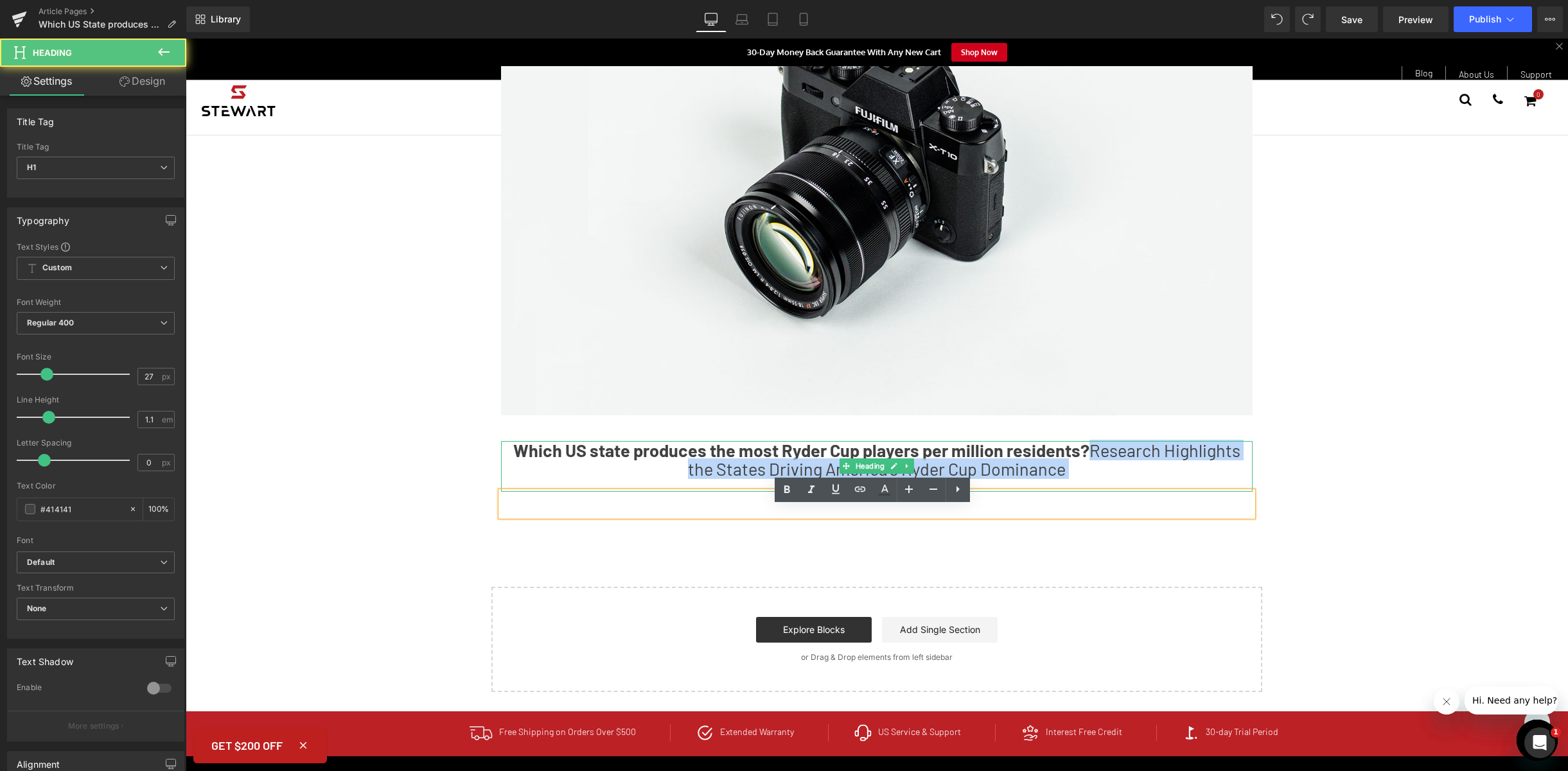
click at [1101, 479] on h1 "Which US state produces the most Ryder Cup players per million residents? Resea…" at bounding box center [876, 460] width 752 height 38
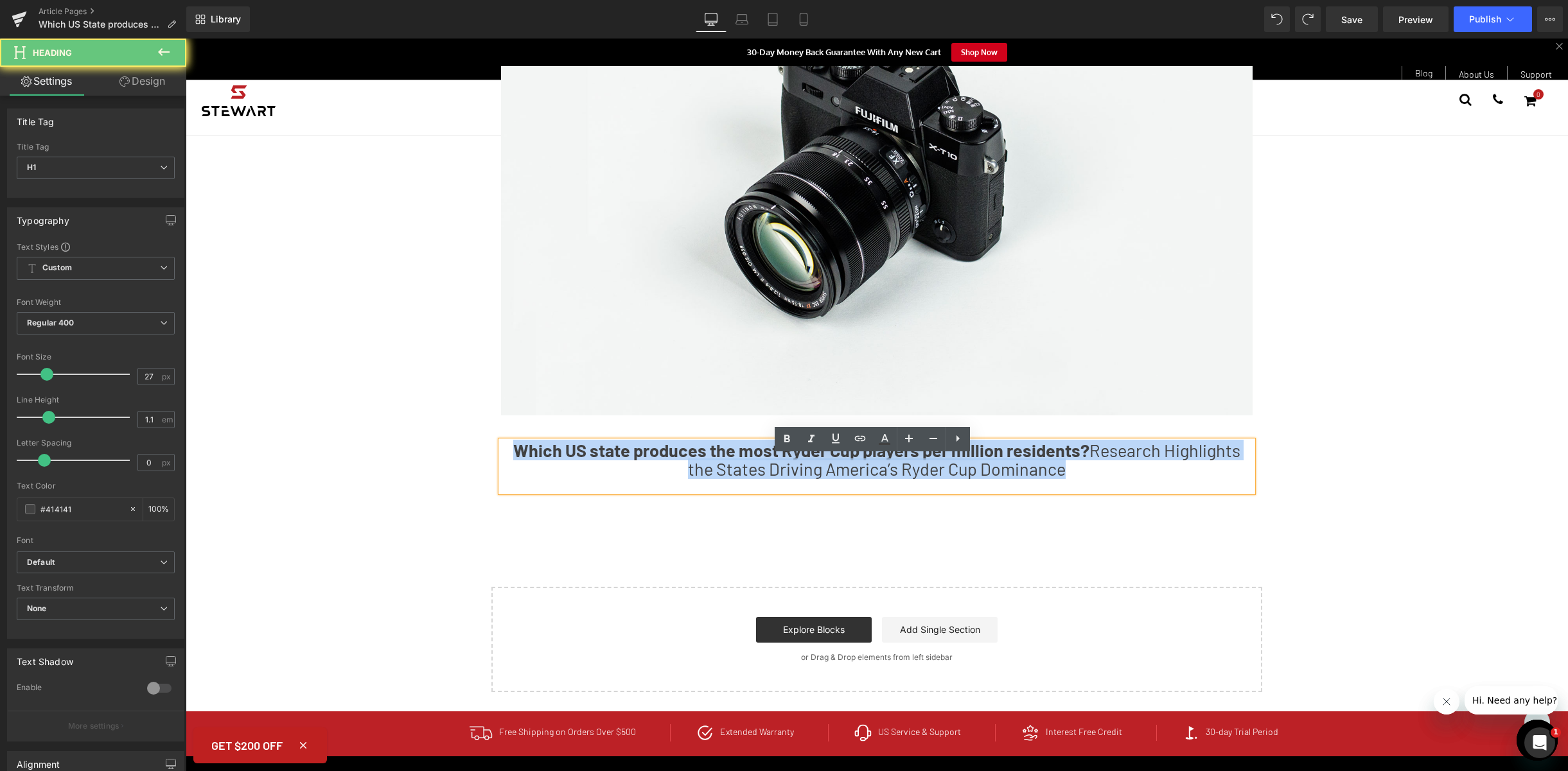
drag, startPoint x: 1100, startPoint y: 483, endPoint x: 512, endPoint y: 446, distance: 589.2
click at [512, 446] on div "Which US state produces the most Ryder Cup players per million residents? Resea…" at bounding box center [875, 472] width 770 height 101
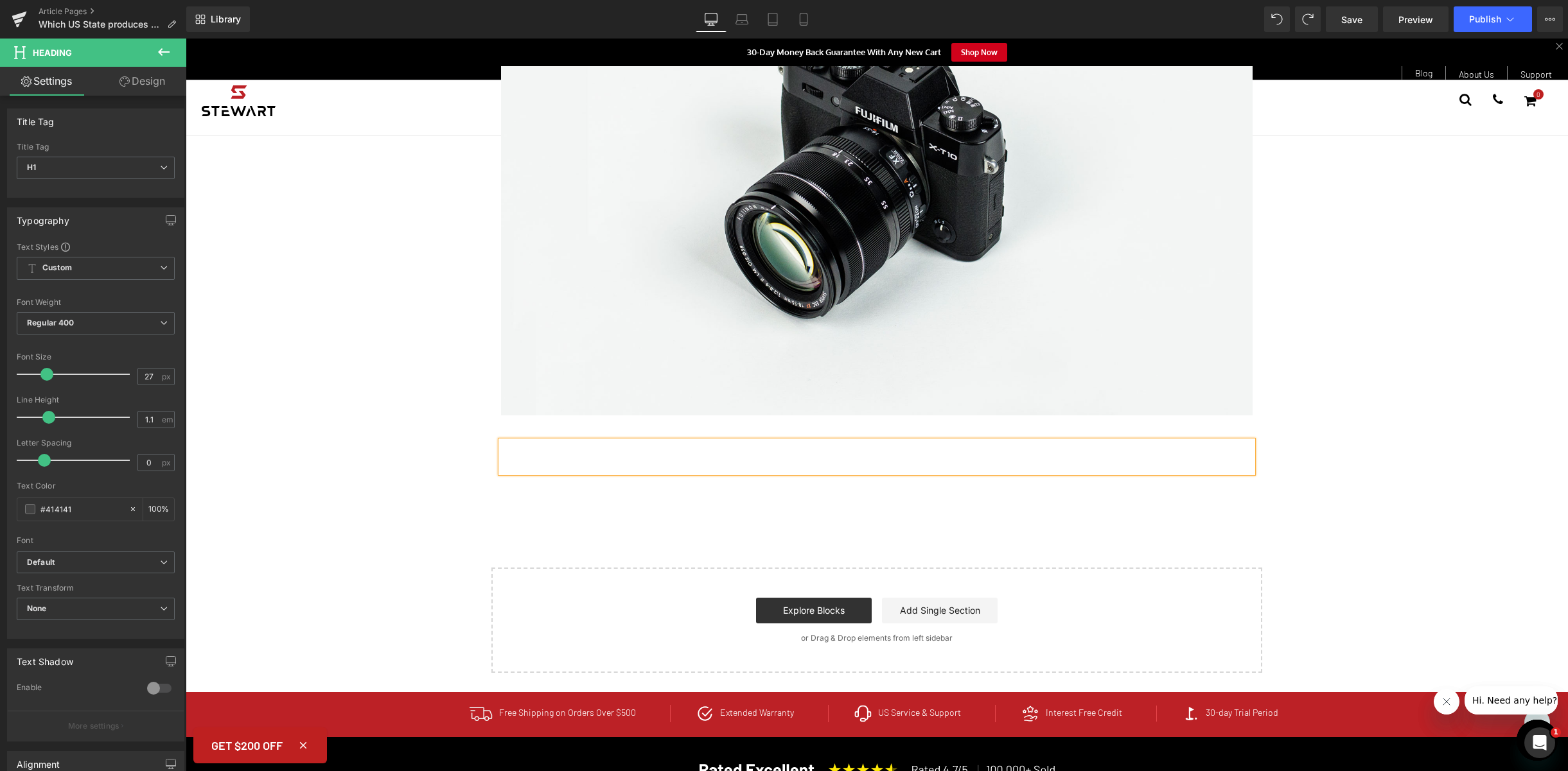
click at [891, 473] on div at bounding box center [876, 465] width 752 height 13
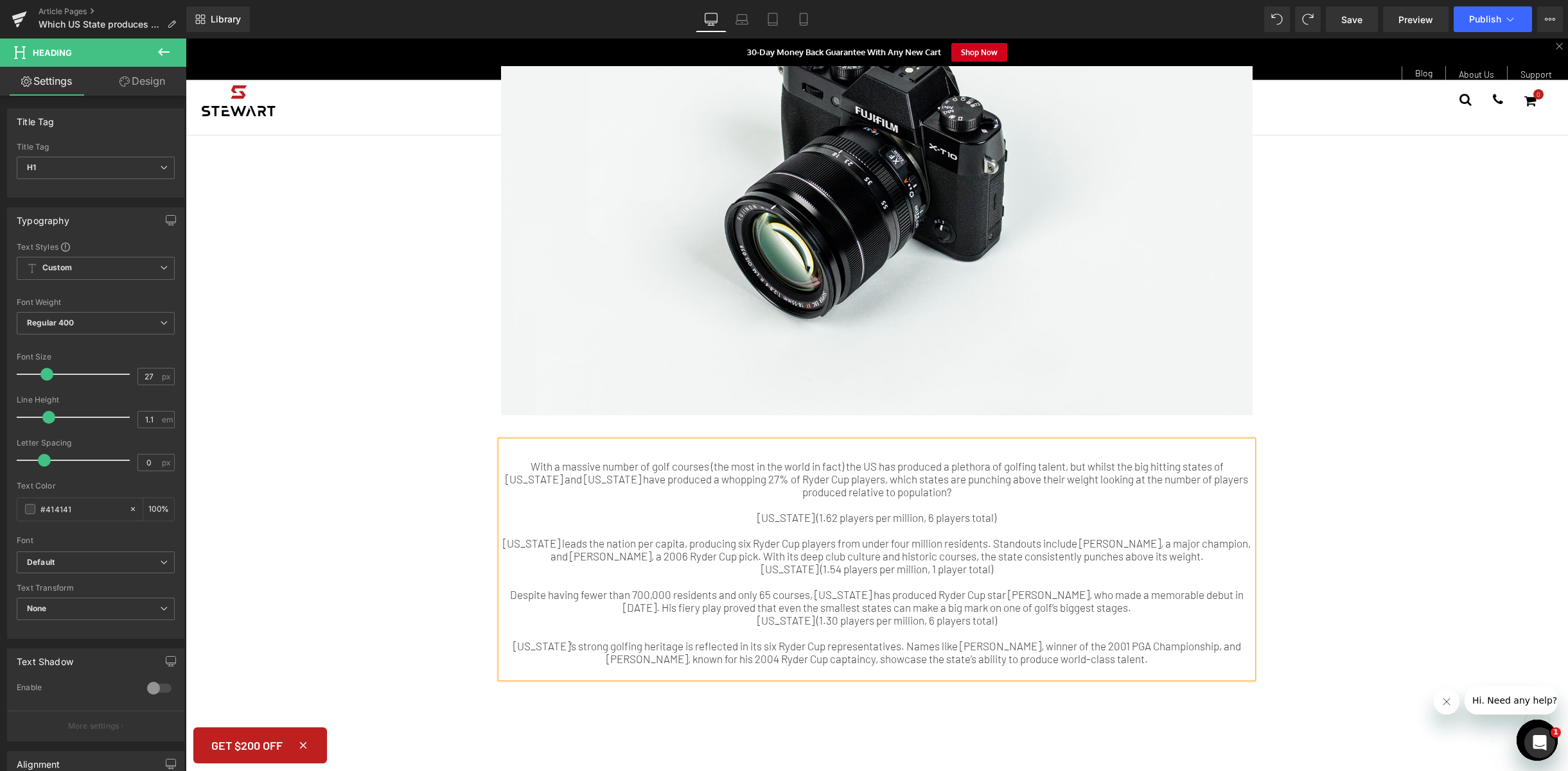
click at [831, 460] on h1 at bounding box center [876, 451] width 752 height 20
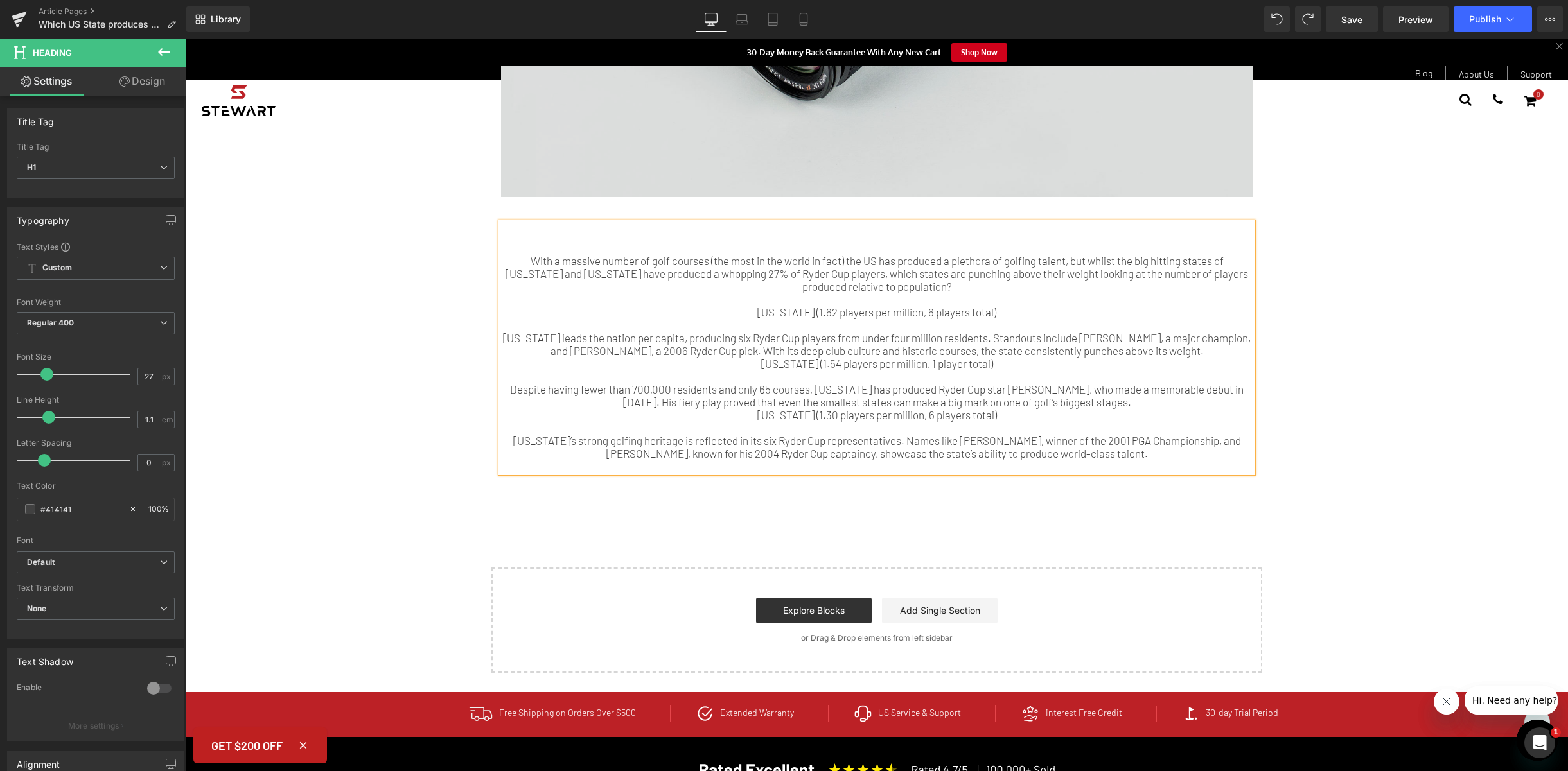
scroll to position [364, 0]
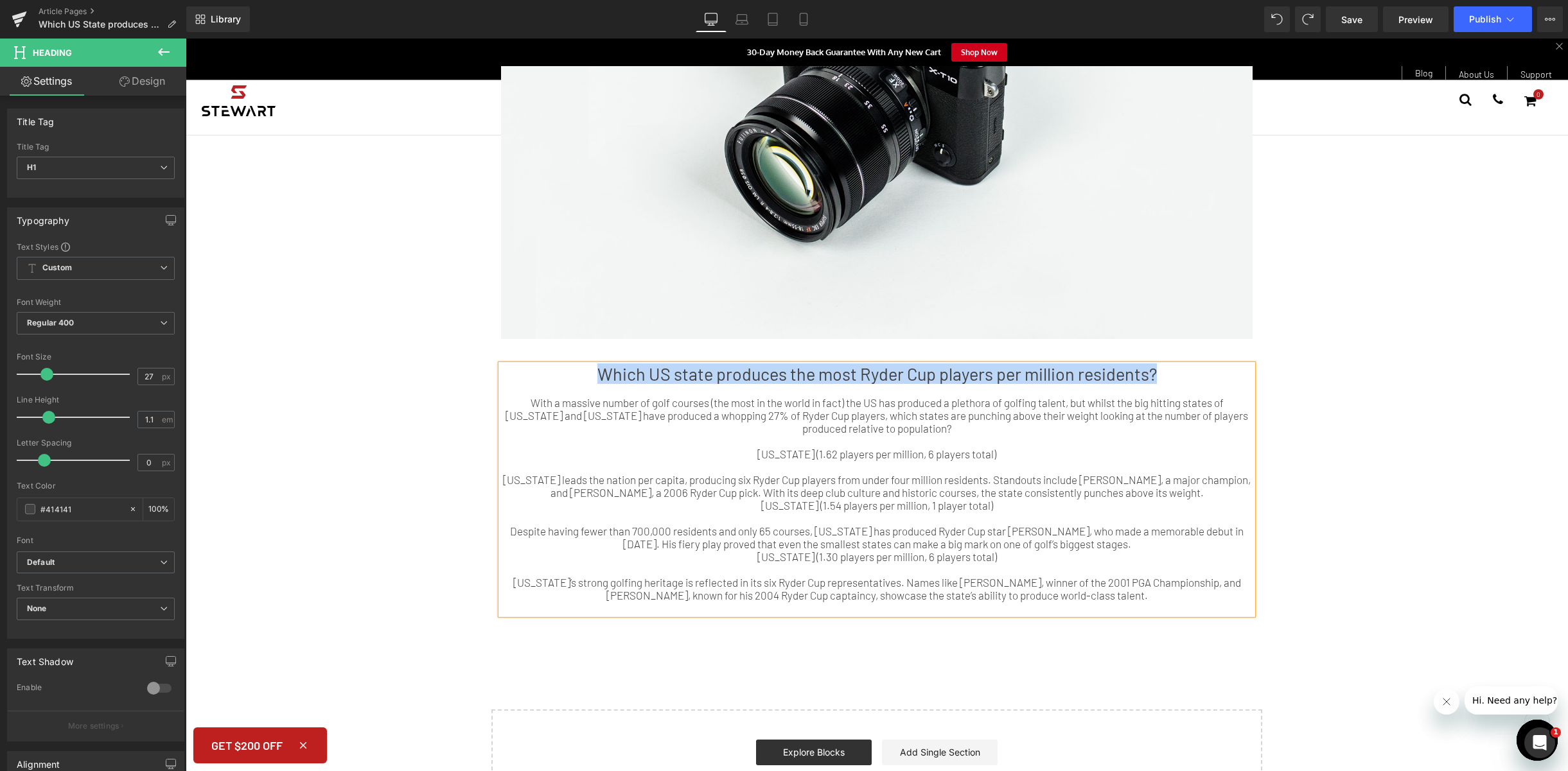
drag, startPoint x: 1169, startPoint y: 397, endPoint x: 597, endPoint y: 391, distance: 572.0
click at [597, 384] on h1 "Which US state produces the most Ryder Cup players per million residents?" at bounding box center [876, 375] width 752 height 20
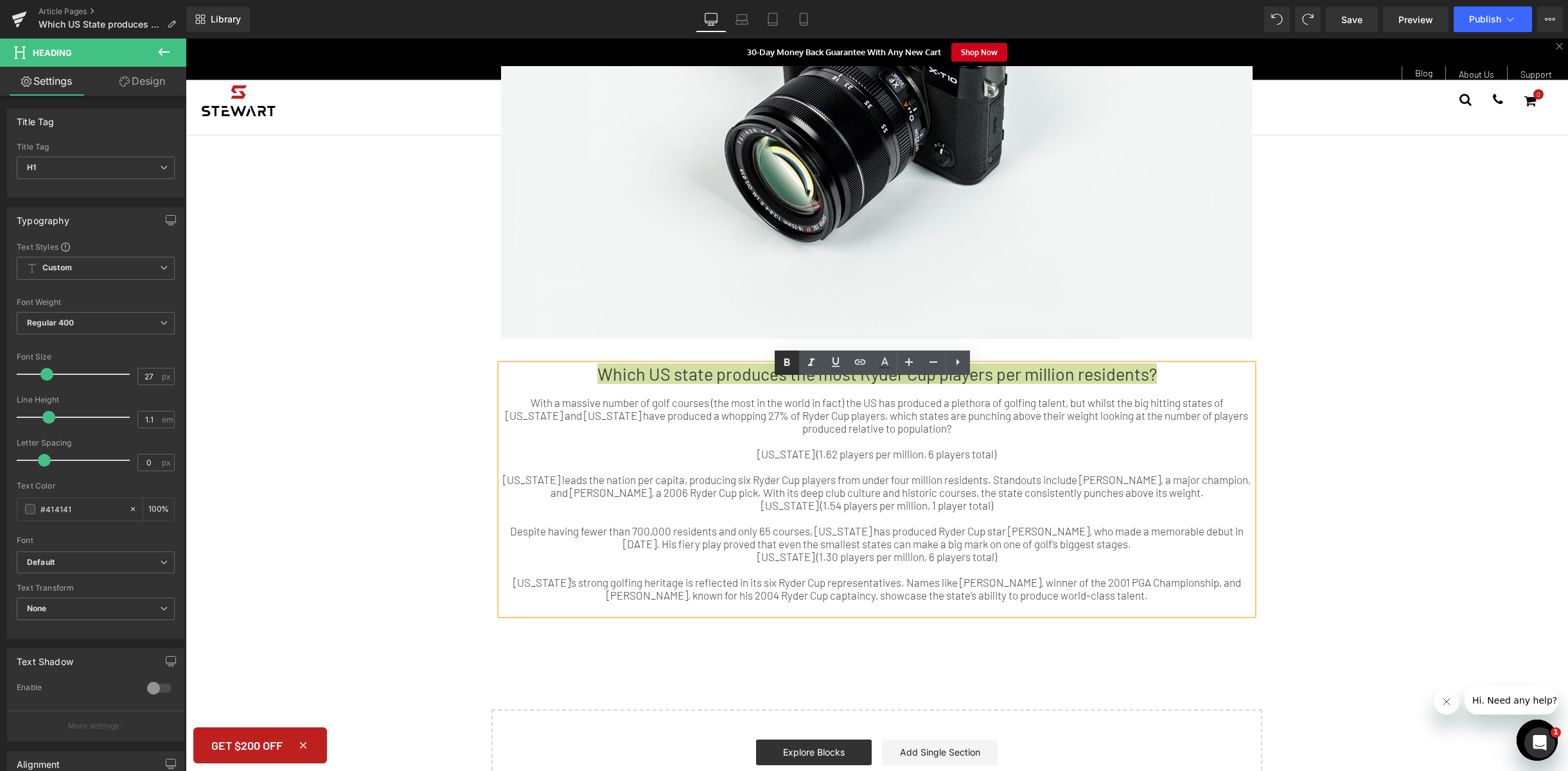
click at [795, 365] on link at bounding box center [786, 362] width 25 height 25
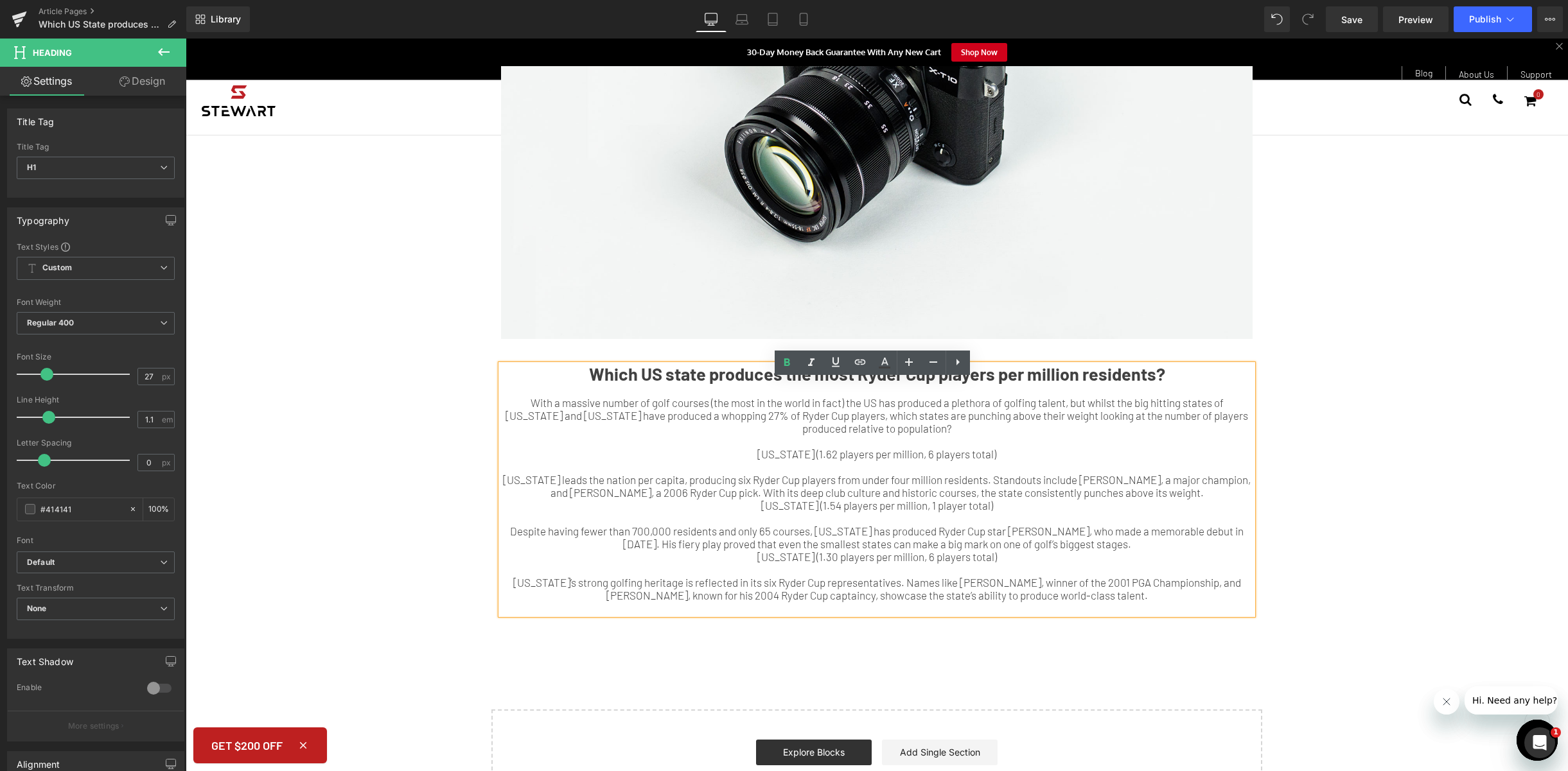
click at [874, 429] on div "With a massive number of golf courses (the most in the world in fact) the US ha…" at bounding box center [876, 415] width 752 height 38
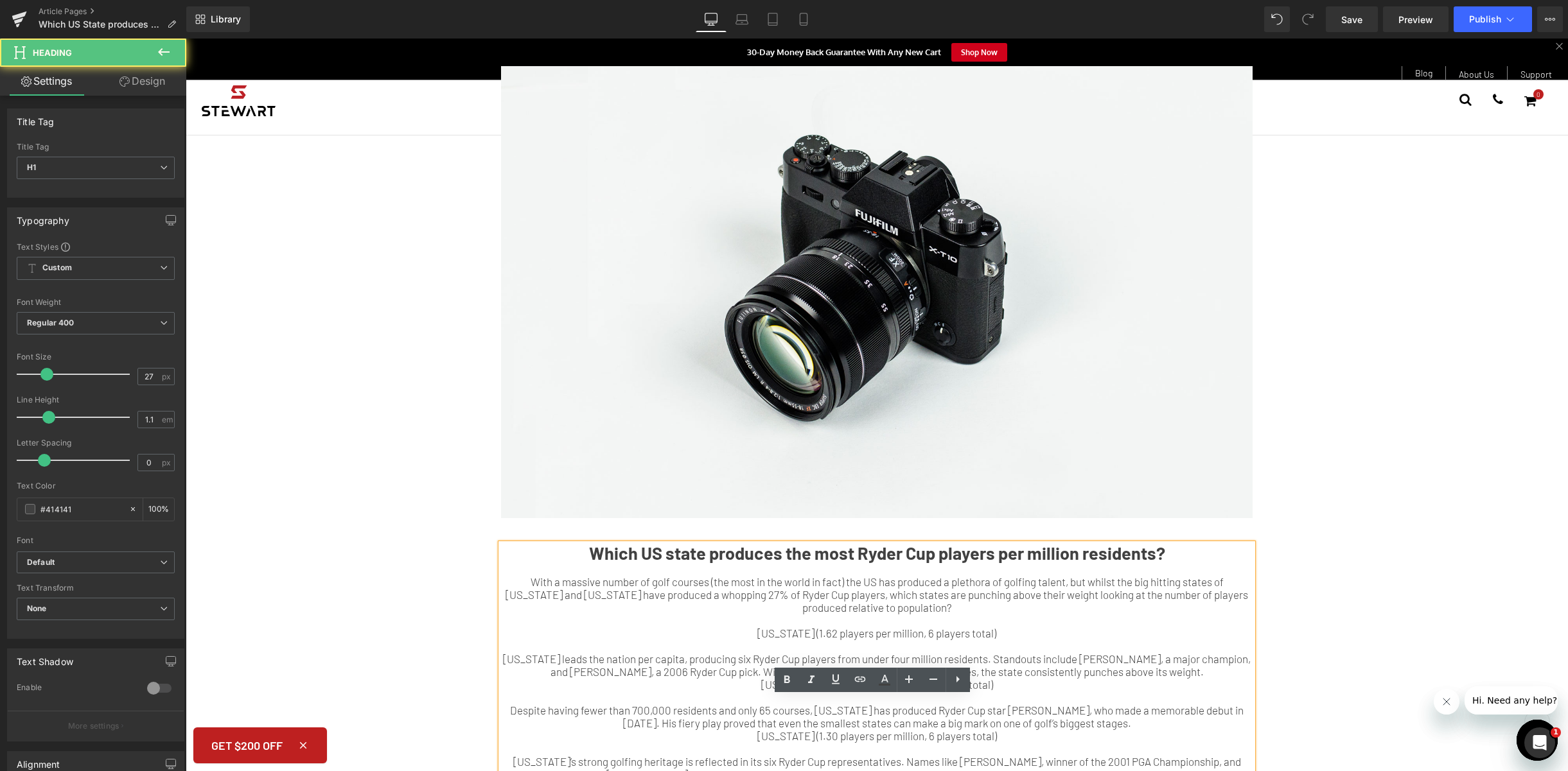
scroll to position [0, 0]
